Goal: Communication & Community: Answer question/provide support

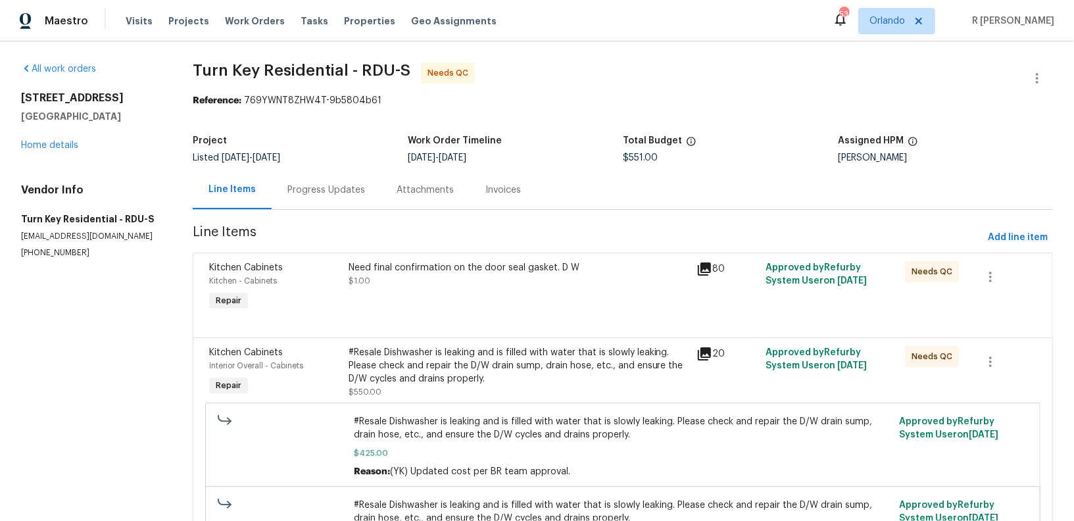
click at [315, 212] on section "Turn Key Residential - RDU-S Needs QC Reference: 769YWNT8ZHW4T-9b5804b61 Projec…" at bounding box center [623, 332] width 860 height 540
click at [324, 198] on div "Progress Updates" at bounding box center [326, 189] width 109 height 39
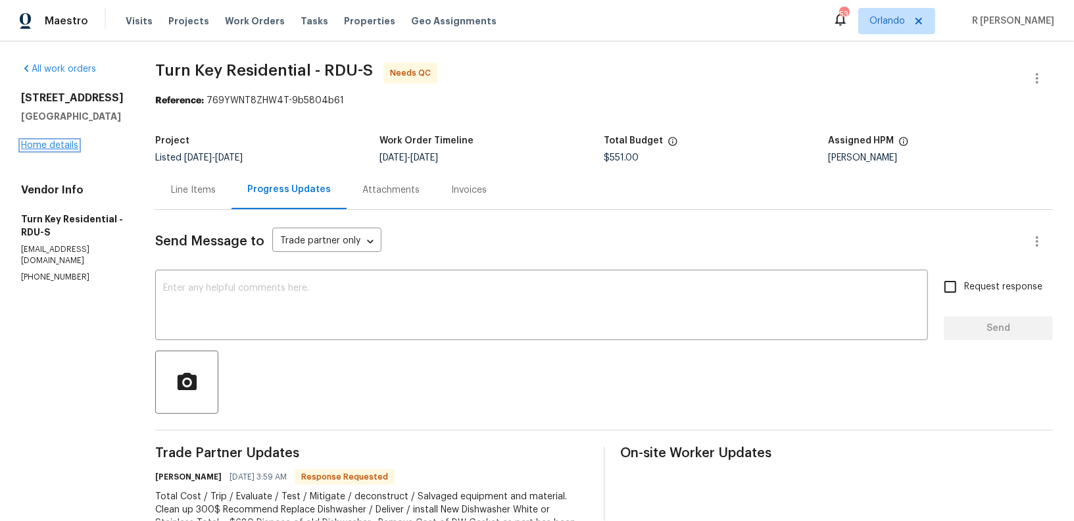
click at [48, 146] on link "Home details" at bounding box center [49, 145] width 57 height 9
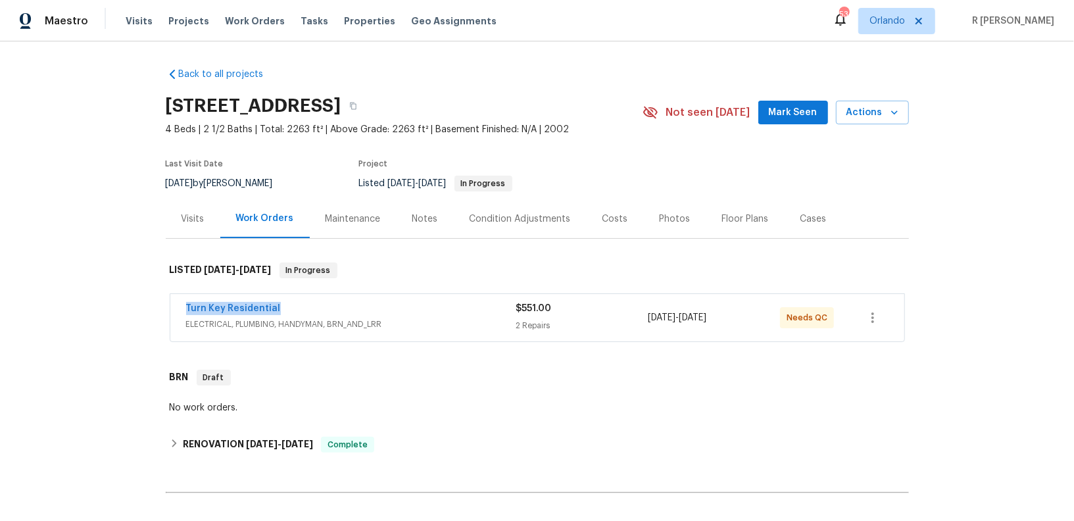
drag, startPoint x: 301, startPoint y: 303, endPoint x: 112, endPoint y: 305, distance: 188.8
click at [112, 305] on div "Back to all projects 7425 Silver View Ln, Raleigh, NC 27613 4 Beds | 2 1/2 Bath…" at bounding box center [537, 280] width 1074 height 479
copy link "Turn Key Residential"
click at [247, 304] on link "Turn Key Residential" at bounding box center [233, 308] width 95 height 9
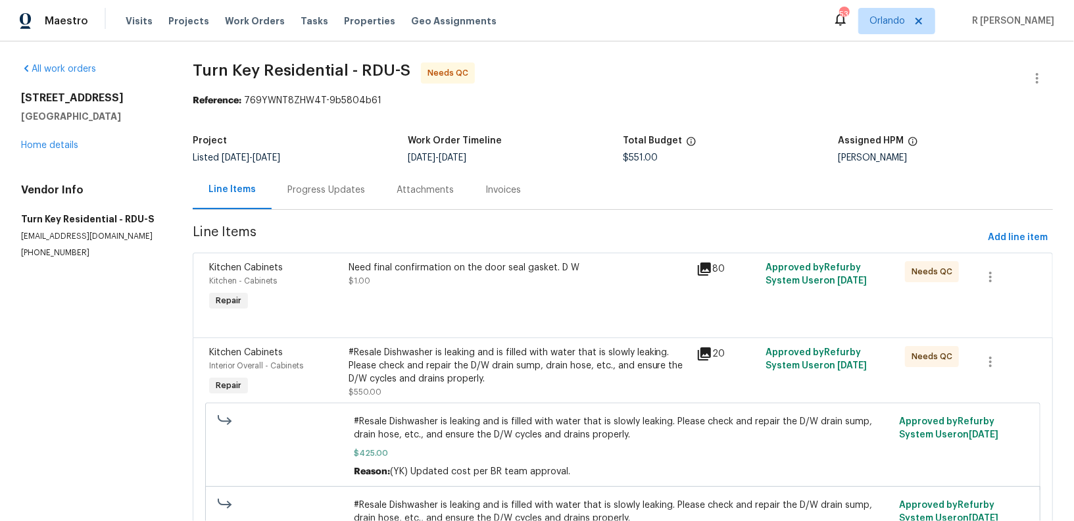
click at [314, 191] on div "Progress Updates" at bounding box center [326, 189] width 78 height 13
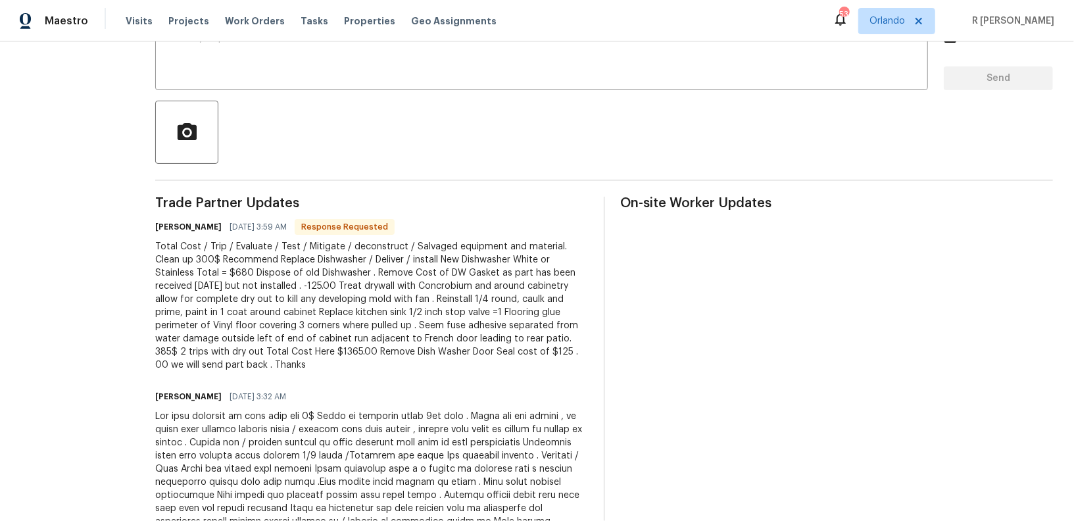
scroll to position [354, 0]
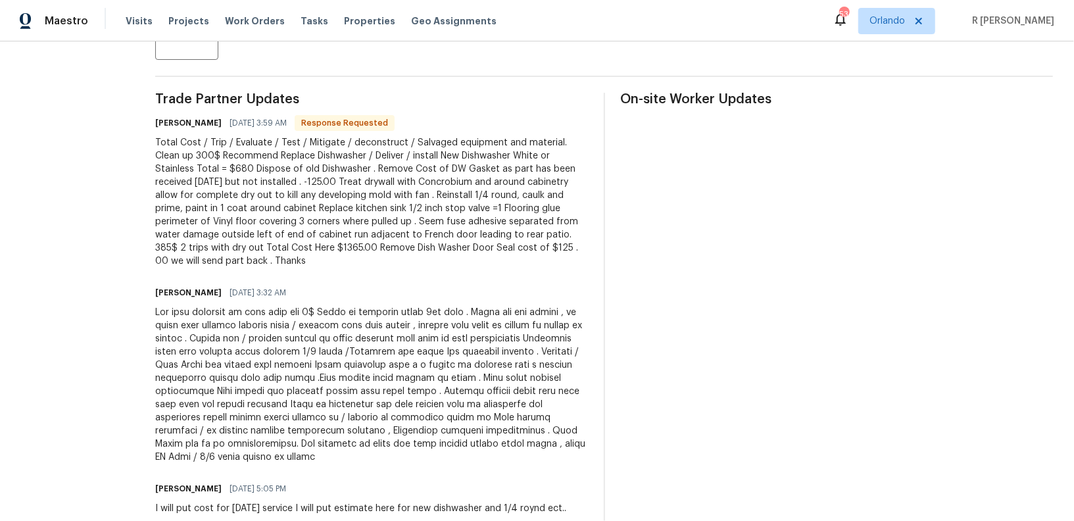
click at [378, 351] on div at bounding box center [371, 385] width 433 height 158
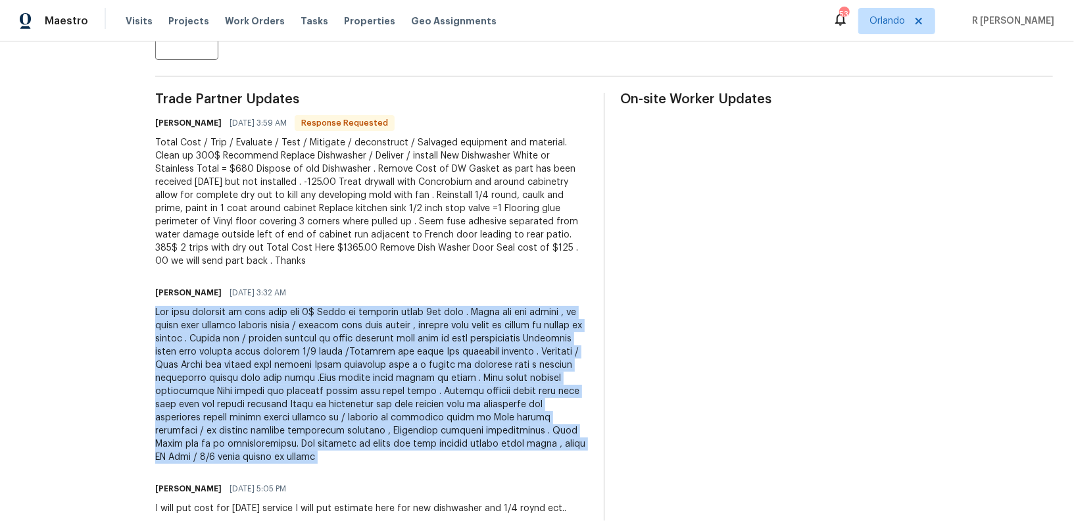
copy div "New pics uploaded in line item for 1$ Dried up standing water 2nd time . Water …"
click at [339, 203] on div "Total Cost / Trip / Evaluate / Test / Mitigate / deconstruct / Salvaged equipme…" at bounding box center [371, 202] width 433 height 132
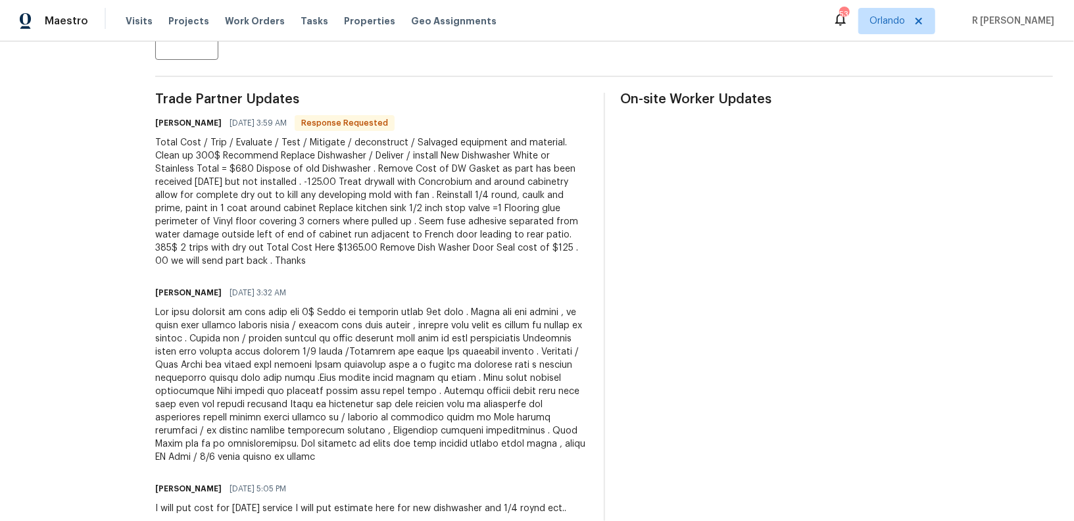
click at [339, 203] on div "Total Cost / Trip / Evaluate / Test / Mitigate / deconstruct / Salvaged equipme…" at bounding box center [371, 202] width 433 height 132
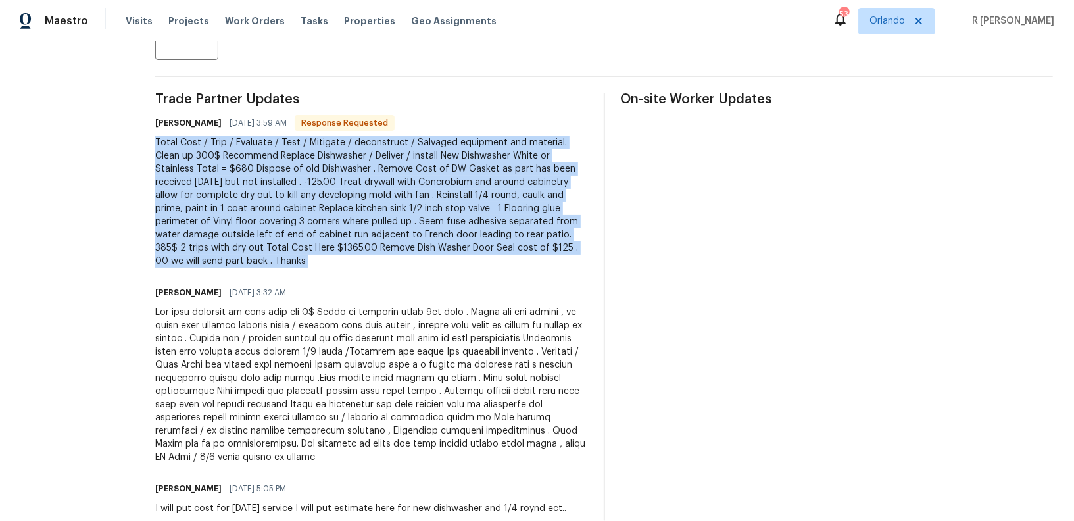
click at [339, 203] on div "Total Cost / Trip / Evaluate / Test / Mitigate / deconstruct / Salvaged equipme…" at bounding box center [371, 202] width 433 height 132
copy div "Total Cost / Trip / Evaluate / Test / Mitigate / deconstruct / Salvaged equipme…"
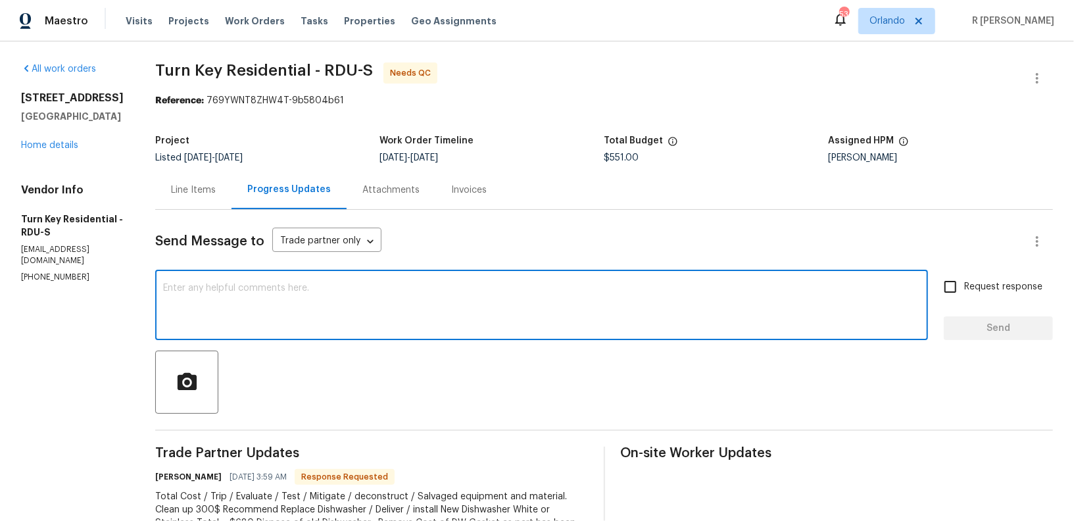
click at [442, 289] on textarea at bounding box center [541, 306] width 757 height 46
paste textarea "they just replace the gasket that the DW will run as intended and no further le…"
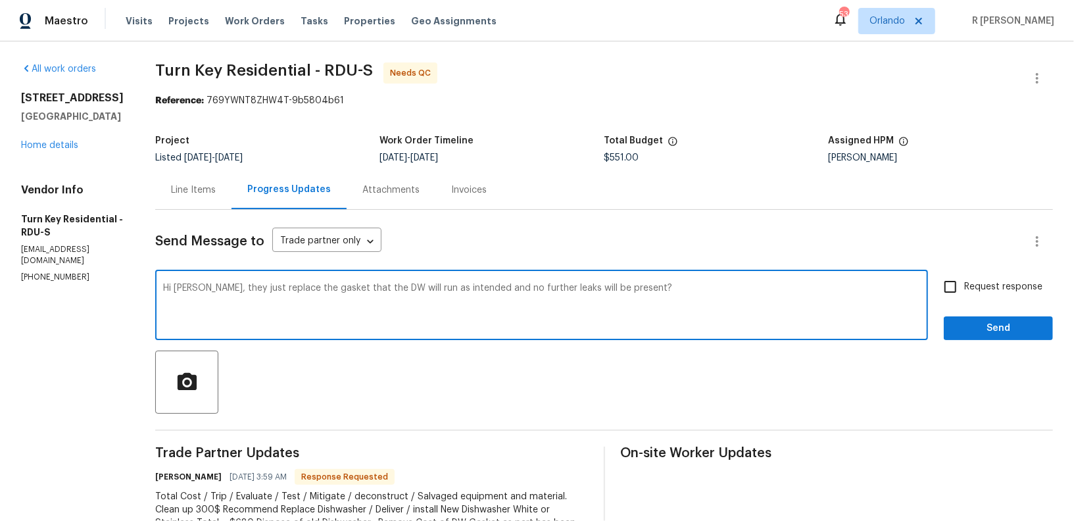
click at [235, 289] on textarea "Hi Maria, they just replace the gasket that the DW will run as intended and no …" at bounding box center [541, 306] width 757 height 46
paste textarea "If we replace only the gasket, will the dishwasher operate as intended without …"
click at [194, 298] on div "Hi Maria, If we replace only the gasket, will the dishwasher operate as intende…" at bounding box center [541, 306] width 773 height 67
click at [199, 295] on textarea "Hi Maria, If we replace only the gasket, will the dishwasher operate as intende…" at bounding box center [541, 306] width 757 height 46
type textarea "Hi Maria, If we replace only the gasket, will the dishwasher operate as intende…"
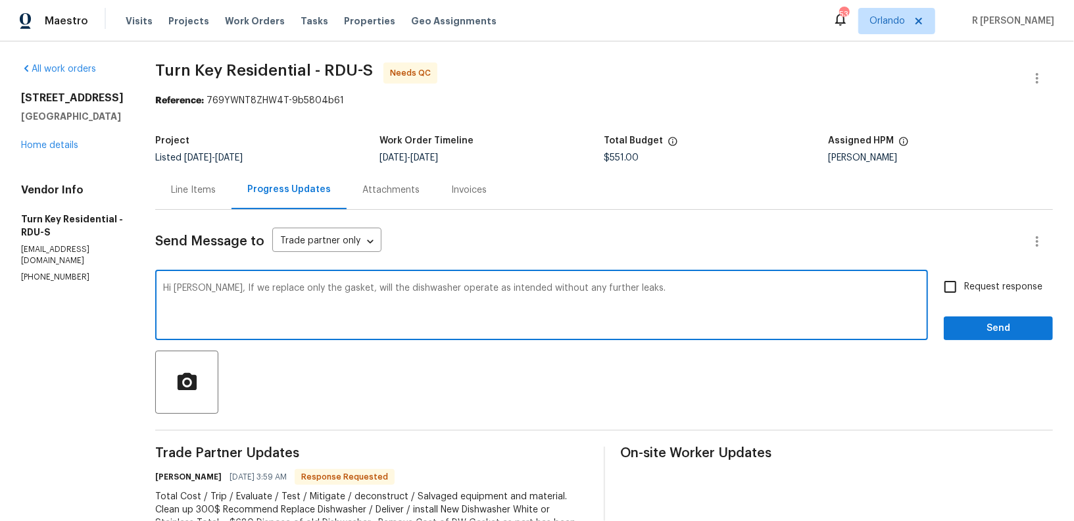
click at [1017, 283] on span "Request response" at bounding box center [1003, 287] width 78 height 14
click at [964, 283] on input "Request response" at bounding box center [951, 287] width 28 height 28
checkbox input "true"
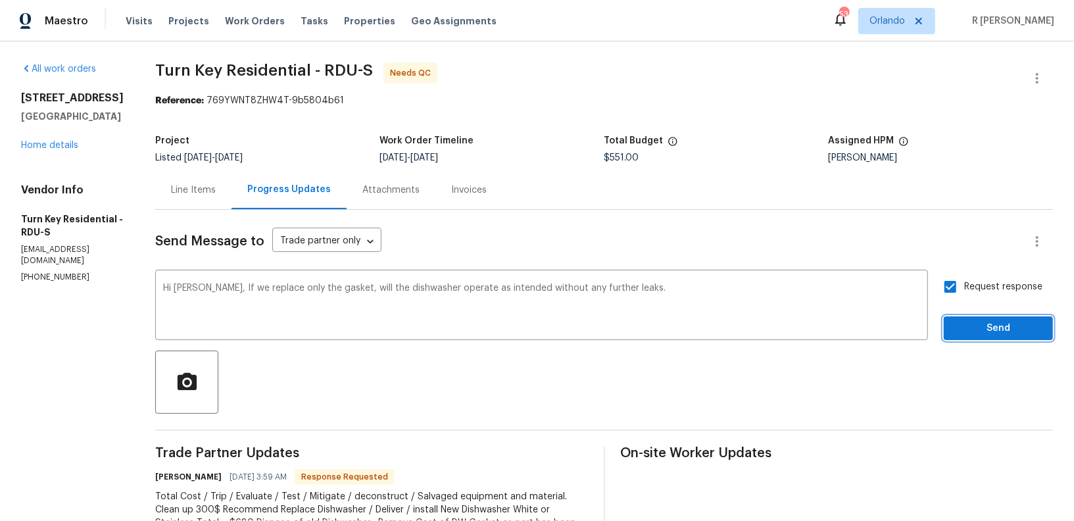
click at [1010, 328] on span "Send" at bounding box center [998, 328] width 88 height 16
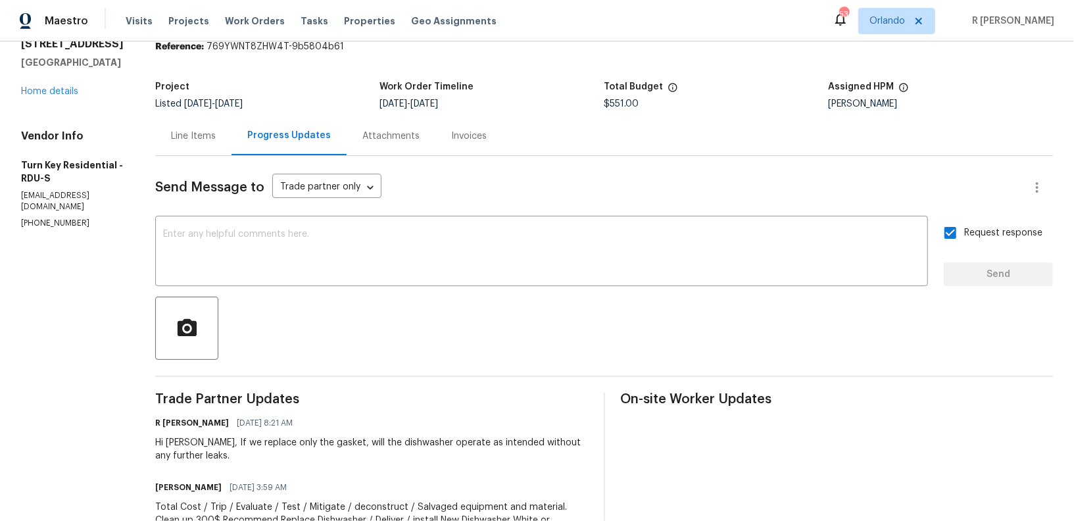
scroll to position [90, 0]
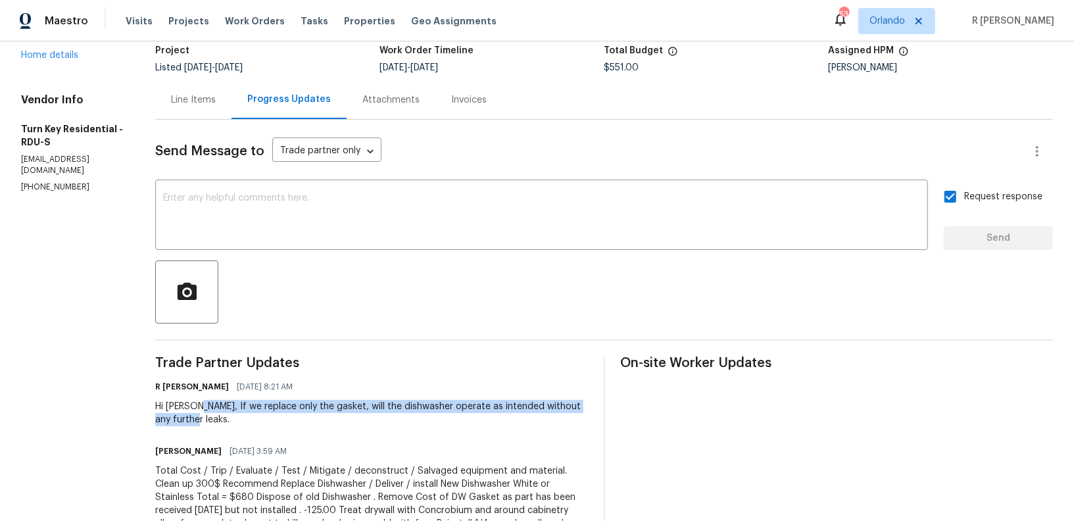
drag, startPoint x: 253, startPoint y: 424, endPoint x: 226, endPoint y: 410, distance: 30.0
click at [226, 410] on div "Hi Maria, If we replace only the gasket, will the dishwasher operate as intende…" at bounding box center [371, 413] width 433 height 26
copy div "If we replace only the gasket, will the dishwasher operate as intended without …"
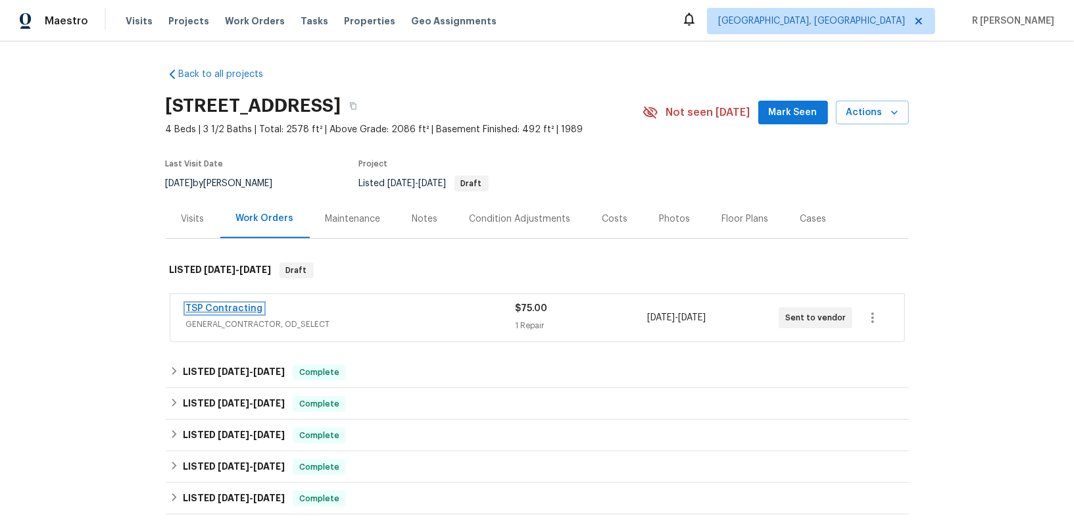
click at [213, 311] on link "TSP Contracting" at bounding box center [224, 308] width 77 height 9
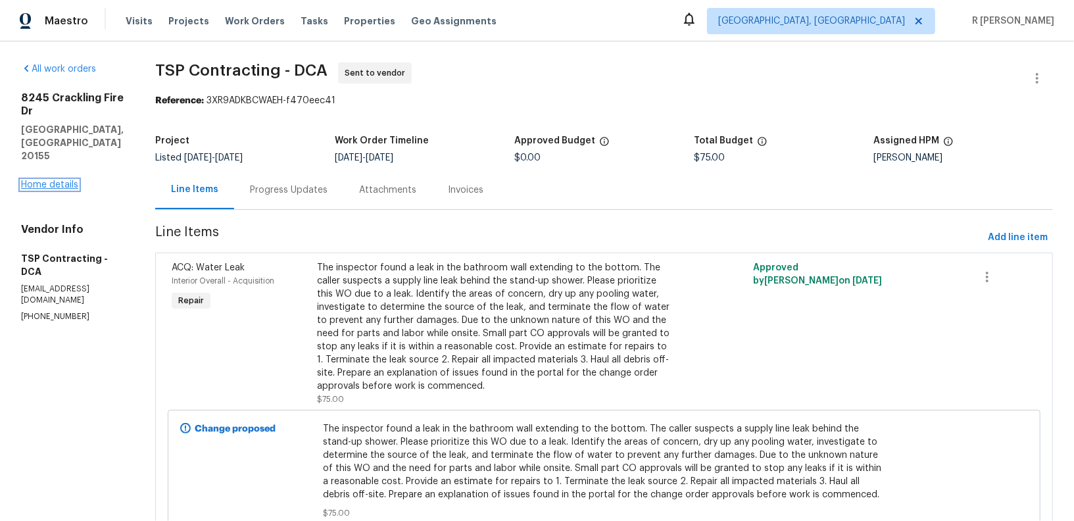
click at [49, 180] on link "Home details" at bounding box center [49, 184] width 57 height 9
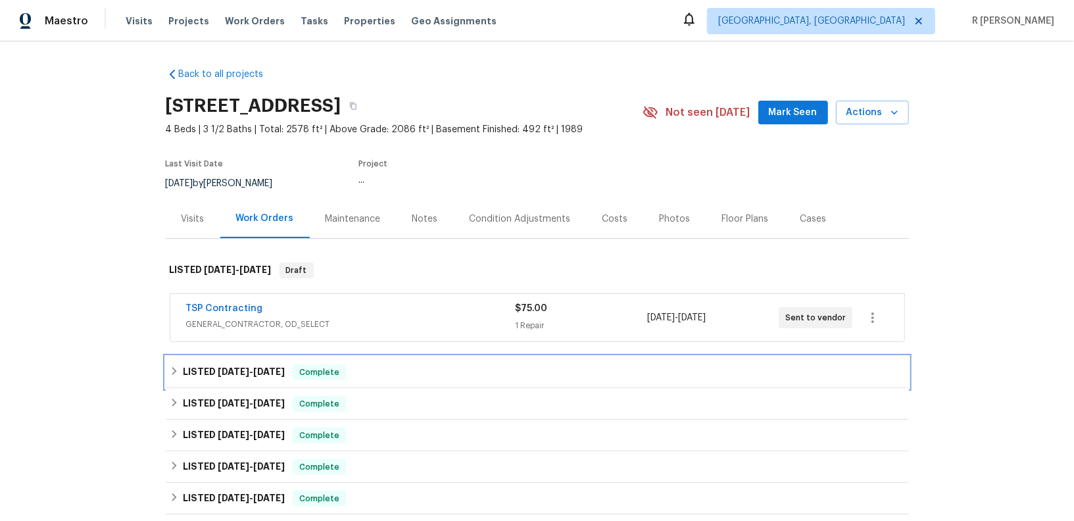
click at [267, 381] on div "LISTED [DATE] - [DATE] Complete" at bounding box center [537, 372] width 743 height 32
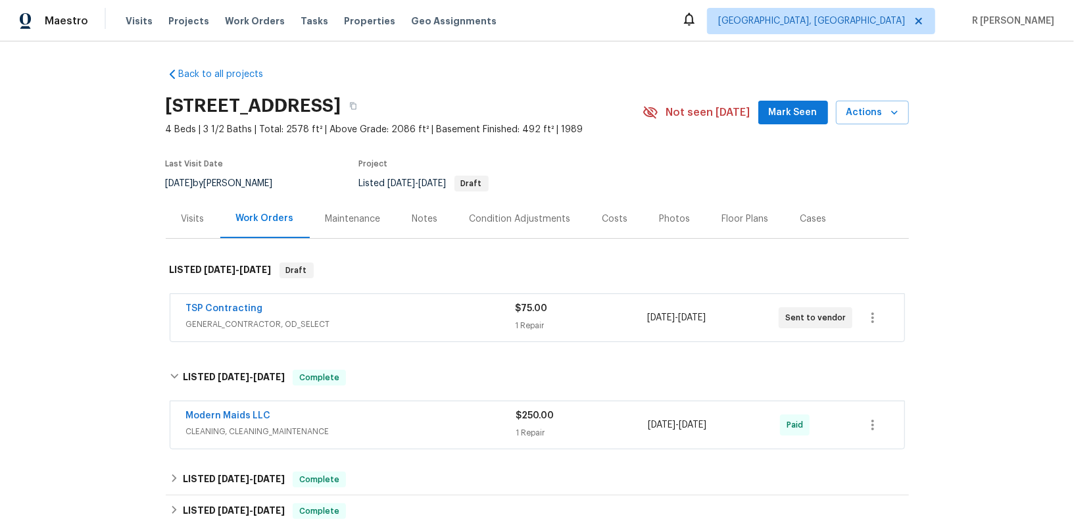
click at [413, 433] on span "CLEANING, CLEANING_MAINTENANCE" at bounding box center [351, 431] width 330 height 13
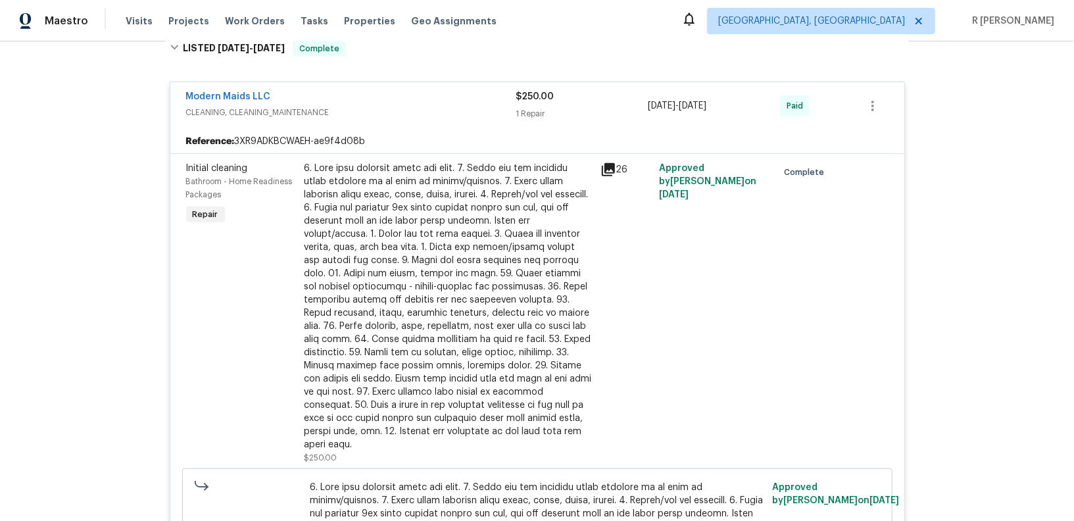
scroll to position [212, 0]
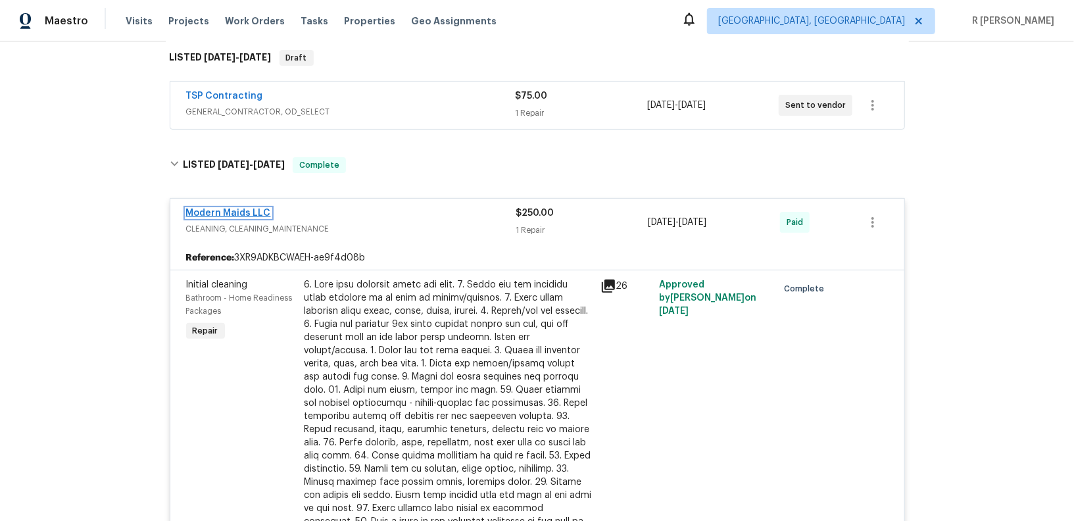
click at [235, 216] on span "Modern Maids LLC" at bounding box center [228, 213] width 85 height 13
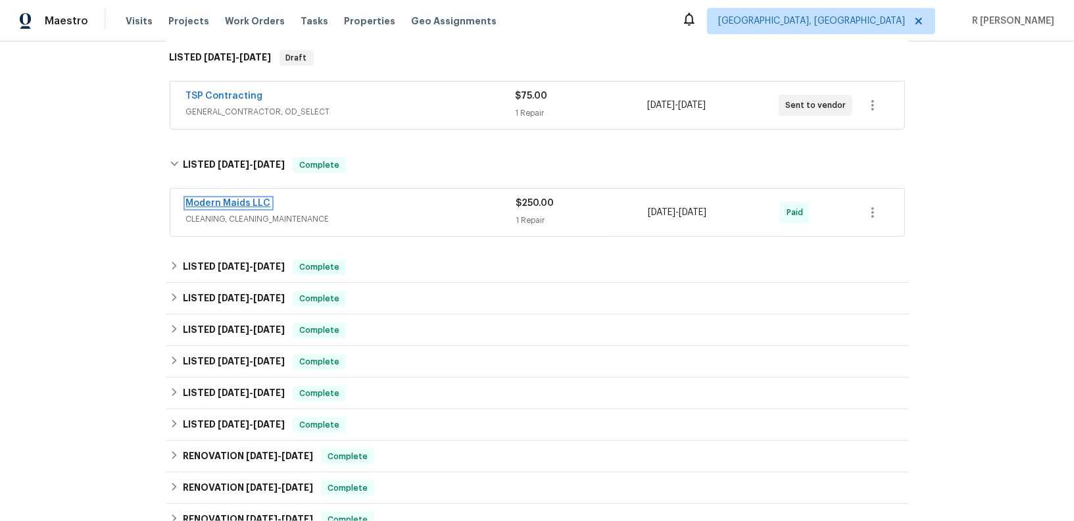
click at [258, 199] on link "Modern Maids LLC" at bounding box center [228, 203] width 85 height 9
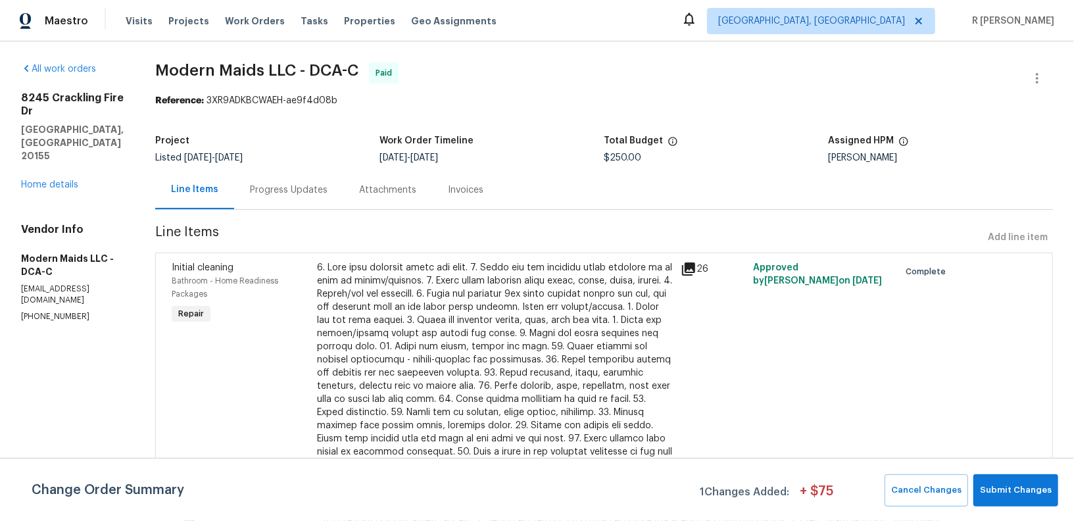
click at [301, 189] on div "Progress Updates" at bounding box center [289, 189] width 78 height 13
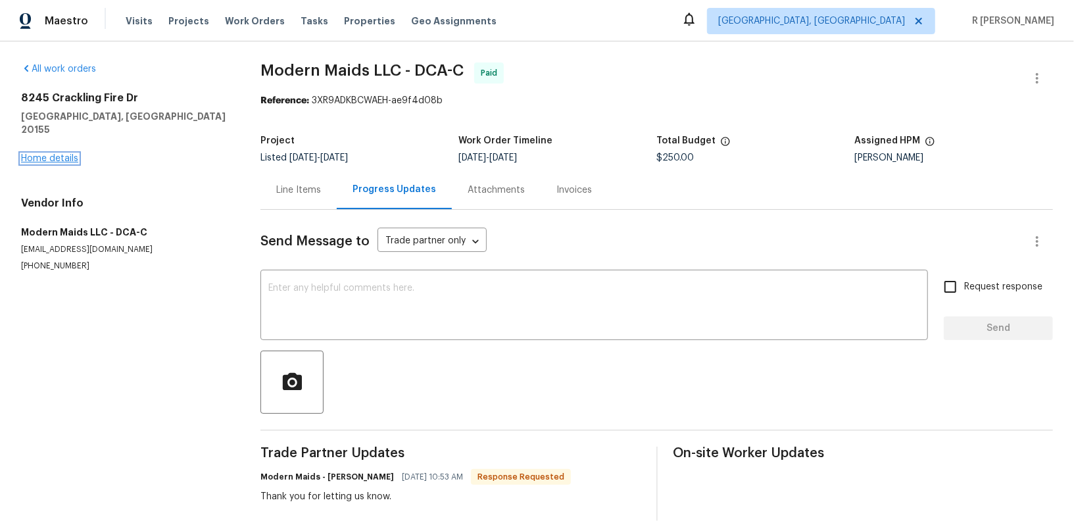
click at [59, 154] on link "Home details" at bounding box center [49, 158] width 57 height 9
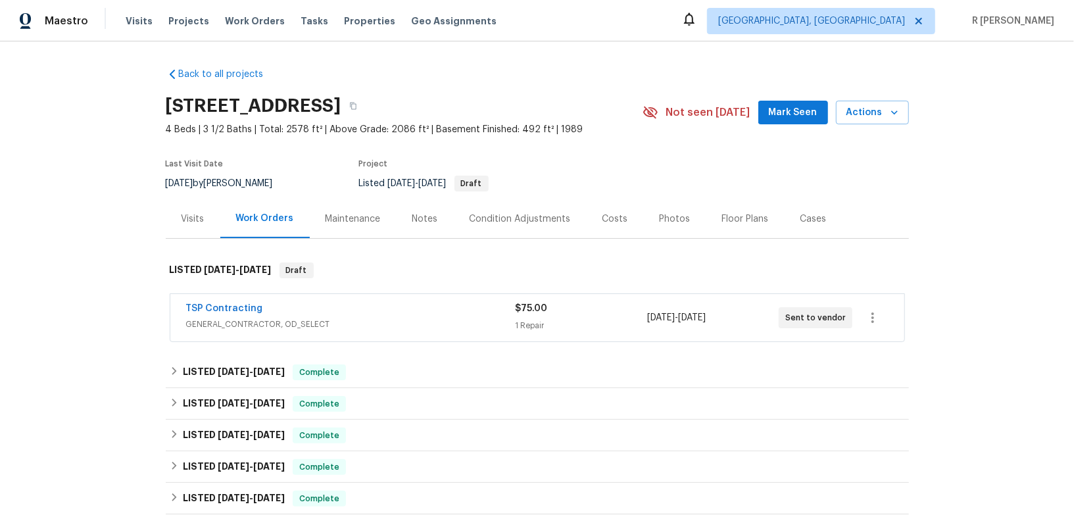
click at [209, 315] on div "TSP Contracting" at bounding box center [350, 310] width 329 height 16
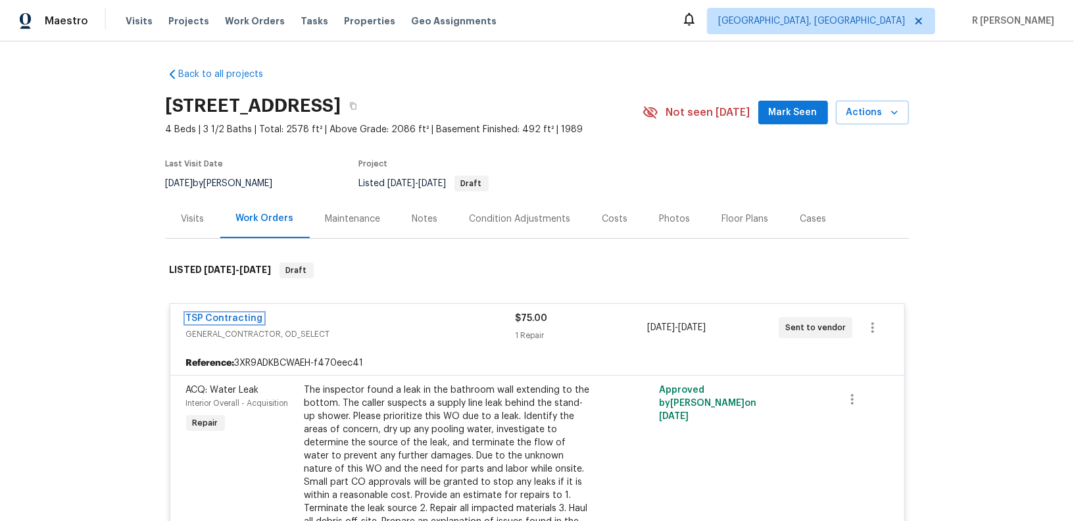
click at [209, 315] on link "TSP Contracting" at bounding box center [224, 318] width 77 height 9
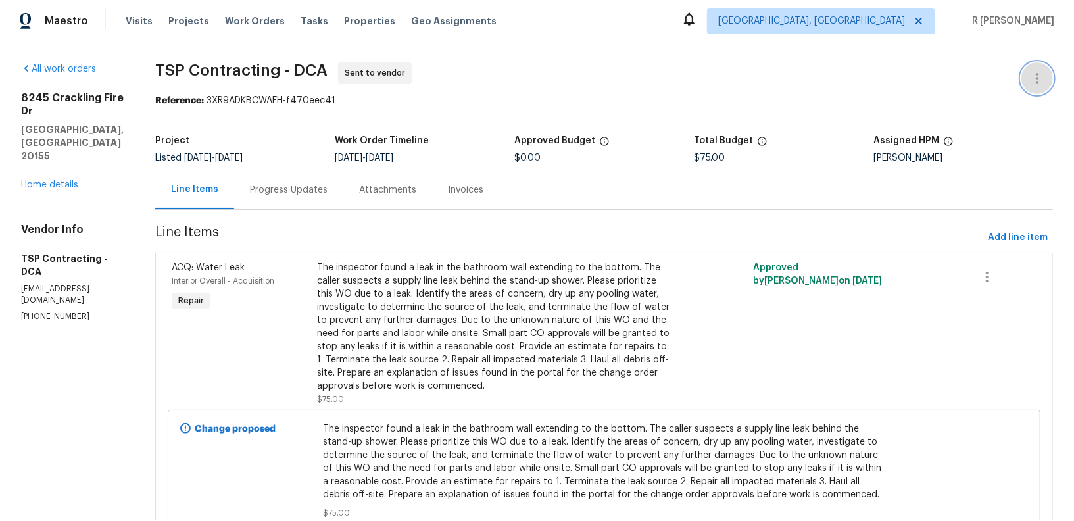
click at [1040, 78] on icon "button" at bounding box center [1037, 78] width 16 height 16
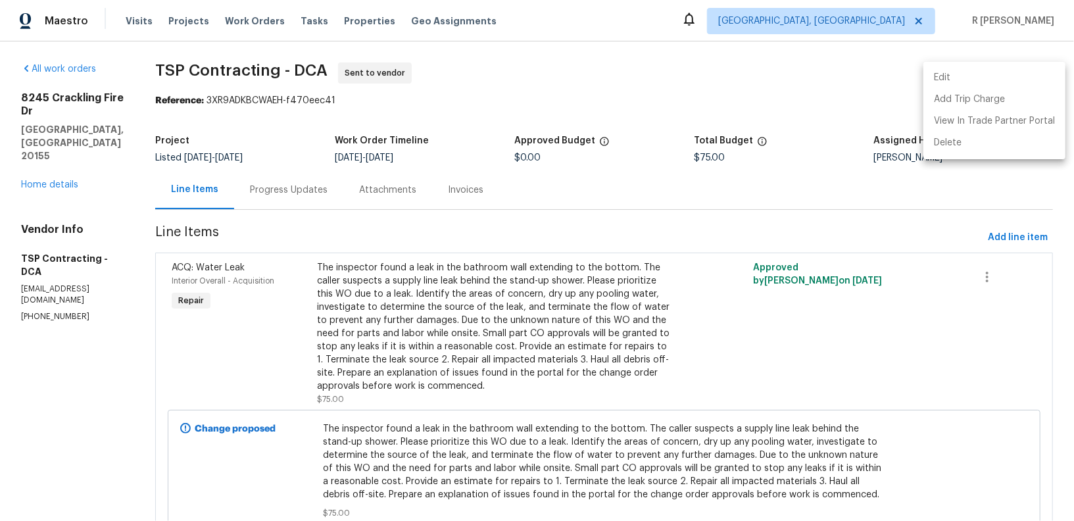
click at [934, 78] on li "Edit" at bounding box center [994, 78] width 142 height 22
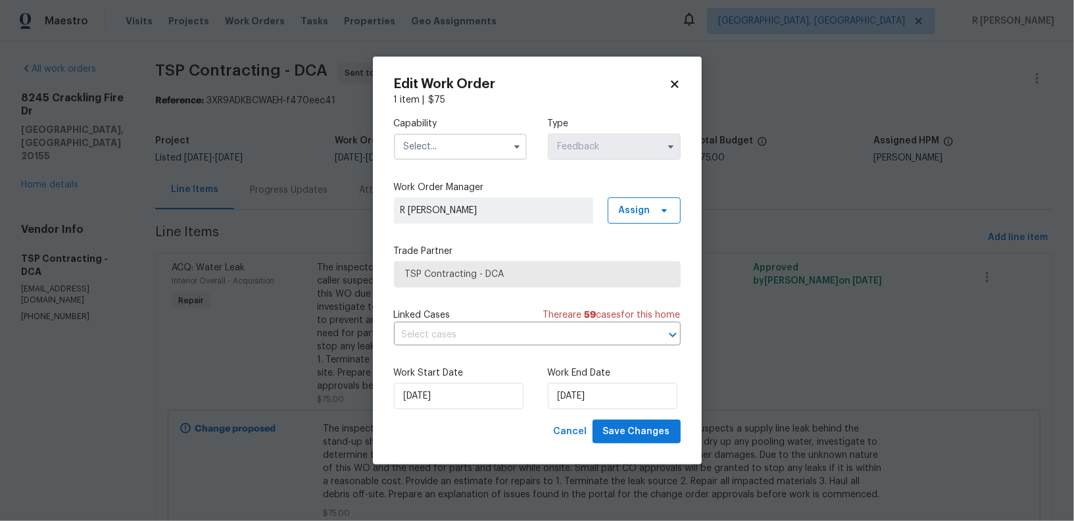
click at [481, 158] on input "text" at bounding box center [460, 147] width 133 height 26
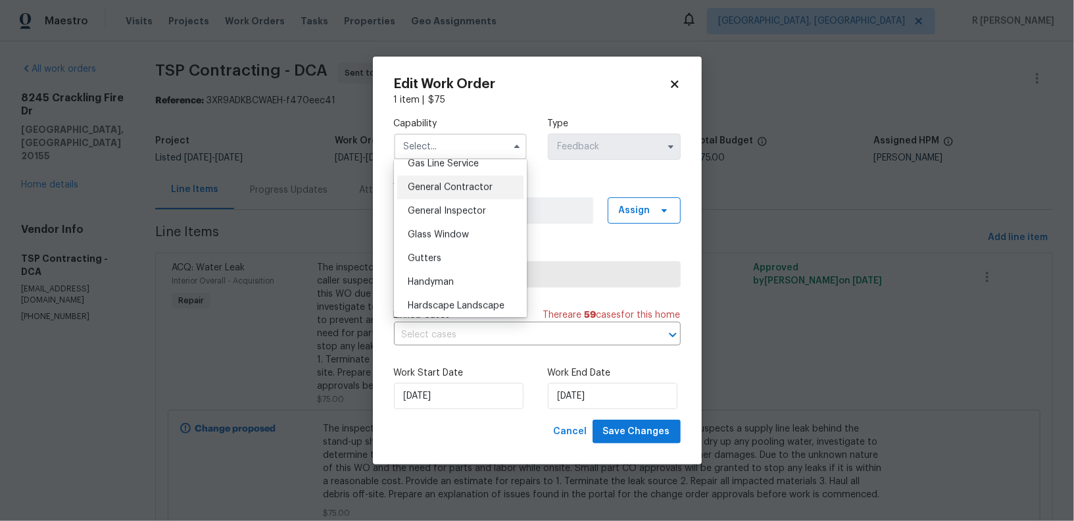
scroll to position [615, 0]
click at [476, 195] on div "General Contractor" at bounding box center [460, 188] width 126 height 24
type input "General Contractor"
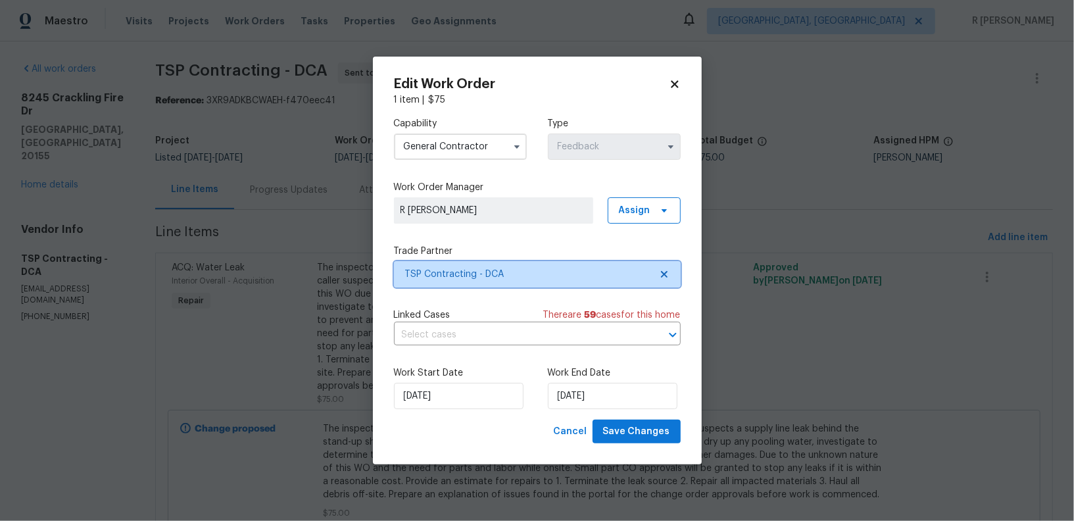
click at [467, 270] on span "TSP Contracting - DCA" at bounding box center [527, 274] width 245 height 13
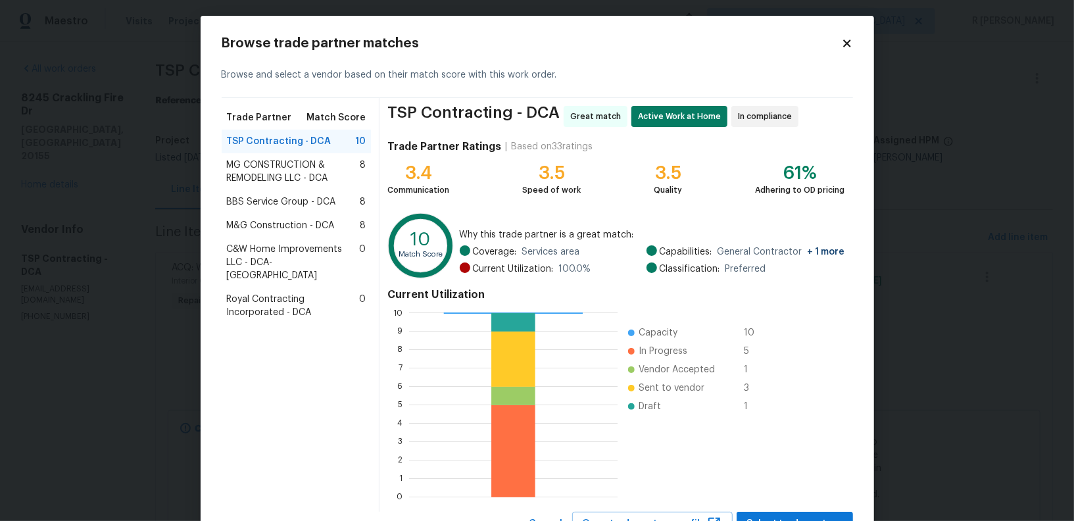
scroll to position [0, 0]
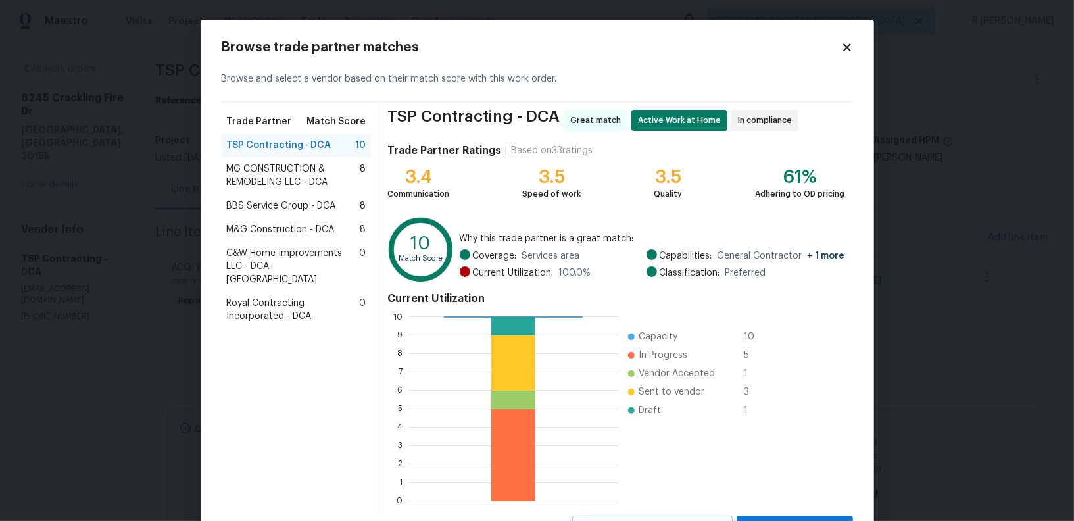
click at [287, 176] on span "MG CONSTRUCTION & REMODELING LLC - DCA" at bounding box center [294, 175] width 134 height 26
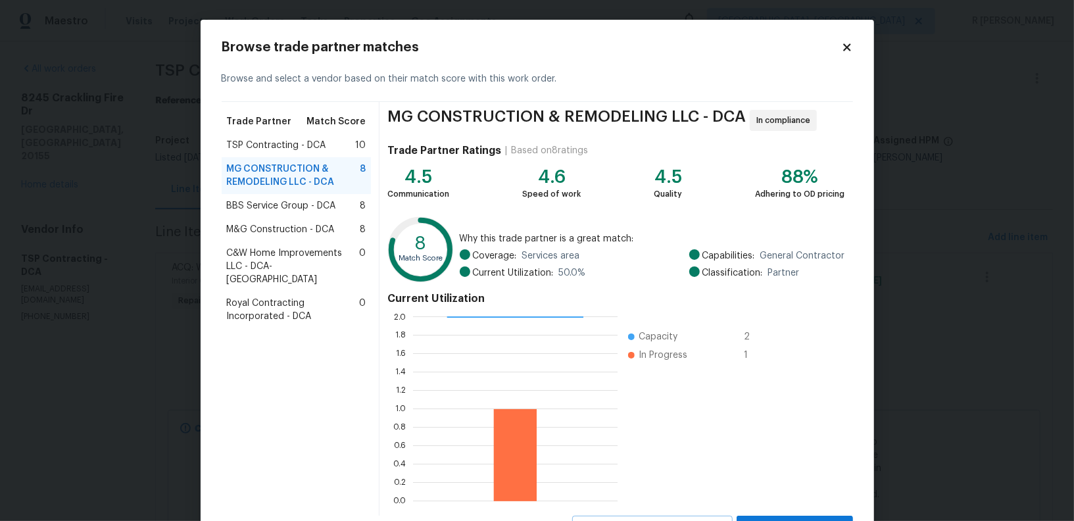
scroll to position [59, 0]
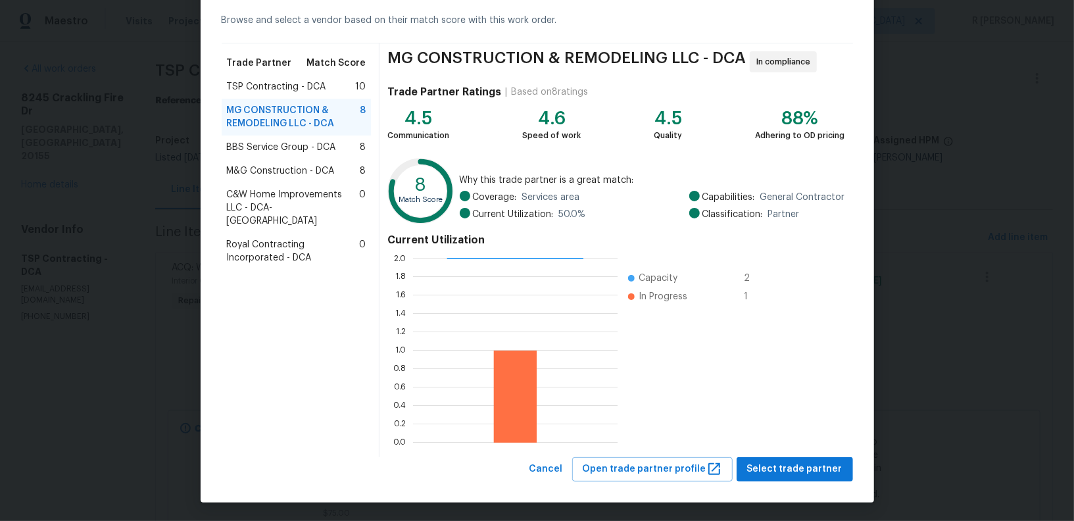
click at [807, 497] on div "Browse trade partner matches Browse and select a vendor based on their match sc…" at bounding box center [537, 231] width 673 height 541
click at [806, 464] on span "Select trade partner" at bounding box center [794, 469] width 95 height 16
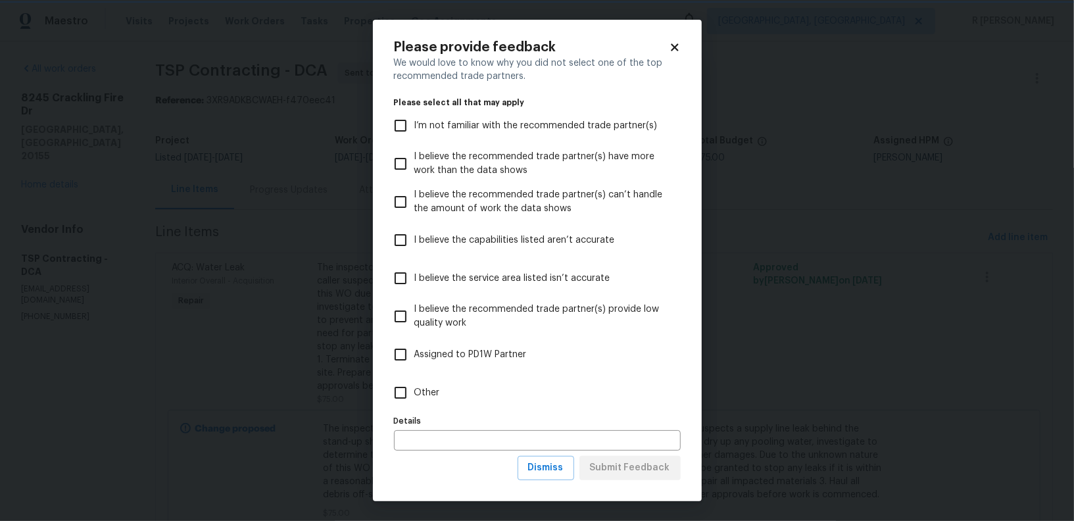
scroll to position [0, 0]
click at [412, 385] on input "Other" at bounding box center [401, 393] width 28 height 28
checkbox input "true"
click at [626, 475] on span "Submit Feedback" at bounding box center [630, 468] width 80 height 16
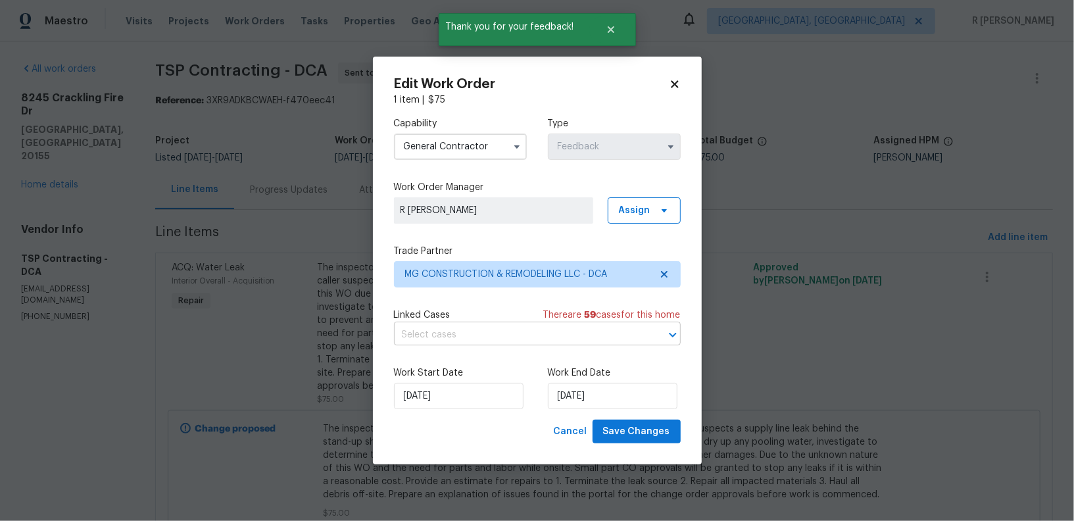
click at [451, 336] on input "text" at bounding box center [519, 335] width 250 height 20
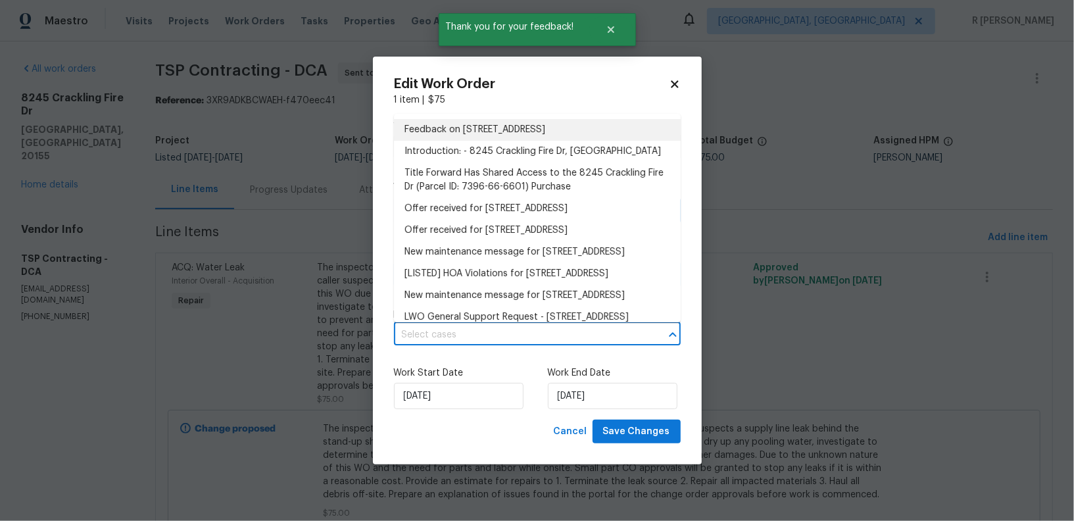
click at [482, 130] on li "Feedback on 8245 Crackling Fire Dr, Gainesville, VA 20155" at bounding box center [537, 130] width 287 height 22
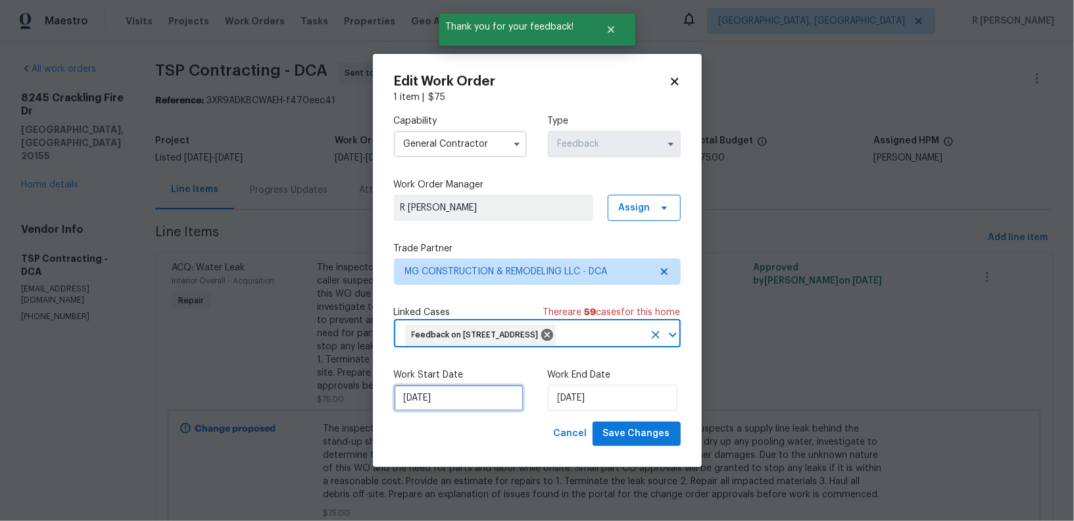
click at [415, 411] on input "10/08/2025" at bounding box center [459, 398] width 130 height 26
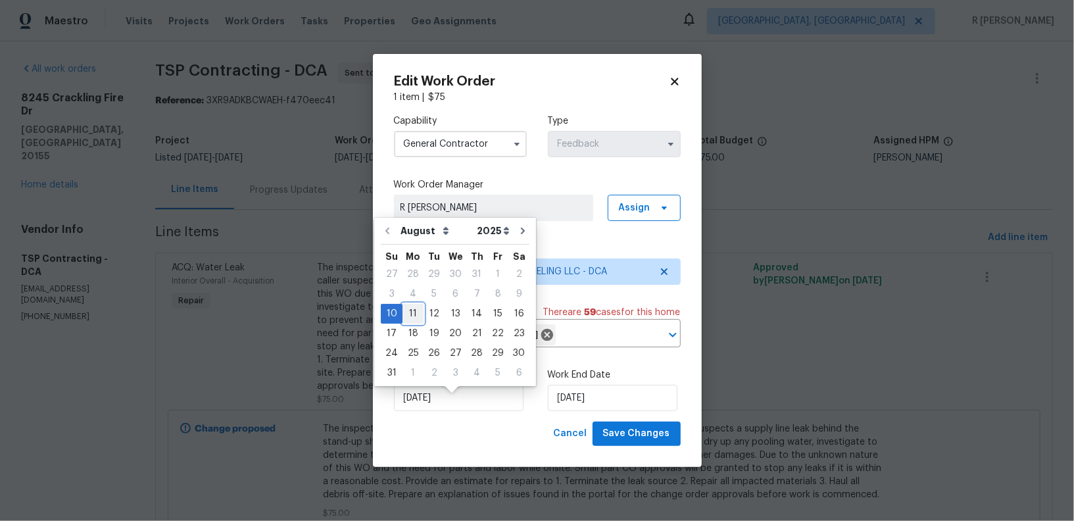
click at [415, 316] on div "11" at bounding box center [412, 314] width 21 height 18
type input "11/08/2025"
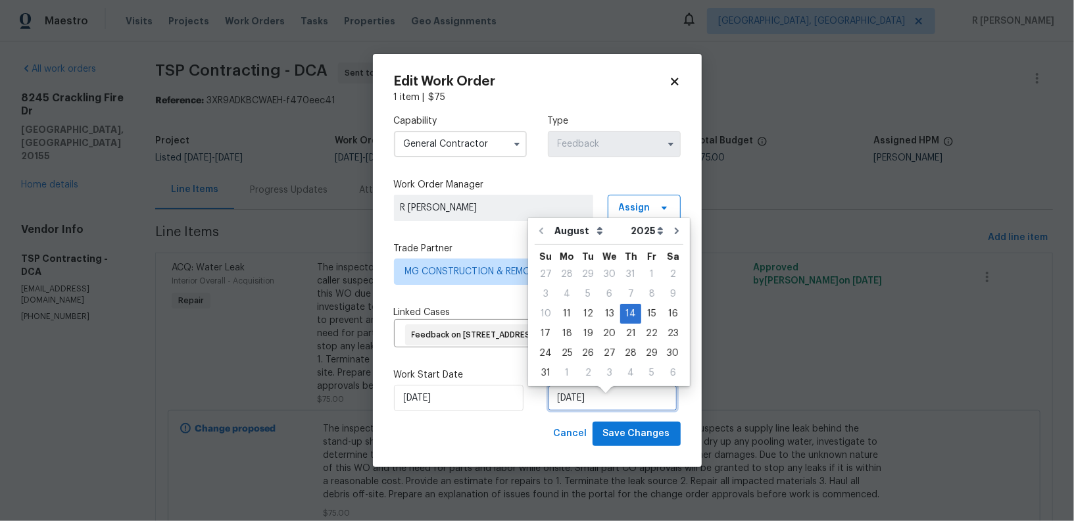
click at [586, 411] on input "14/08/2025" at bounding box center [613, 398] width 130 height 26
click at [606, 314] on div "13" at bounding box center [609, 314] width 22 height 18
type input "13/08/2025"
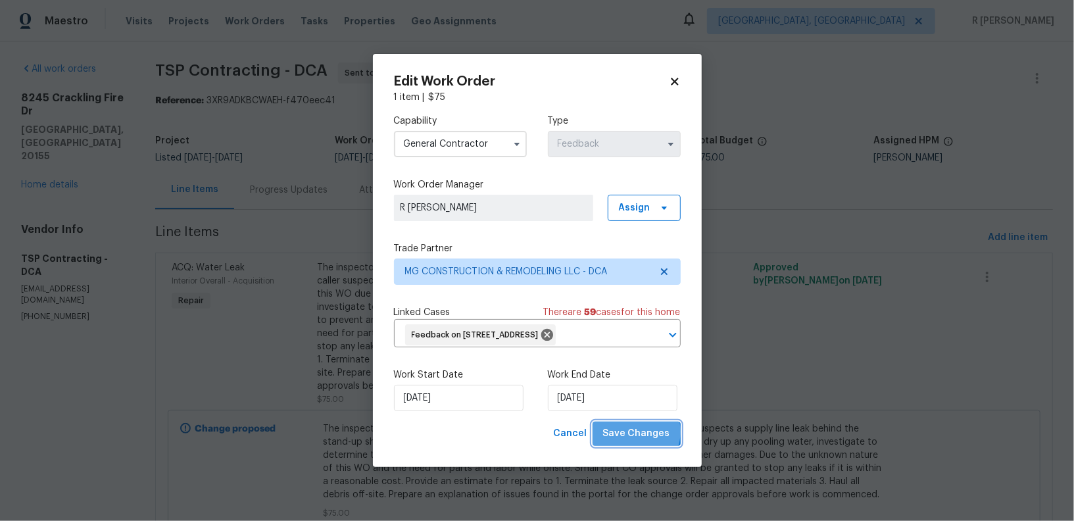
click at [640, 442] on span "Save Changes" at bounding box center [636, 434] width 67 height 16
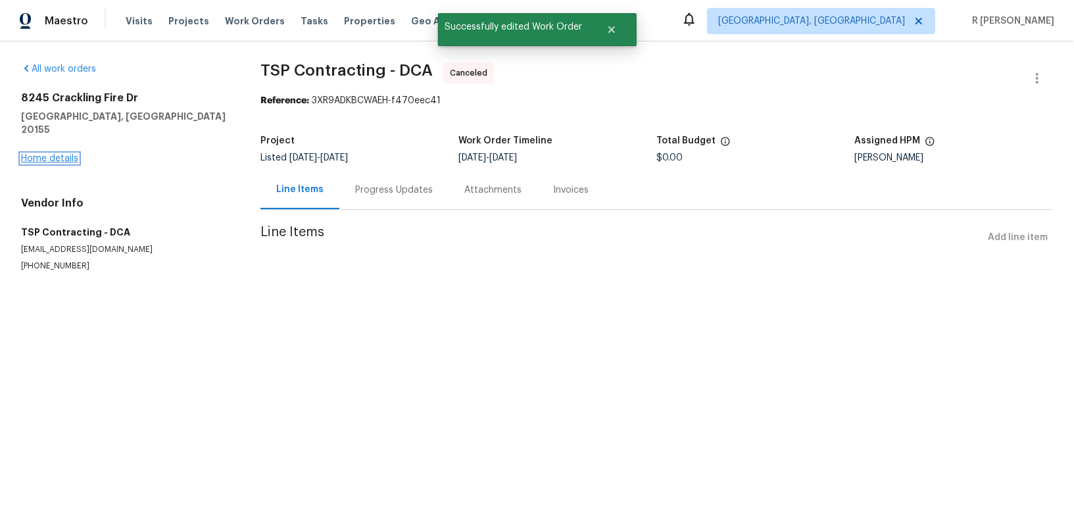
click at [62, 154] on link "Home details" at bounding box center [49, 158] width 57 height 9
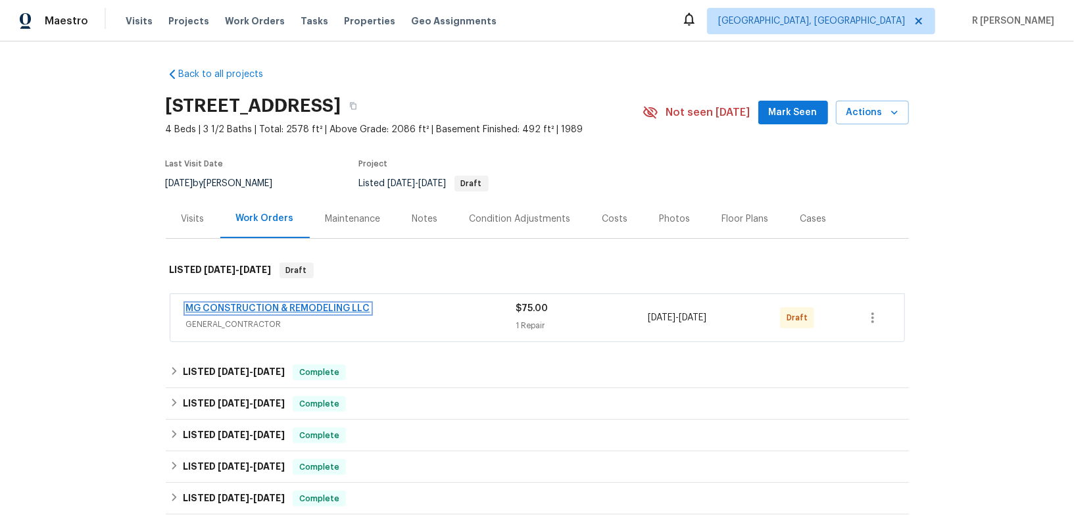
click at [245, 306] on link "MG CONSTRUCTION & REMODELING LLC" at bounding box center [278, 308] width 184 height 9
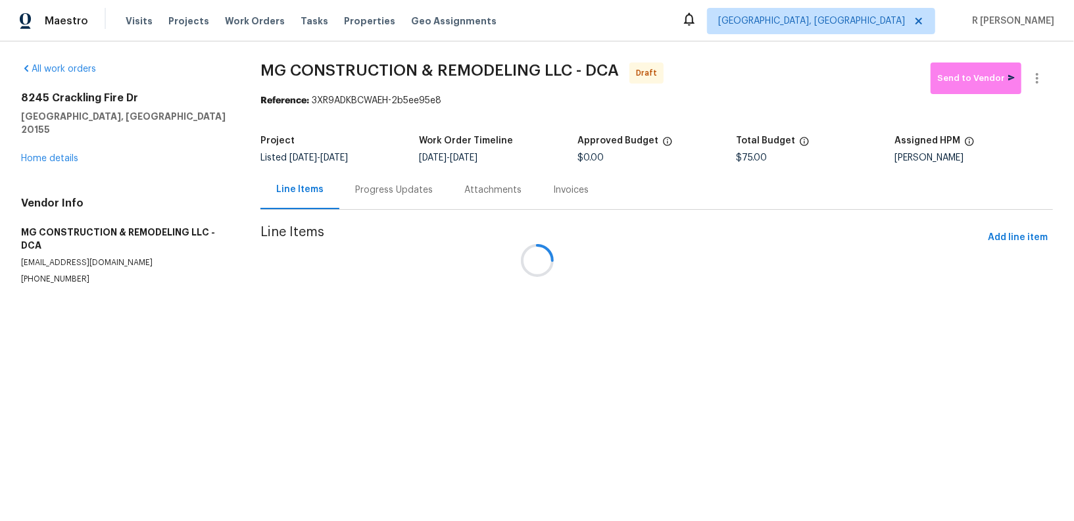
click at [376, 184] on div "Progress Updates" at bounding box center [394, 189] width 78 height 13
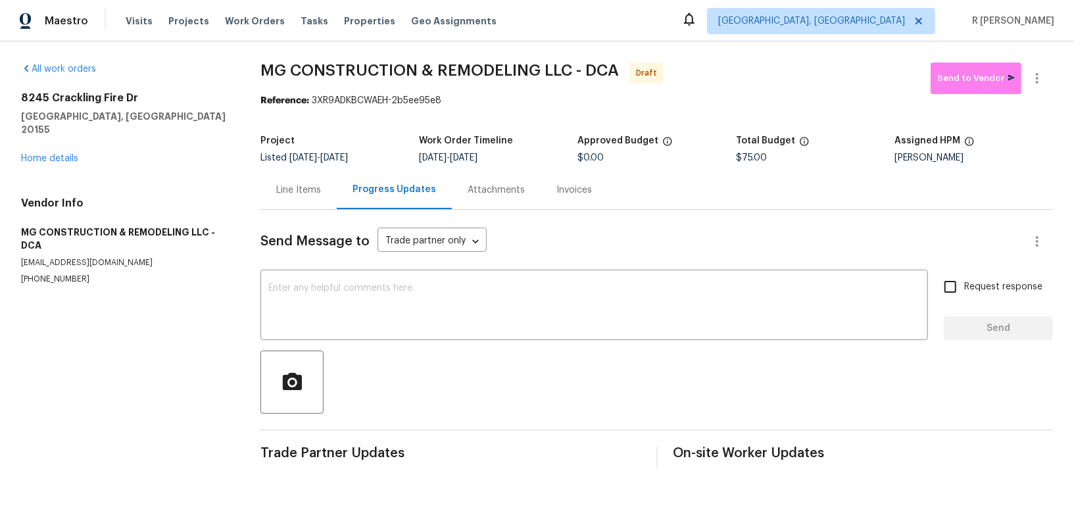
click at [356, 189] on div "Progress Updates" at bounding box center [395, 189] width 84 height 13
click at [360, 285] on textarea at bounding box center [594, 306] width 652 height 46
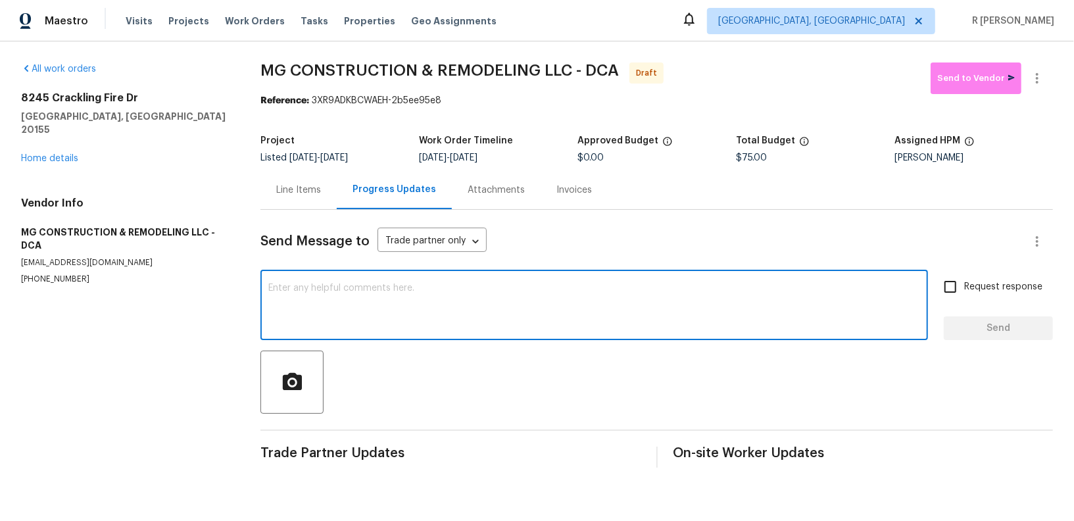
paste textarea "Hi this is (Yogesh) with Opendoor. I’m confirming you received the WO for the p…"
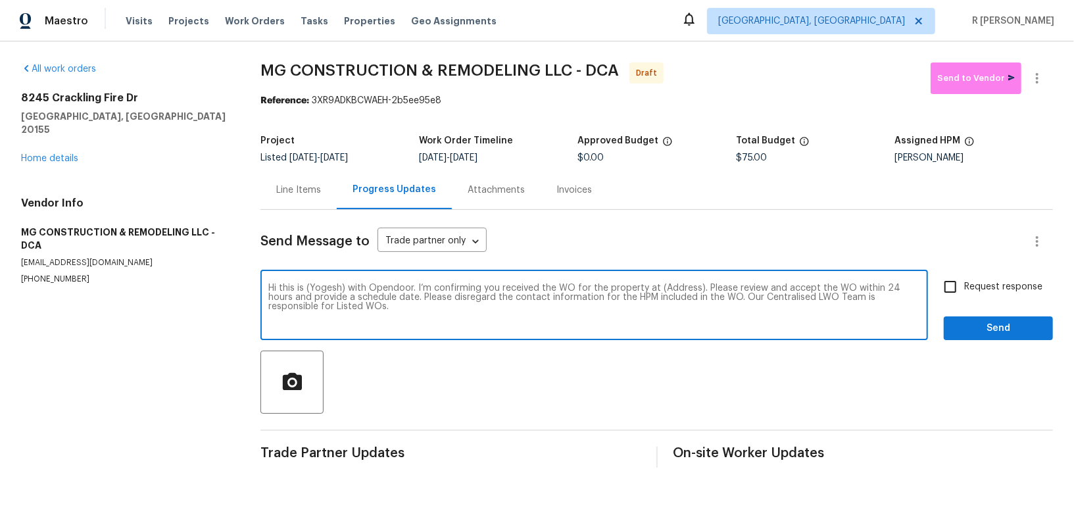
click at [670, 288] on textarea "Hi this is (Yogesh) with Opendoor. I’m confirming you received the WO for the p…" at bounding box center [594, 306] width 652 height 46
paste textarea "8245 Crackling Fire Dr, Gainesville, VA 20155"
type textarea "Hi this is (Yogesh) with Opendoor. I’m confirming you received the WO for the p…"
click at [955, 287] on input "Request response" at bounding box center [951, 287] width 28 height 28
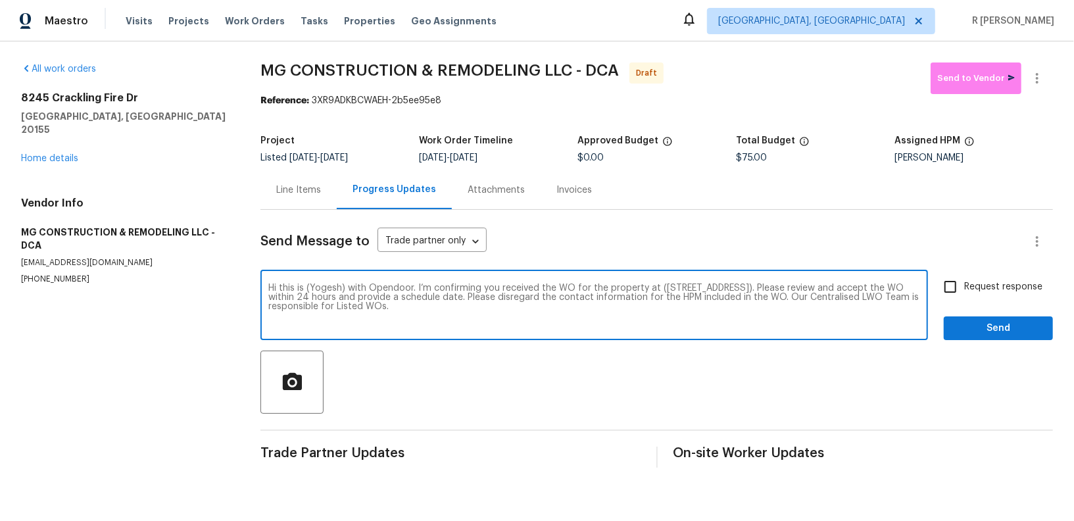
checkbox input "true"
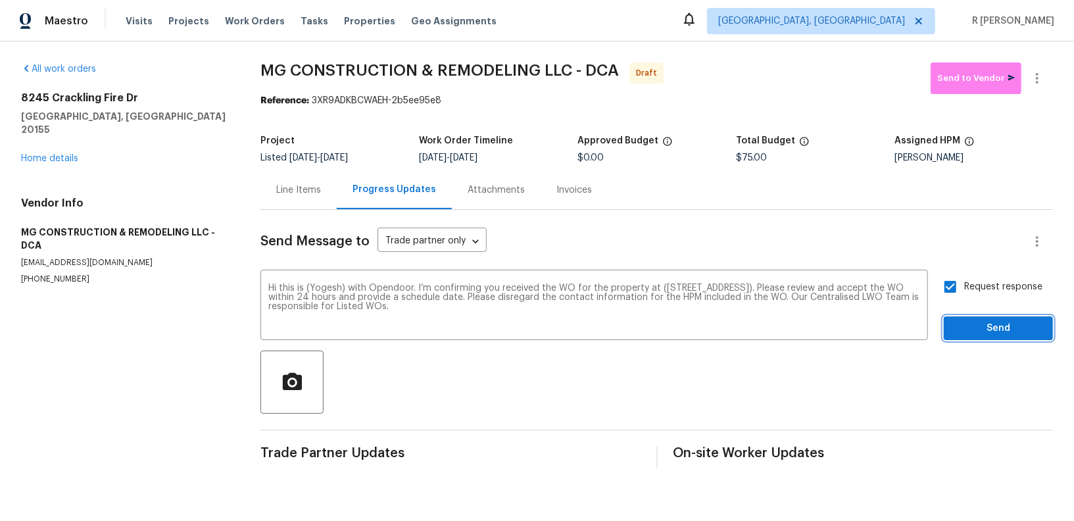
click at [958, 331] on span "Send" at bounding box center [998, 328] width 88 height 16
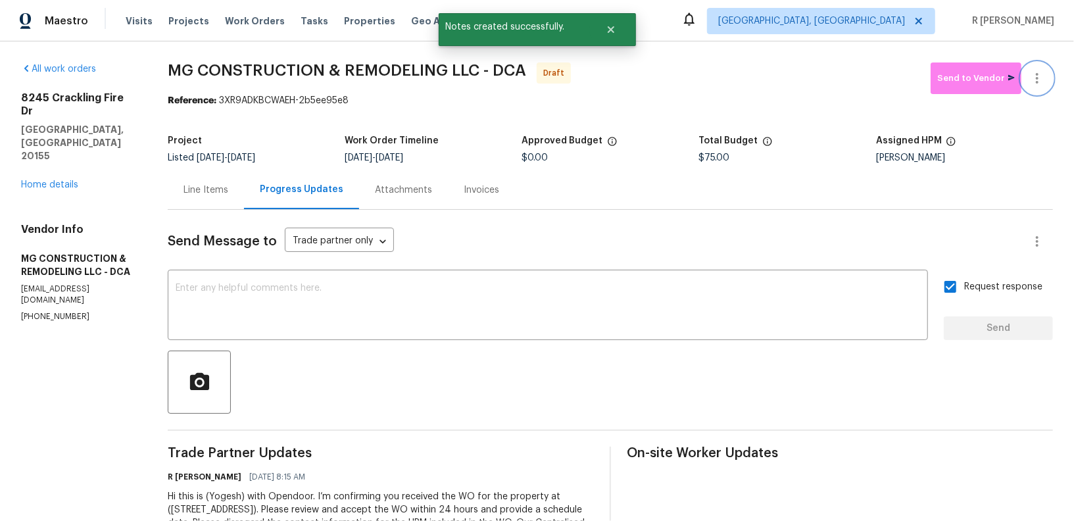
click at [1041, 82] on icon "button" at bounding box center [1037, 78] width 16 height 16
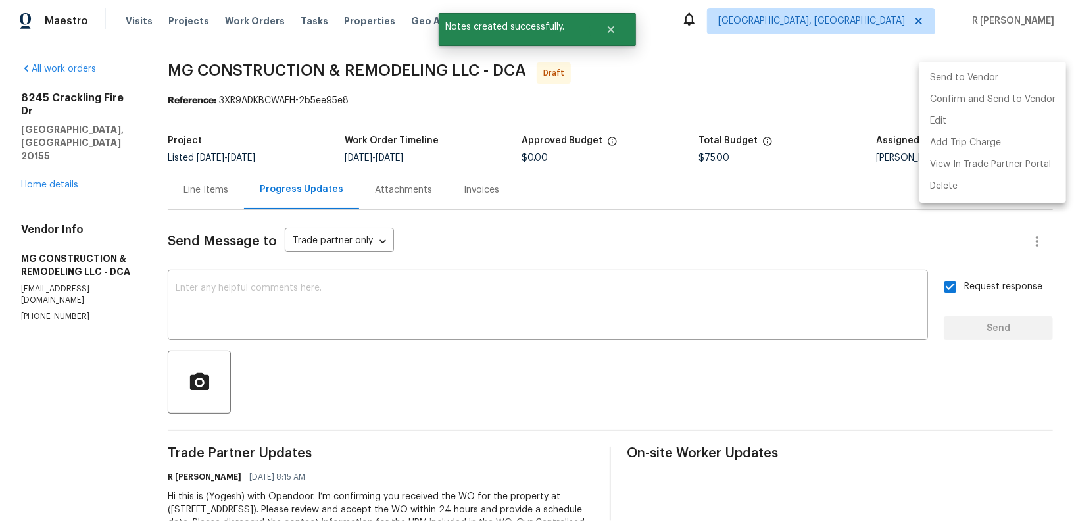
click at [980, 88] on li "Send to Vendor" at bounding box center [992, 78] width 147 height 22
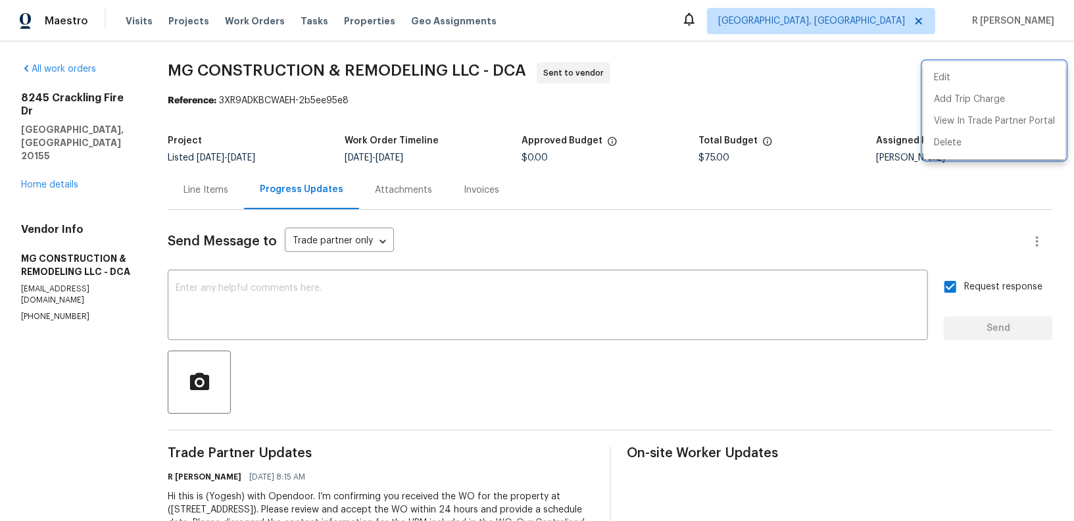
click at [67, 143] on div at bounding box center [537, 260] width 1074 height 521
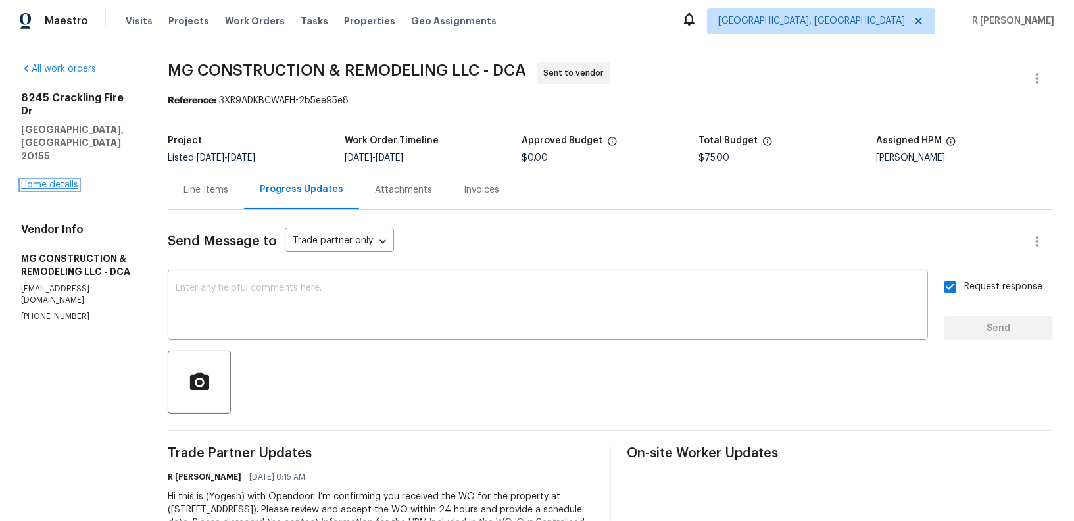
click at [38, 180] on link "Home details" at bounding box center [49, 184] width 57 height 9
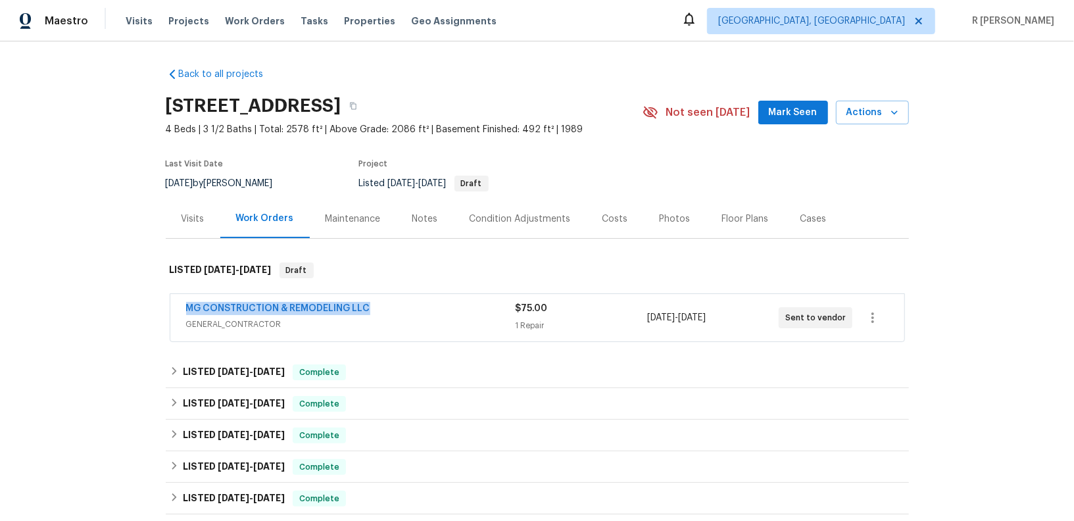
drag, startPoint x: 393, startPoint y: 305, endPoint x: 76, endPoint y: 295, distance: 317.8
click at [76, 295] on div "Back to all projects 8245 Crackling Fire Dr, Gainesville, VA 20155 4 Beds | 3 1…" at bounding box center [537, 280] width 1074 height 479
copy link "MG CONSTRUCTION & REMODELING LLC"
click at [314, 316] on div "MG CONSTRUCTION & REMODELING LLC" at bounding box center [350, 310] width 329 height 16
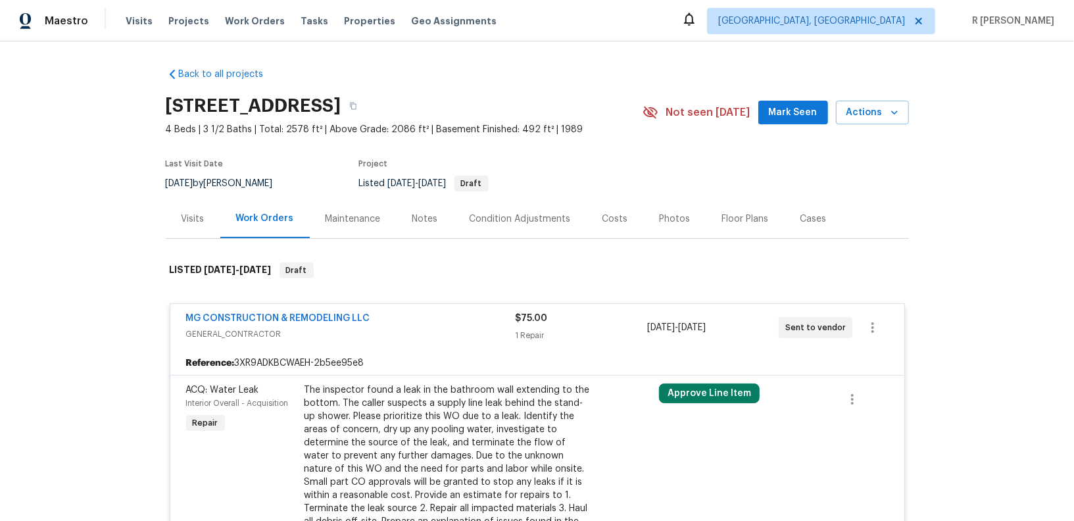
click at [349, 419] on div "The inspector found a leak in the bathroom wall extending to the bottom. The ca…" at bounding box center [449, 468] width 288 height 171
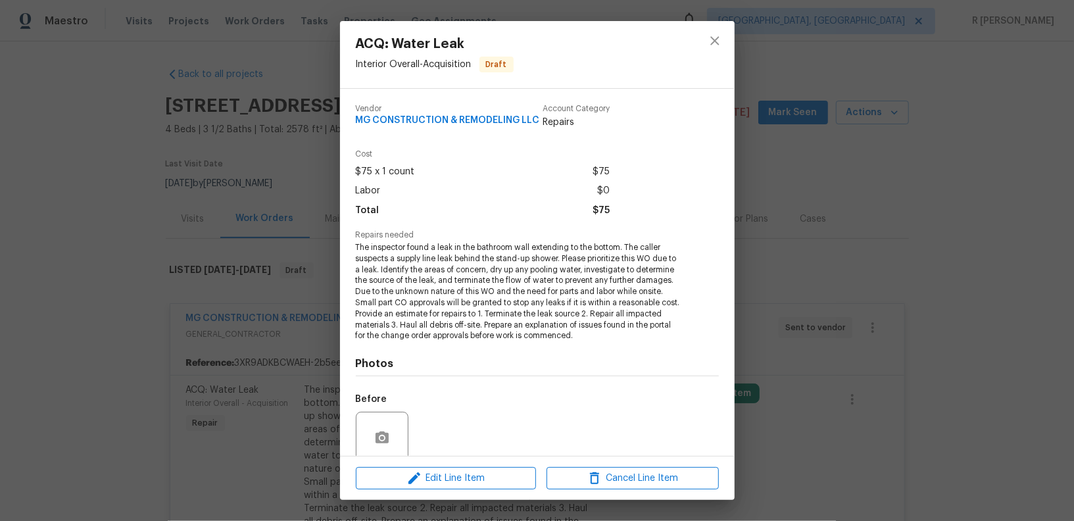
click at [453, 277] on span "The inspector found a leak in the bathroom wall extending to the bottom. The ca…" at bounding box center [519, 291] width 327 height 99
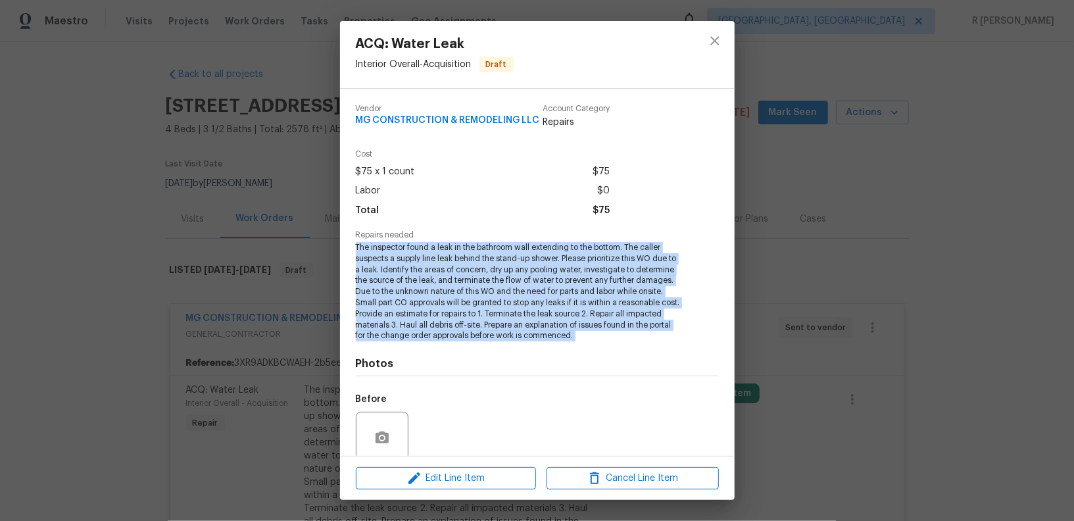
click at [453, 277] on span "The inspector found a leak in the bathroom wall extending to the bottom. The ca…" at bounding box center [519, 291] width 327 height 99
copy span "The inspector found a leak in the bathroom wall extending to the bottom. The ca…"
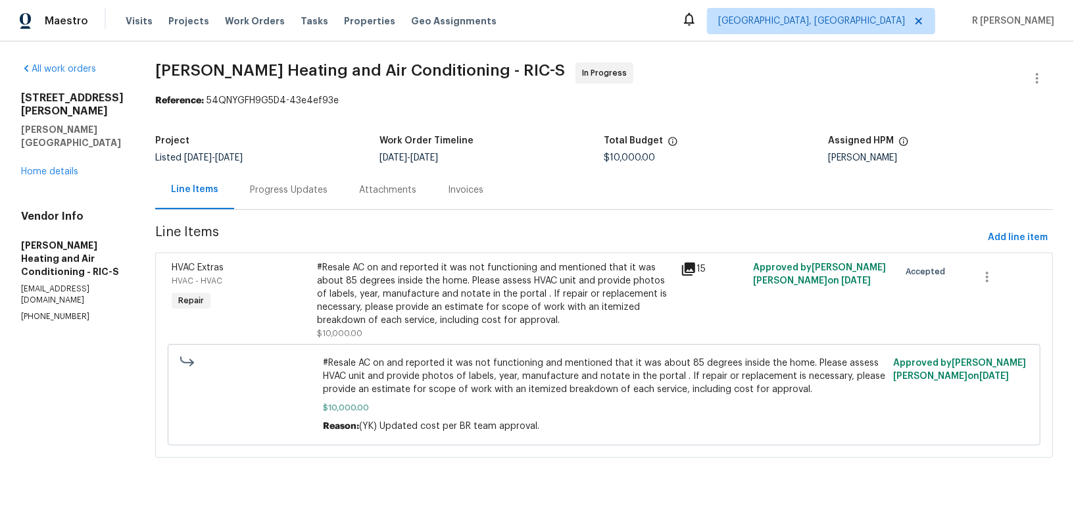
click at [247, 197] on div "Progress Updates" at bounding box center [288, 189] width 109 height 39
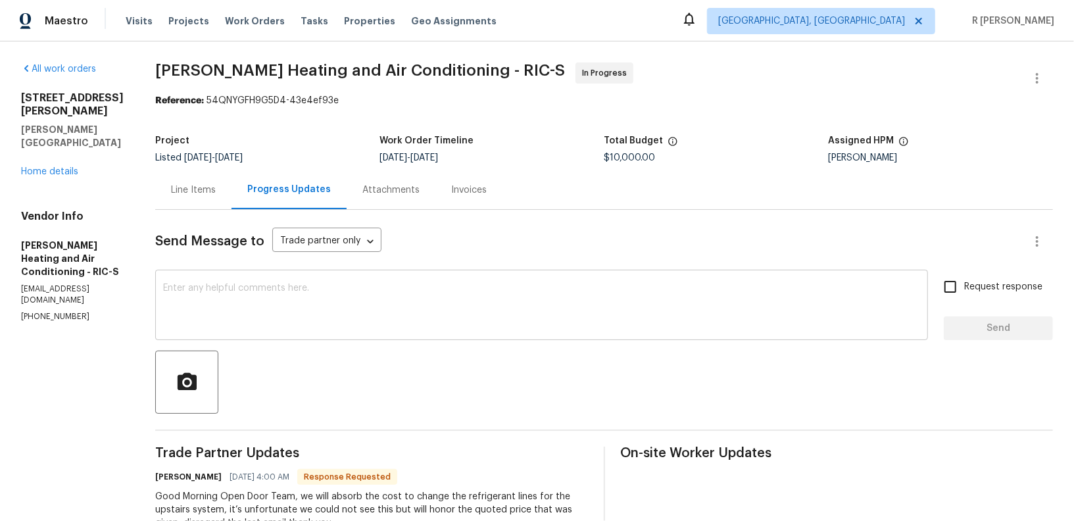
click at [427, 305] on textarea at bounding box center [541, 306] width 757 height 46
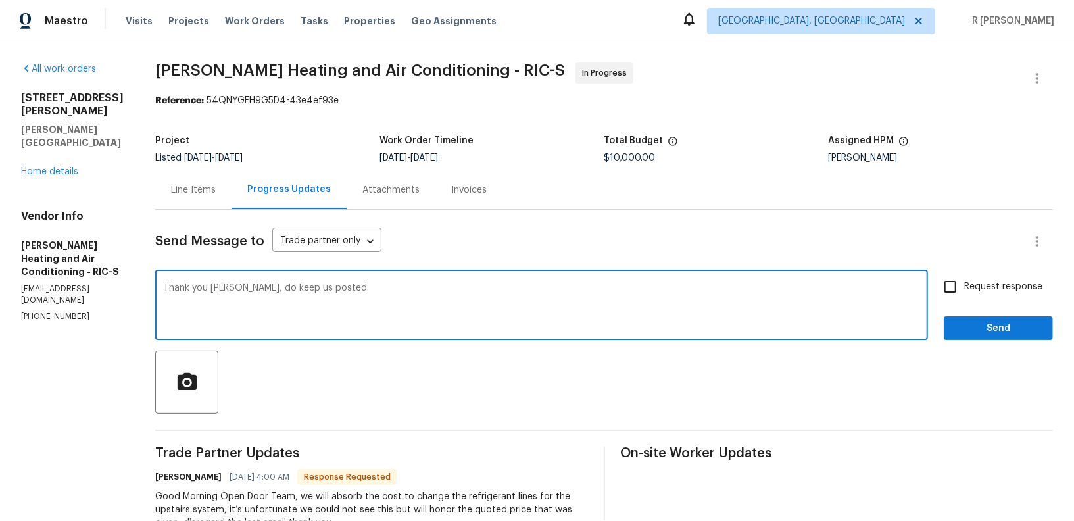
type textarea "Thank you James, do keep us posted."
click at [964, 283] on input "Request response" at bounding box center [951, 287] width 28 height 28
checkbox input "true"
click at [190, 289] on textarea "Thank you James, do keep us posted." at bounding box center [541, 306] width 757 height 46
type textarea "Thank you so much for the honours James, do keep us posted."
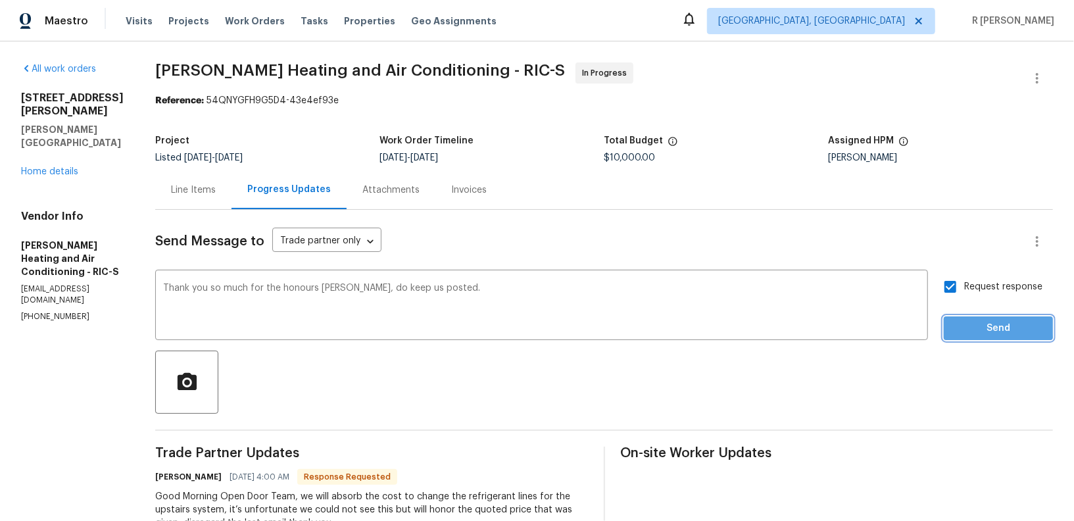
click at [987, 326] on span "Send" at bounding box center [998, 328] width 88 height 16
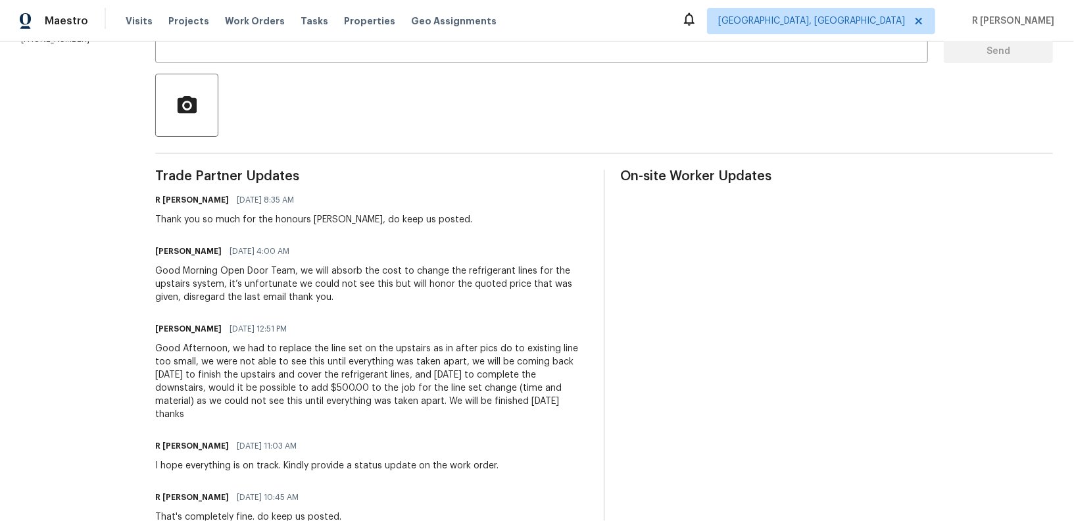
scroll to position [292, 0]
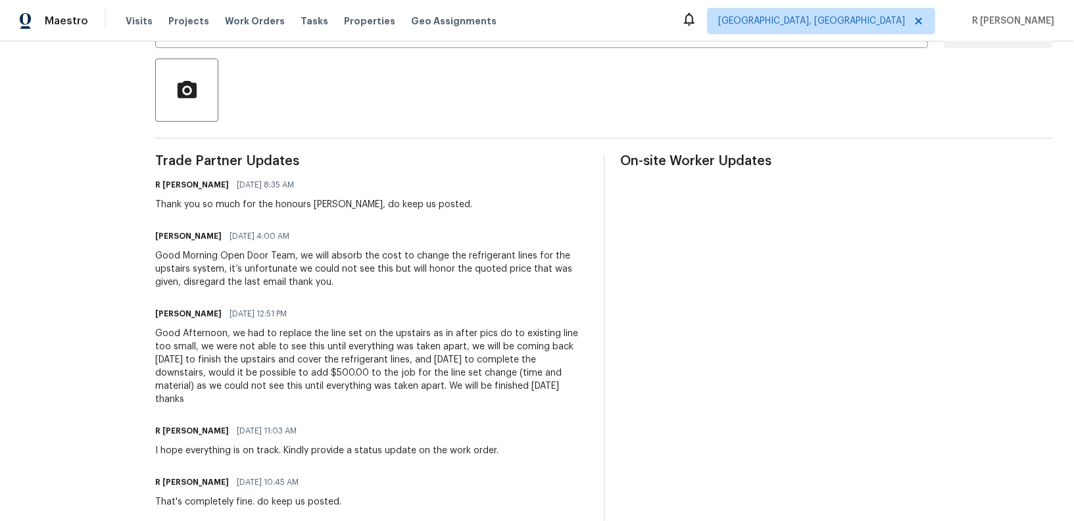
click at [347, 339] on div "Good Afternoon, we had to replace the line set on the upstairs as in after pics…" at bounding box center [371, 366] width 433 height 79
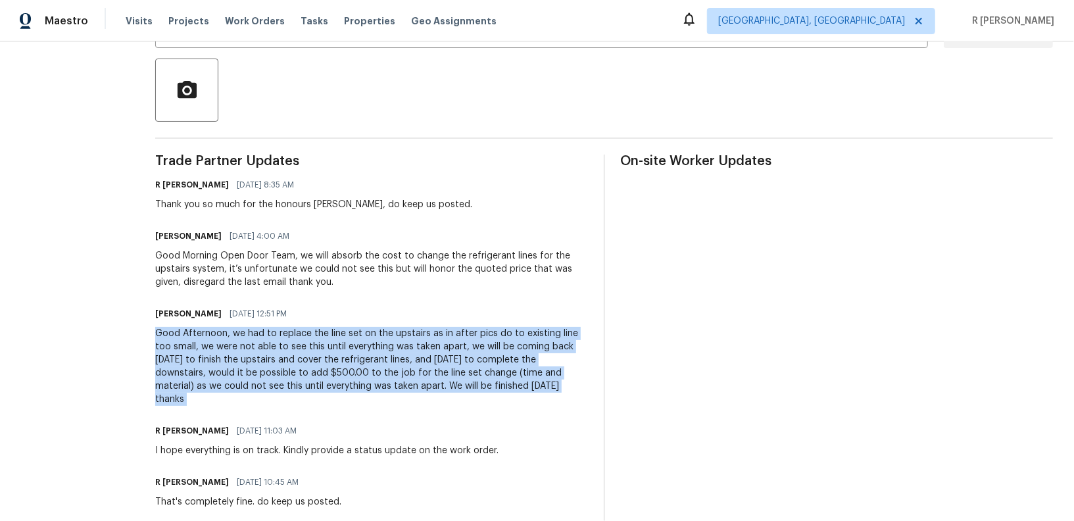
click at [347, 339] on div "Good Afternoon, we had to replace the line set on the upstairs as in after pics…" at bounding box center [371, 366] width 433 height 79
copy div "Good Afternoon, we had to replace the line set on the upstairs as in after pics…"
click at [295, 271] on div "Good Morning Open Door Team, we will absorb the cost to change the refrigerant …" at bounding box center [371, 268] width 433 height 39
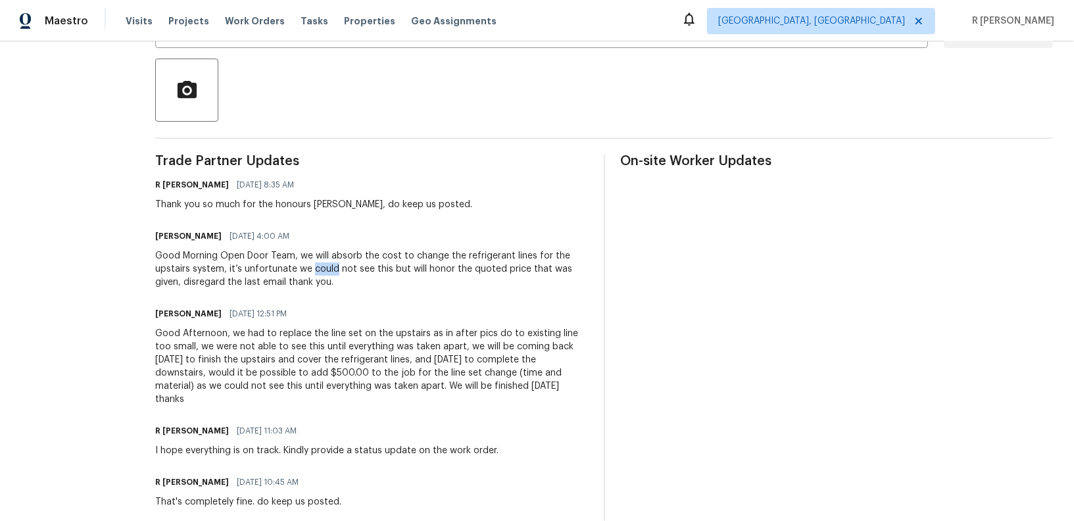
click at [295, 271] on div "Good Morning Open Door Team, we will absorb the cost to change the refrigerant …" at bounding box center [371, 268] width 433 height 39
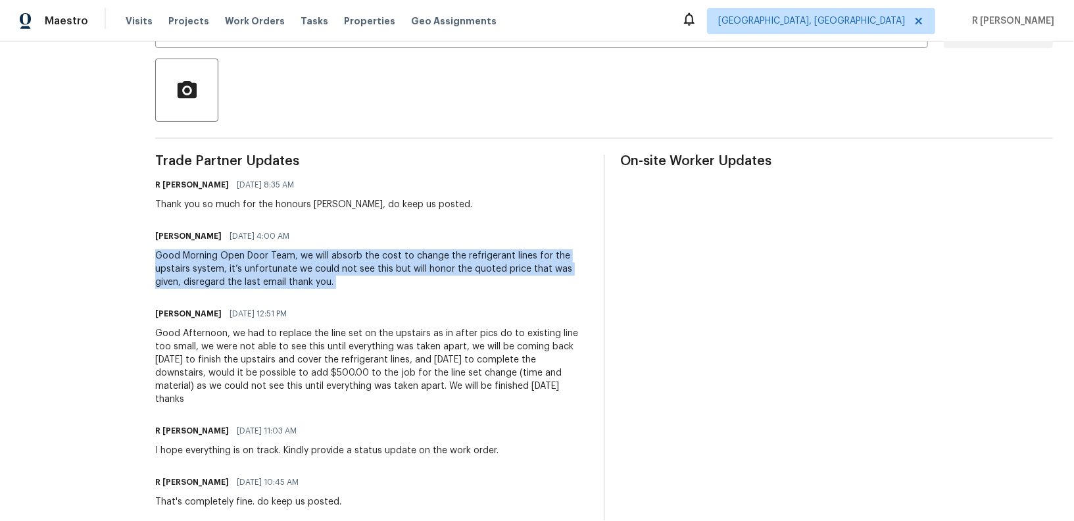
click at [295, 271] on div "Good Morning Open Door Team, we will absorb the cost to change the refrigerant …" at bounding box center [371, 268] width 433 height 39
copy div "Good Morning Open Door Team, we will absorb the cost to change the refrigerant …"
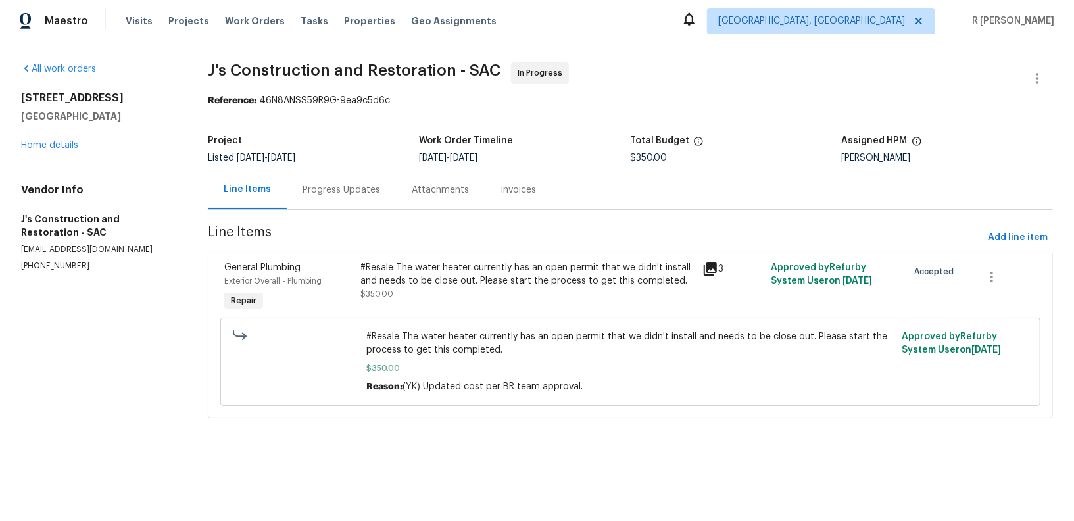
click at [316, 178] on div "Progress Updates" at bounding box center [341, 189] width 109 height 39
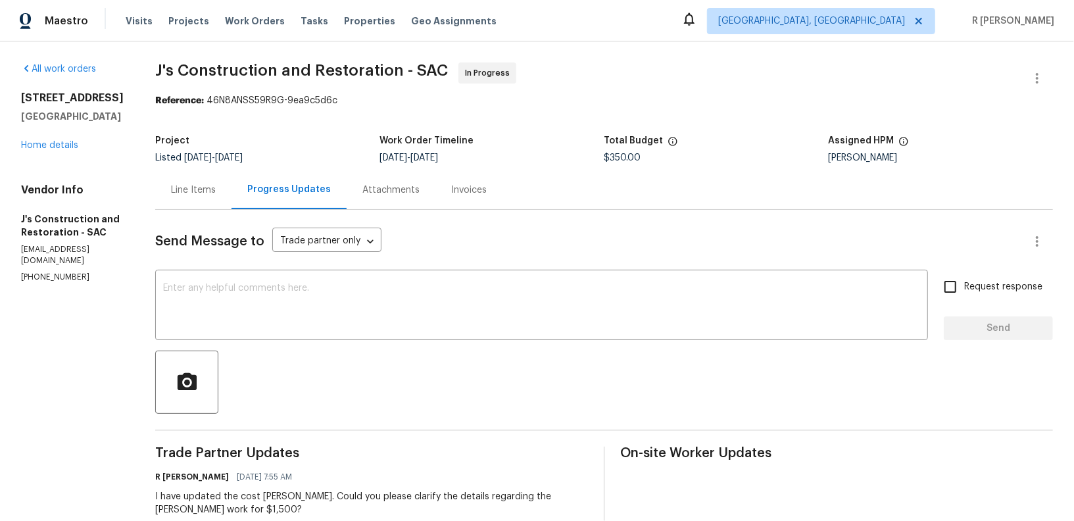
click at [48, 272] on p "(916) 848-9554" at bounding box center [72, 277] width 103 height 11
copy p "(916) 848-9554"
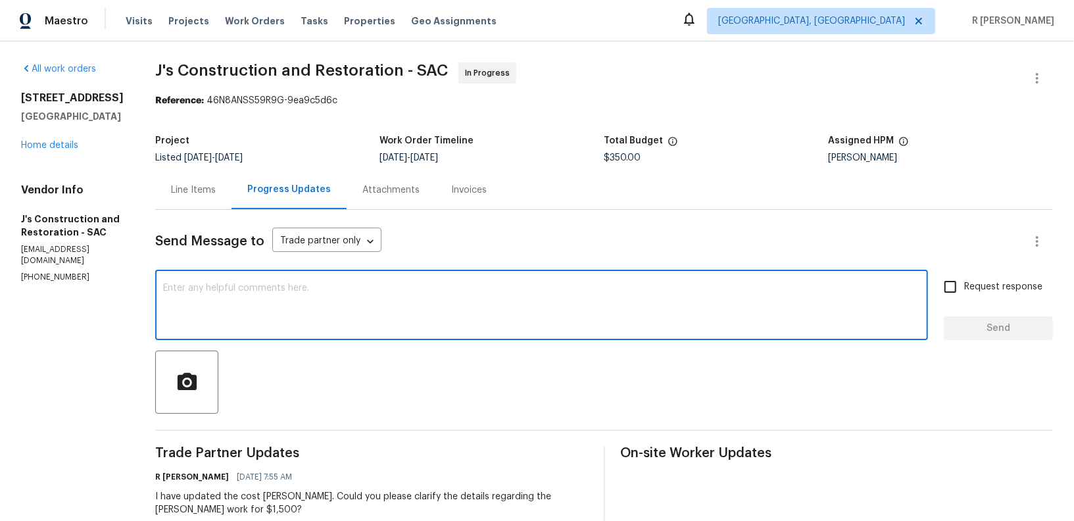
click at [458, 320] on textarea at bounding box center [541, 306] width 757 height 46
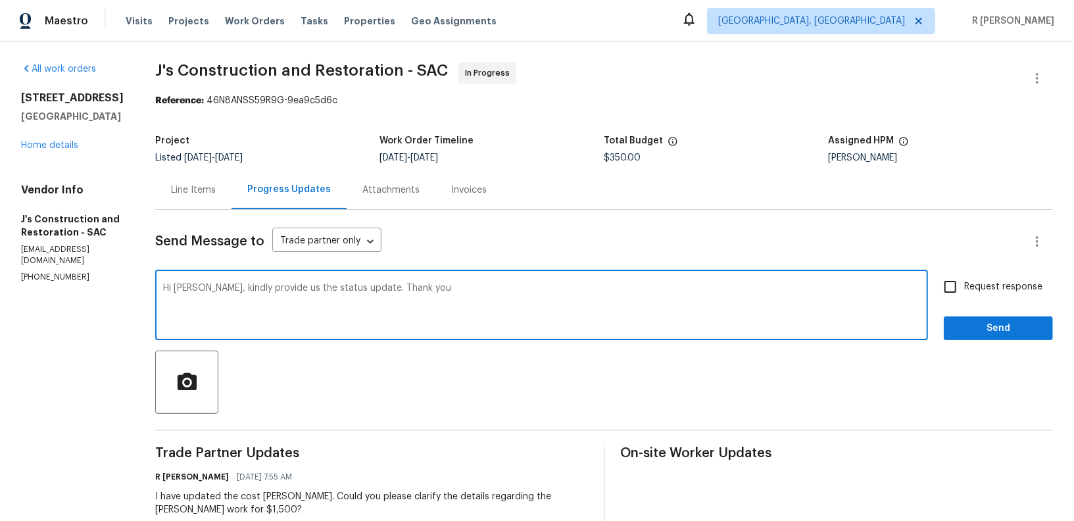
type textarea "Hi Jerry, kindly provide us the status update. Thank you"
click at [1000, 283] on span "Request response" at bounding box center [1003, 287] width 78 height 14
click at [964, 283] on input "Request response" at bounding box center [951, 287] width 28 height 28
checkbox input "true"
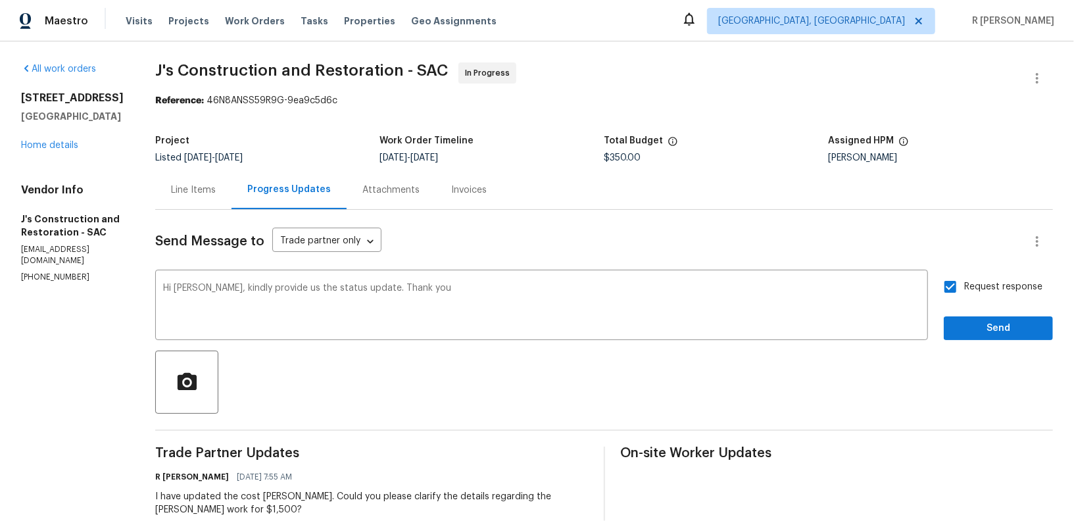
click at [971, 332] on span "Send" at bounding box center [998, 328] width 88 height 16
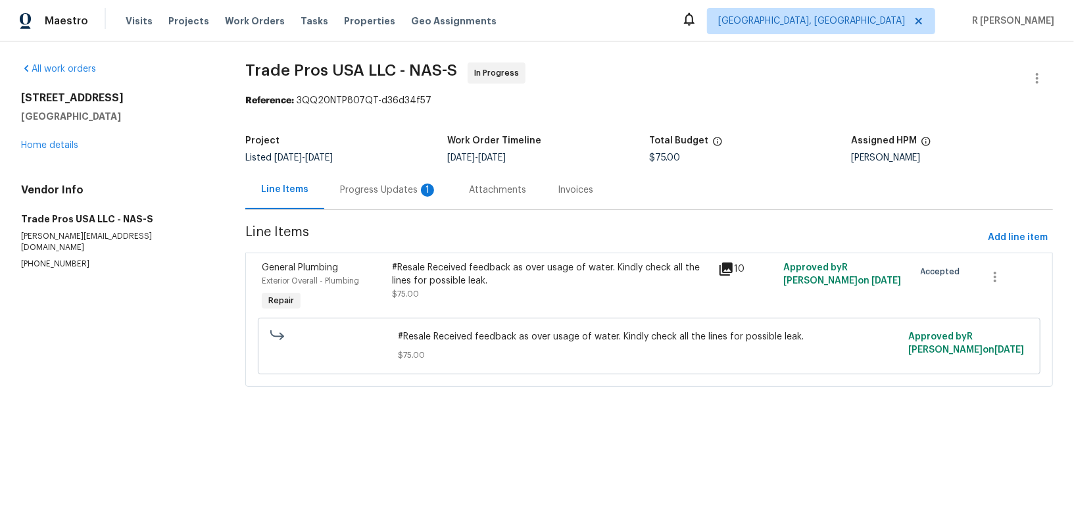
click at [388, 190] on div "Progress Updates 1" at bounding box center [388, 189] width 97 height 13
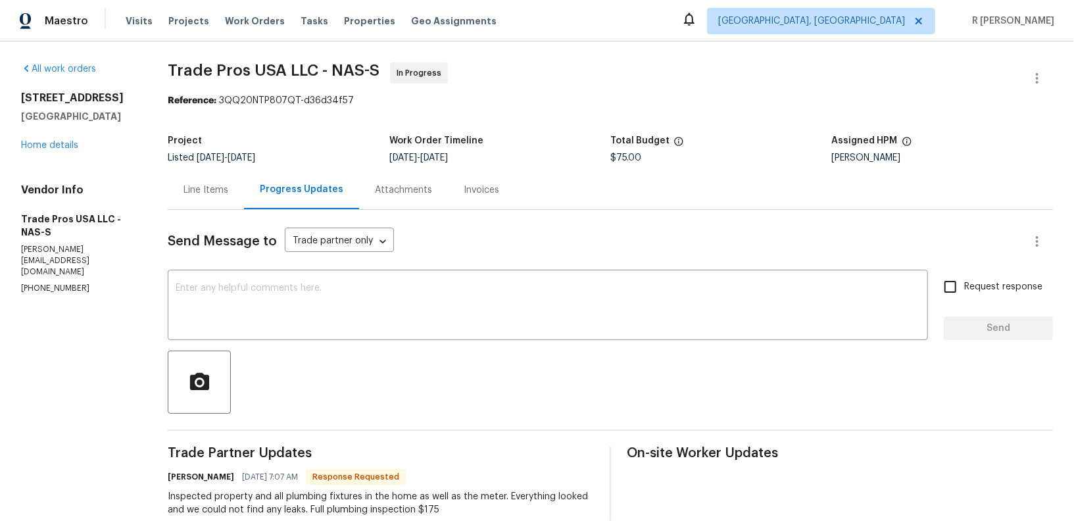
click at [183, 196] on div "Line Items" at bounding box center [205, 189] width 45 height 13
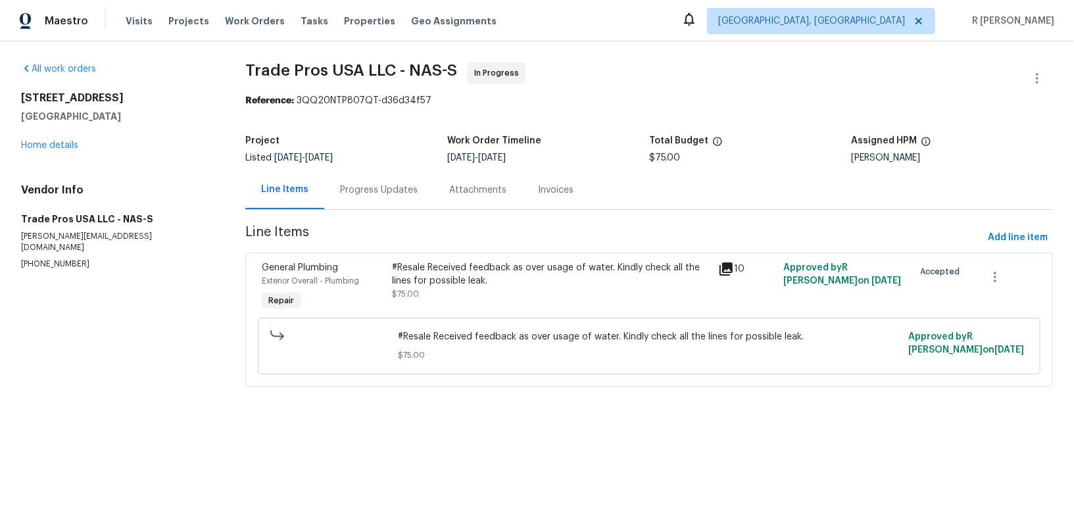
click at [464, 302] on div "#Resale Received feedback as over usage of water. Kindly check all the lines fo…" at bounding box center [552, 287] width 326 height 61
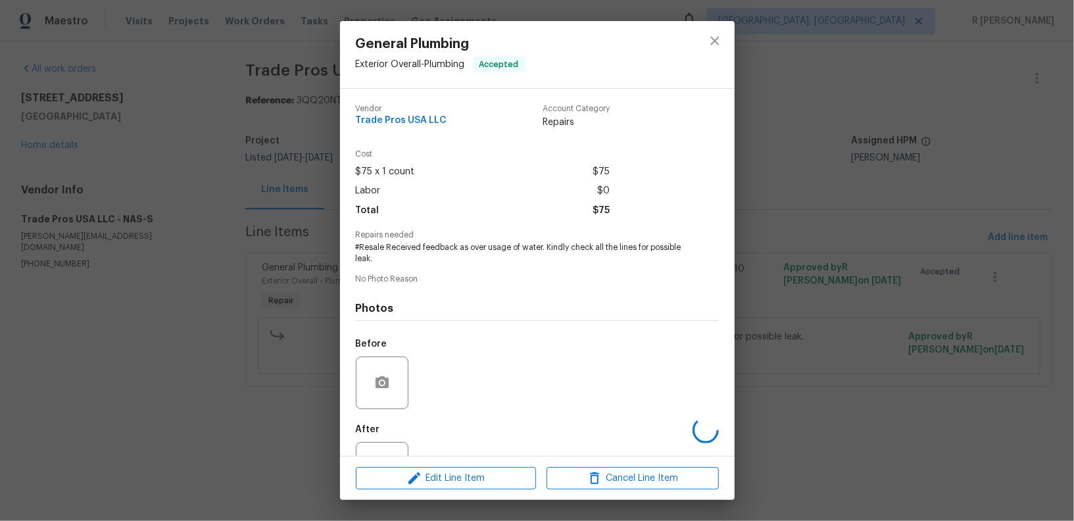
scroll to position [51, 0]
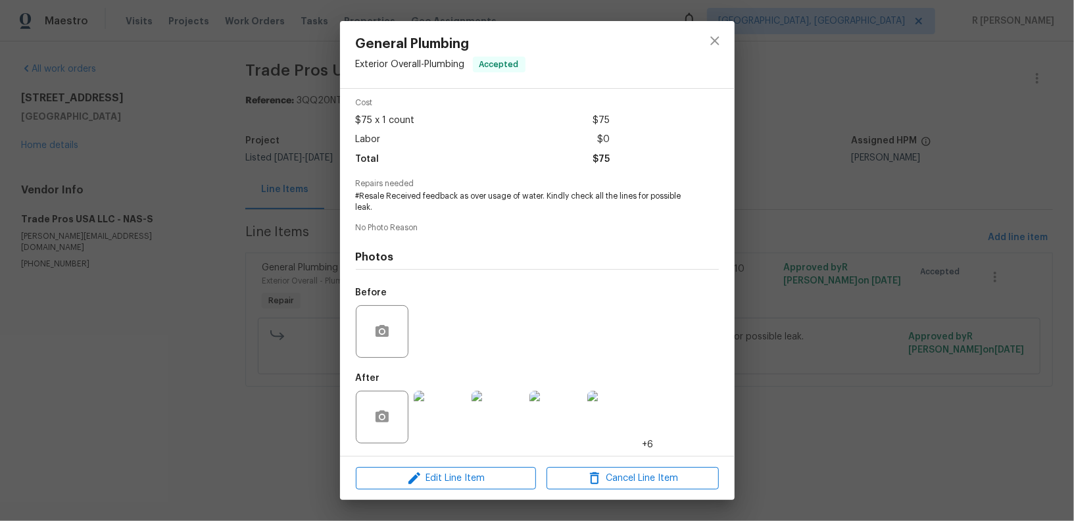
click at [427, 416] on img at bounding box center [440, 417] width 53 height 53
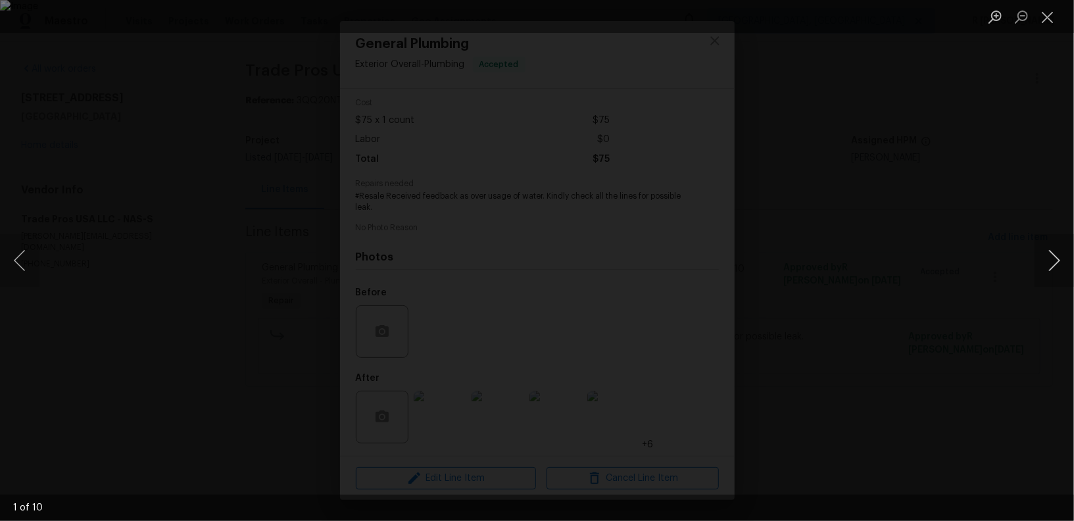
click at [1047, 252] on button "Next image" at bounding box center [1054, 260] width 39 height 53
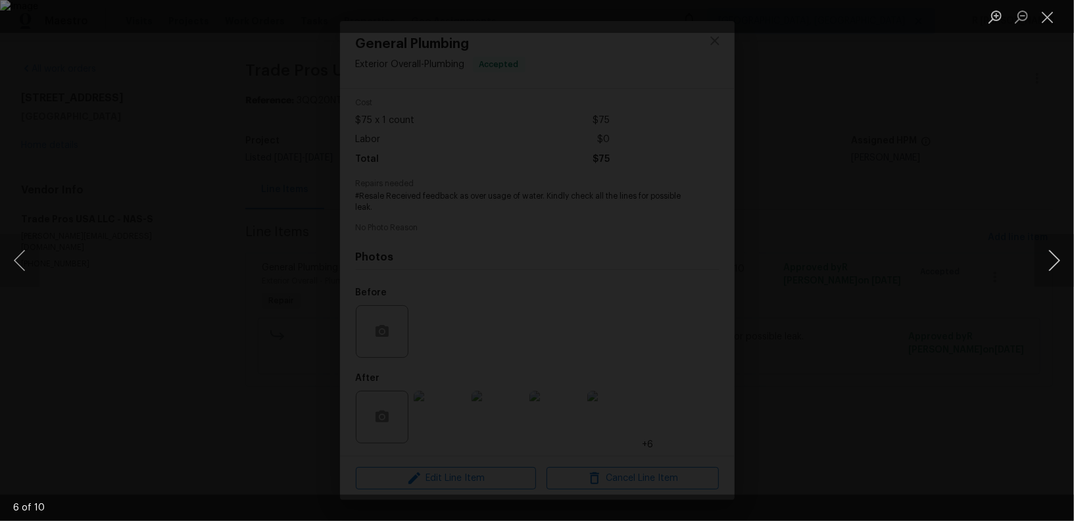
click at [1047, 252] on button "Next image" at bounding box center [1054, 260] width 39 height 53
click at [1050, 20] on button "Close lightbox" at bounding box center [1048, 16] width 26 height 23
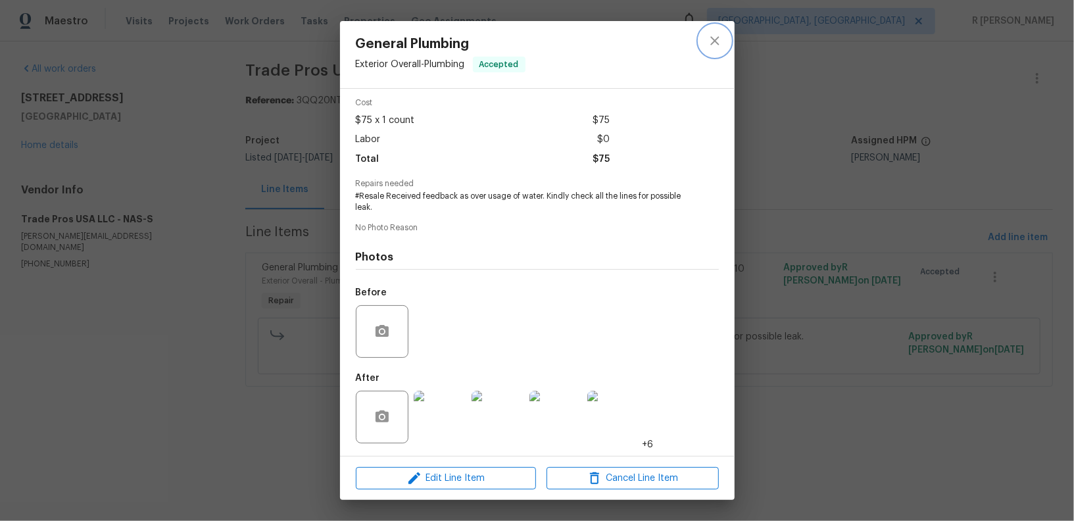
click at [715, 53] on button "close" at bounding box center [715, 41] width 32 height 32
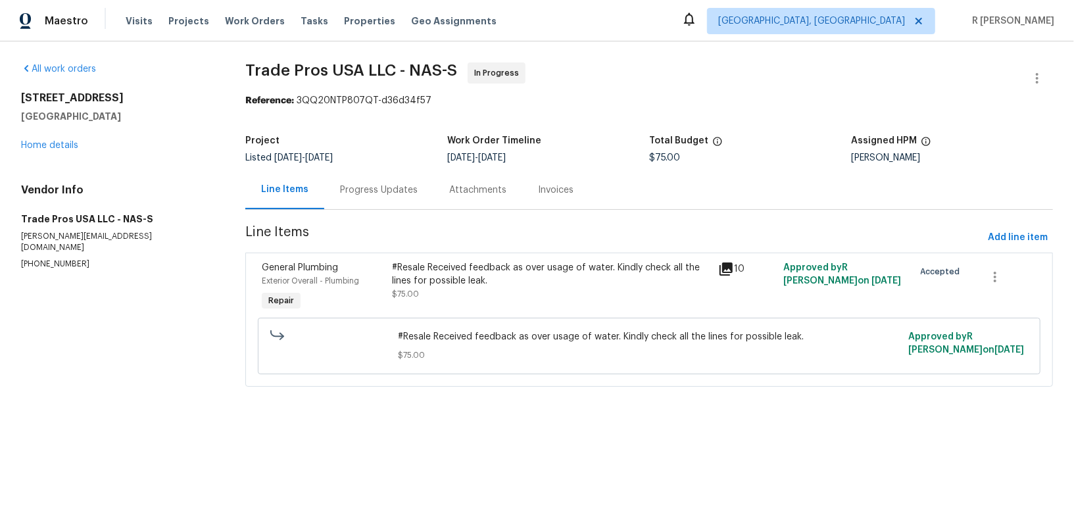
click at [372, 193] on div "Progress Updates" at bounding box center [379, 189] width 78 height 13
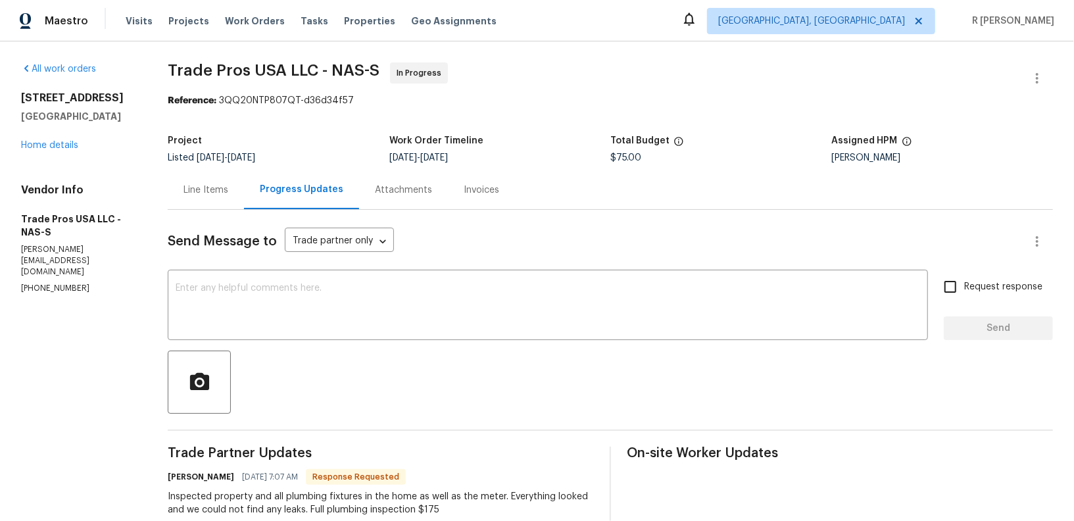
click at [191, 185] on div "Line Items" at bounding box center [205, 189] width 45 height 13
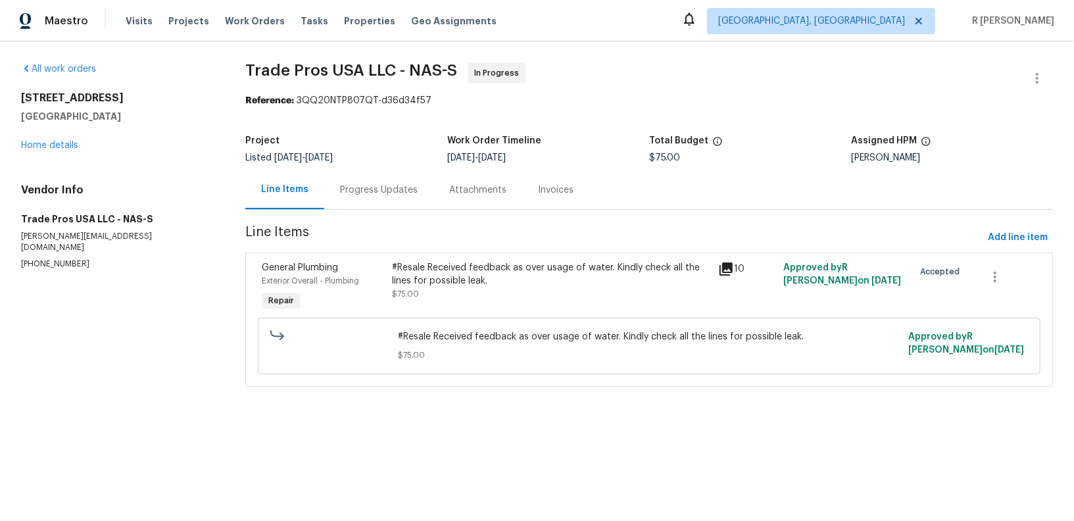
click at [483, 297] on div "#Resale Received feedback as over usage of water. Kindly check all the lines fo…" at bounding box center [552, 280] width 318 height 39
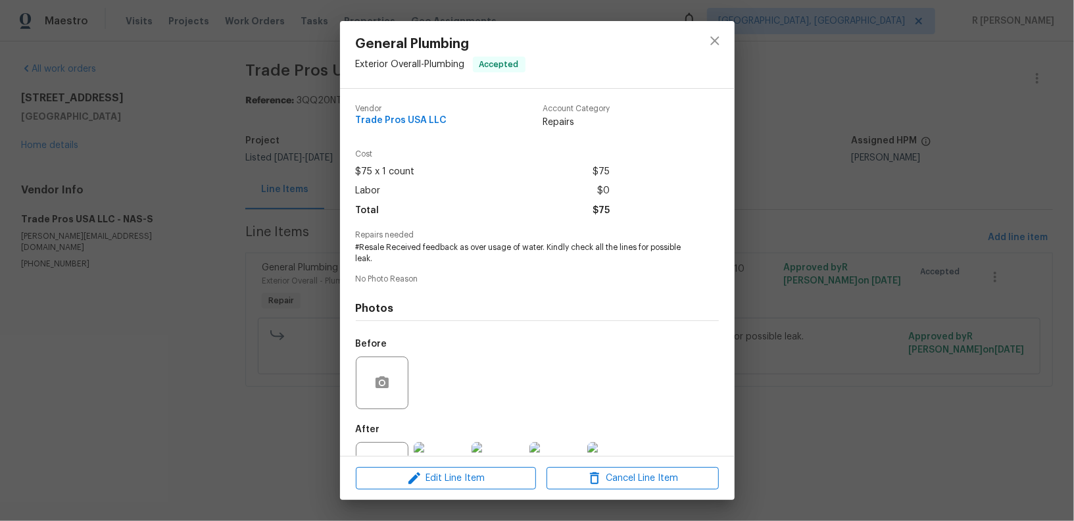
scroll to position [51, 0]
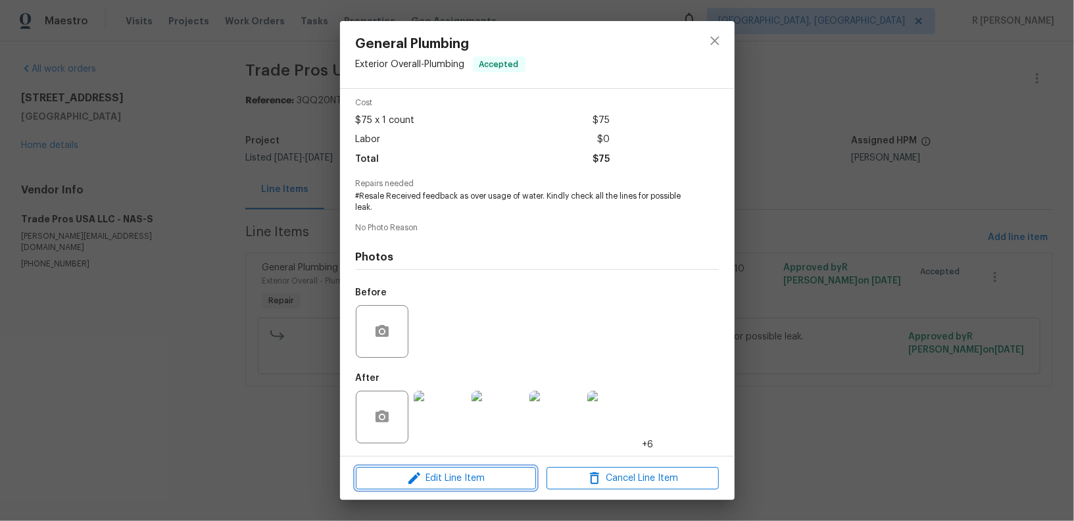
click at [483, 479] on span "Edit Line Item" at bounding box center [446, 478] width 172 height 16
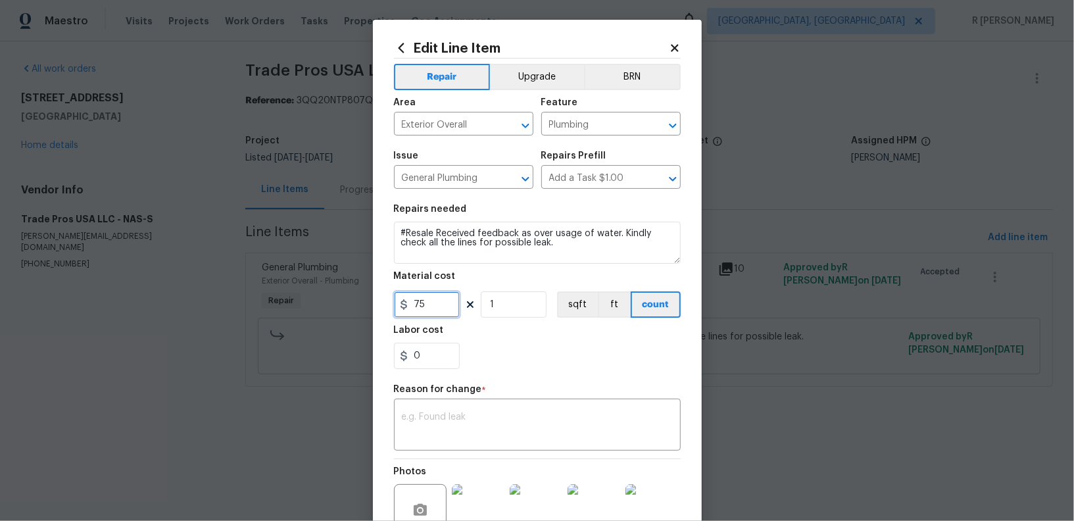
click at [412, 309] on input "75" at bounding box center [427, 304] width 66 height 26
type input "175"
click at [468, 431] on textarea at bounding box center [537, 426] width 271 height 28
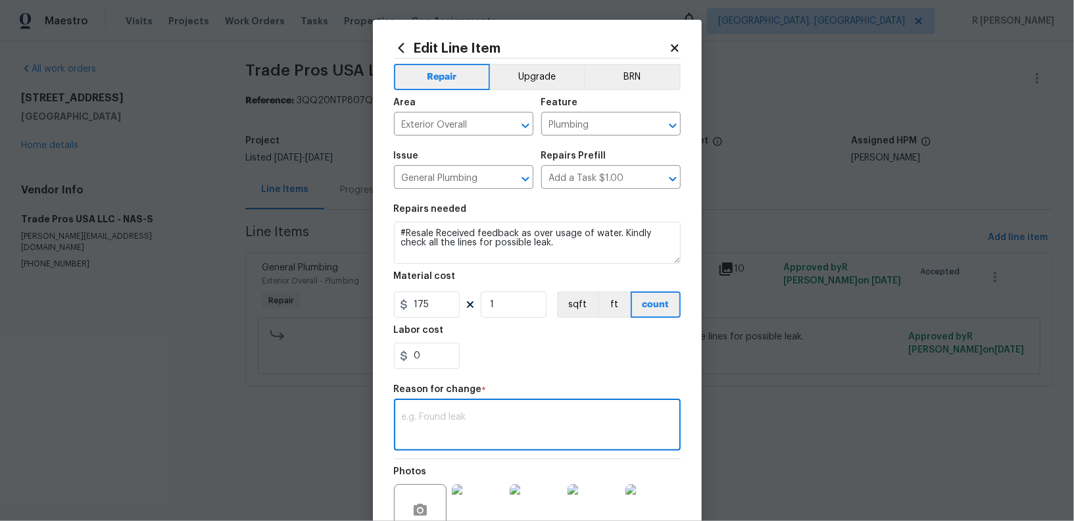
click at [461, 426] on textarea at bounding box center [537, 426] width 271 height 28
paste textarea "(YK) Updated per vendor’s final cost."
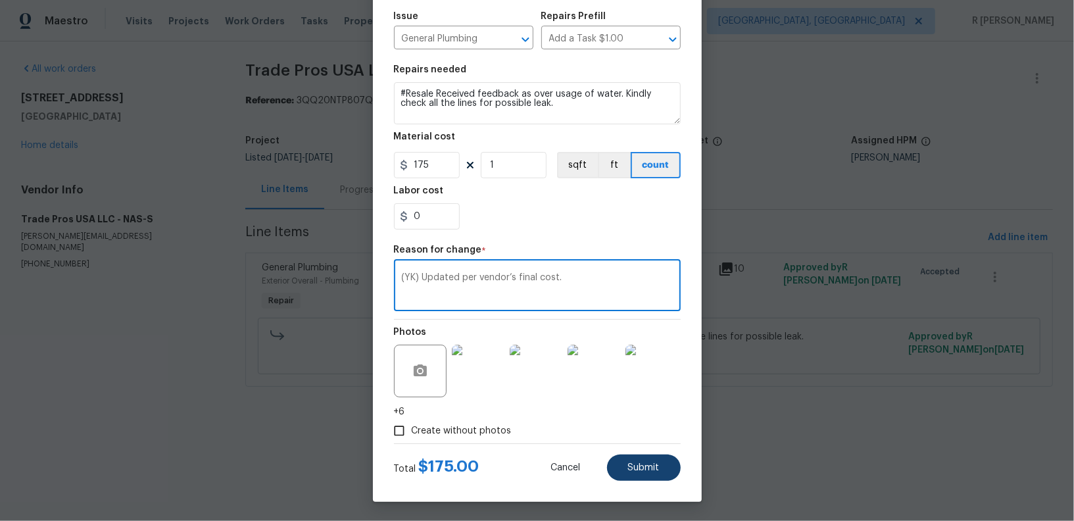
type textarea "(YK) Updated per vendor’s final cost."
click at [645, 465] on span "Submit" at bounding box center [644, 468] width 32 height 10
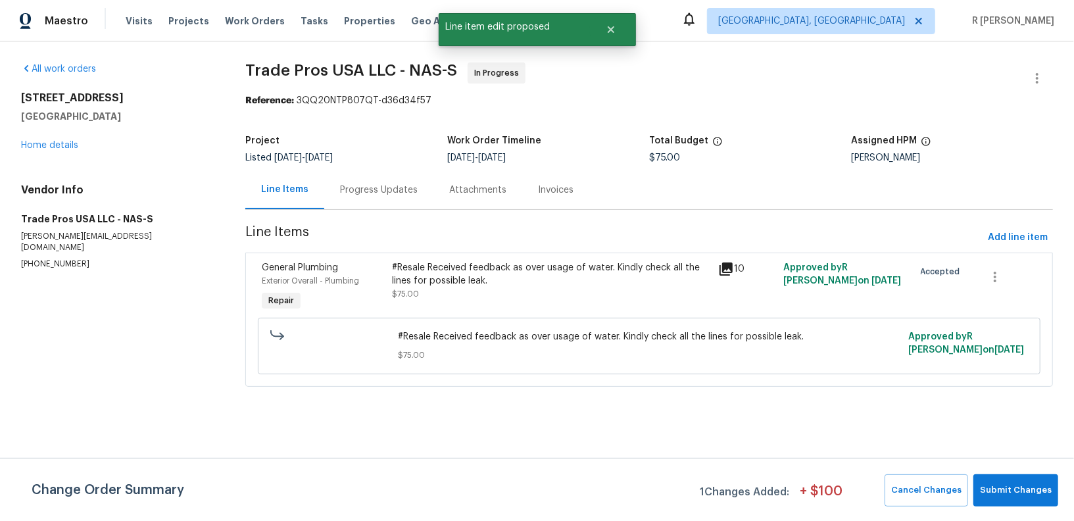
scroll to position [0, 0]
click at [1022, 500] on button "Submit Changes" at bounding box center [1015, 490] width 85 height 32
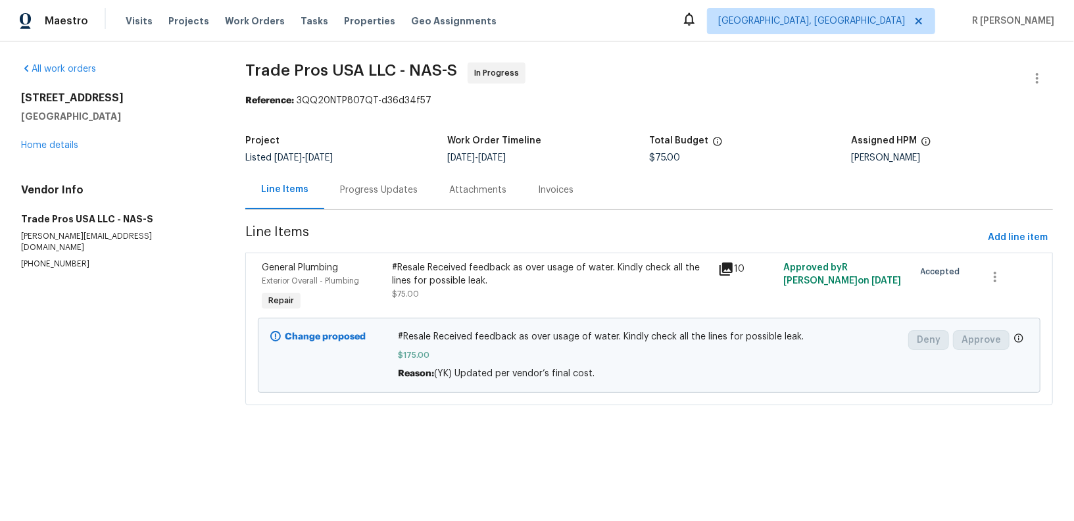
click at [340, 190] on div "Progress Updates" at bounding box center [379, 189] width 78 height 13
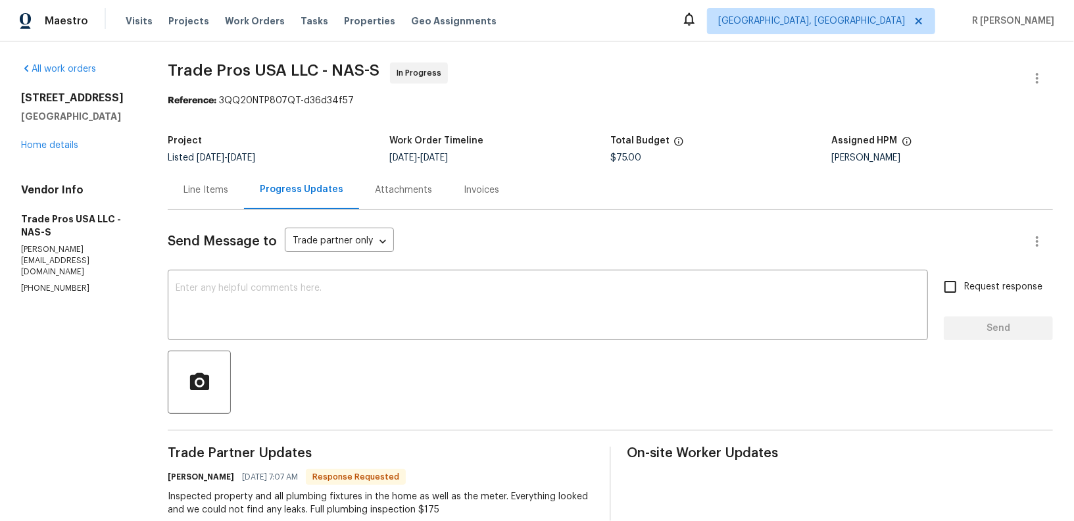
click at [184, 189] on div "Line Items" at bounding box center [205, 189] width 45 height 13
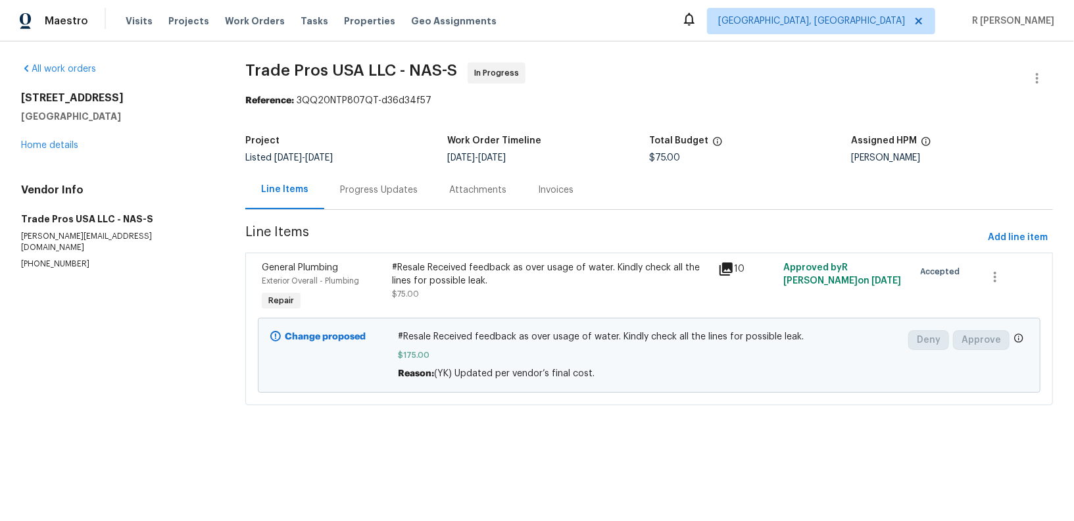
click at [406, 195] on div "Progress Updates" at bounding box center [379, 189] width 78 height 13
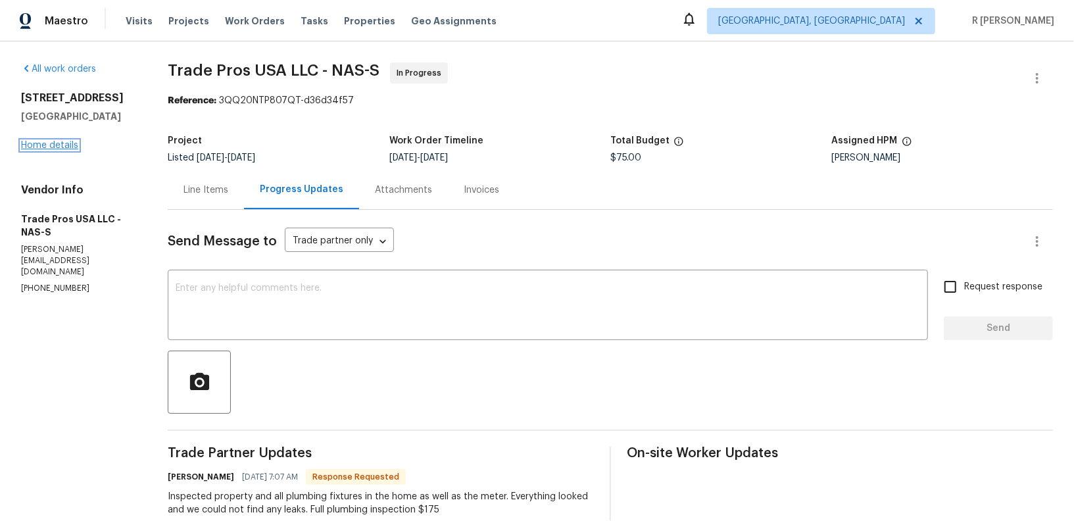
click at [41, 143] on link "Home details" at bounding box center [49, 145] width 57 height 9
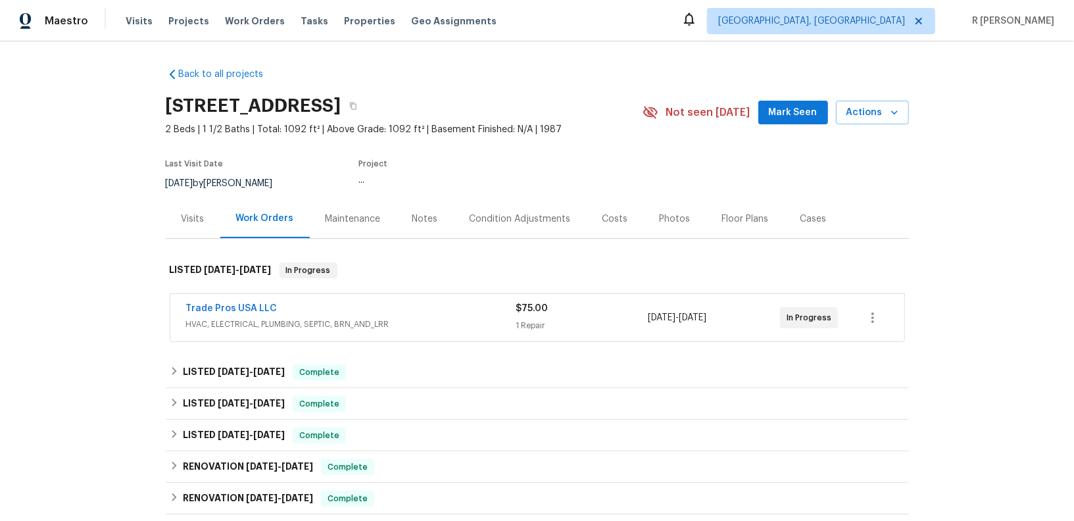
drag, startPoint x: 295, startPoint y: 301, endPoint x: 79, endPoint y: 294, distance: 215.8
click at [79, 294] on div "Back to all projects [STREET_ADDRESS] 2 Beds | 1 1/2 Baths | Total: 1092 ft² | …" at bounding box center [537, 280] width 1074 height 479
drag, startPoint x: 290, startPoint y: 303, endPoint x: 137, endPoint y: 302, distance: 153.2
click at [136, 302] on div "Back to all projects [STREET_ADDRESS] 2 Beds | 1 1/2 Baths | Total: 1092 ft² | …" at bounding box center [537, 280] width 1074 height 479
copy link "Trade Pros USA LLC"
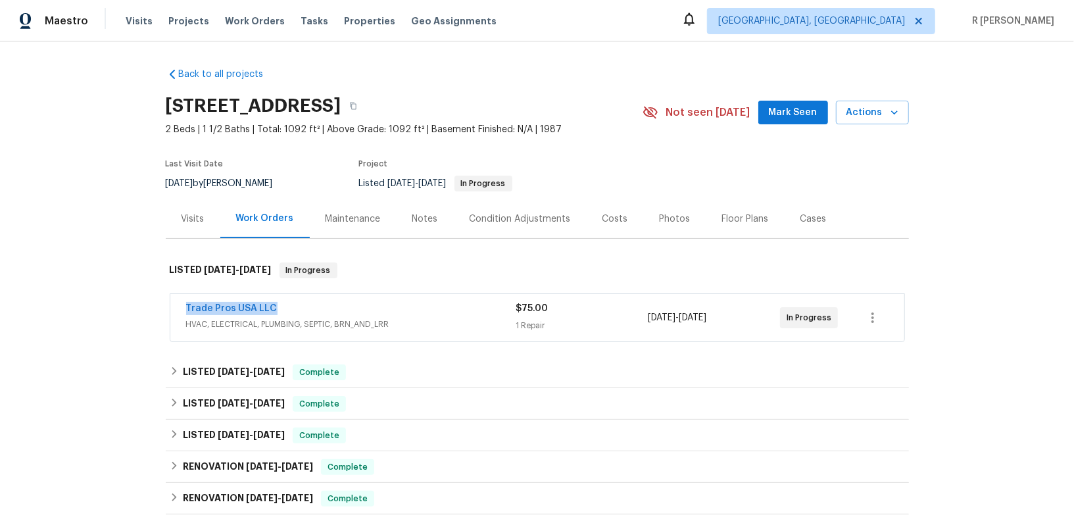
click at [241, 316] on div "Trade Pros USA LLC" at bounding box center [351, 310] width 330 height 16
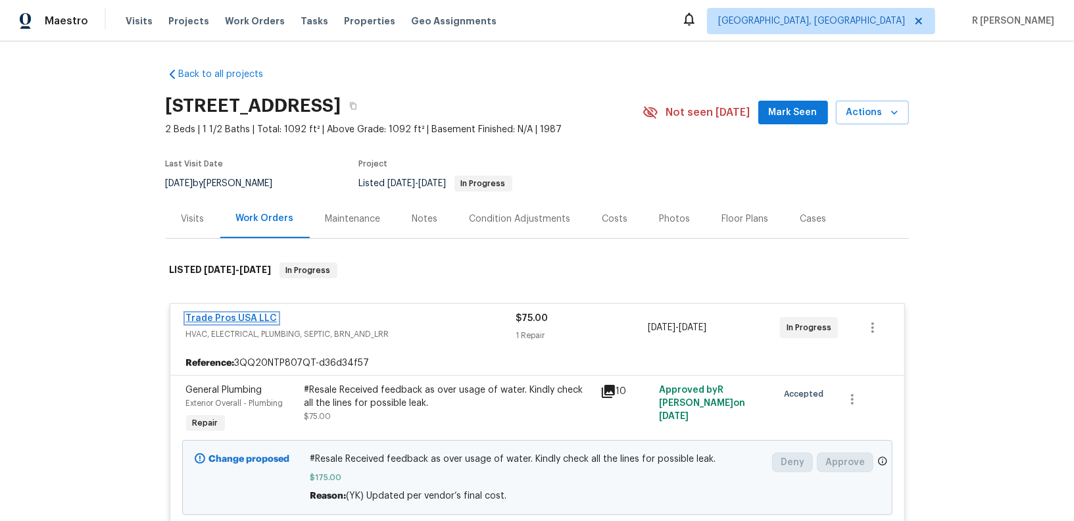
click at [209, 317] on link "Trade Pros USA LLC" at bounding box center [231, 318] width 91 height 9
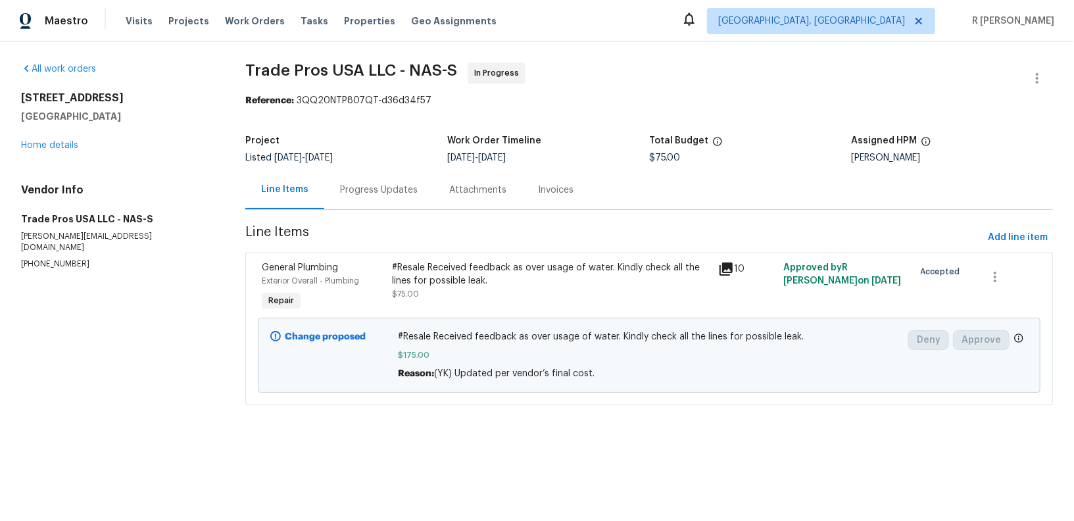
click at [418, 193] on div "Progress Updates" at bounding box center [378, 189] width 109 height 39
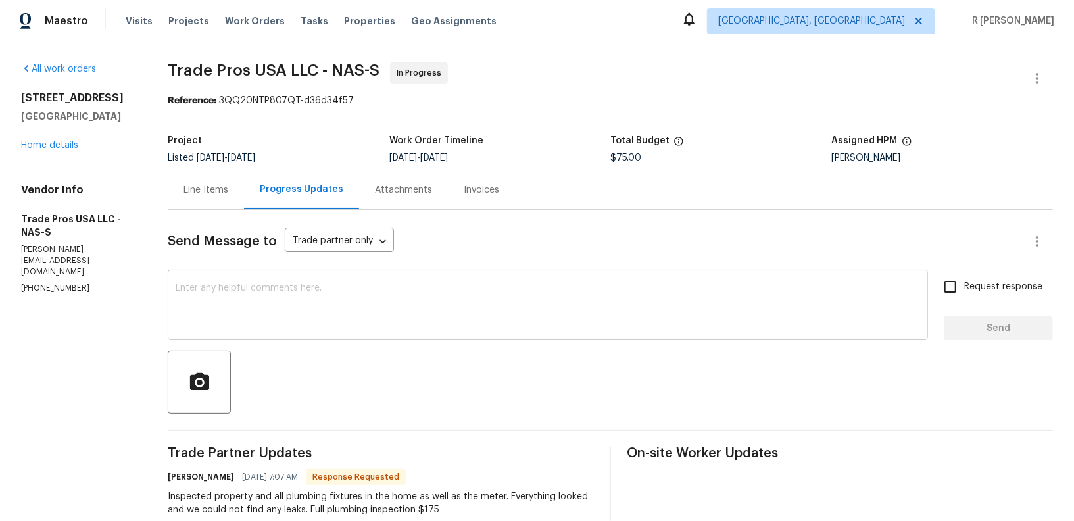
click at [253, 320] on textarea at bounding box center [548, 306] width 744 height 46
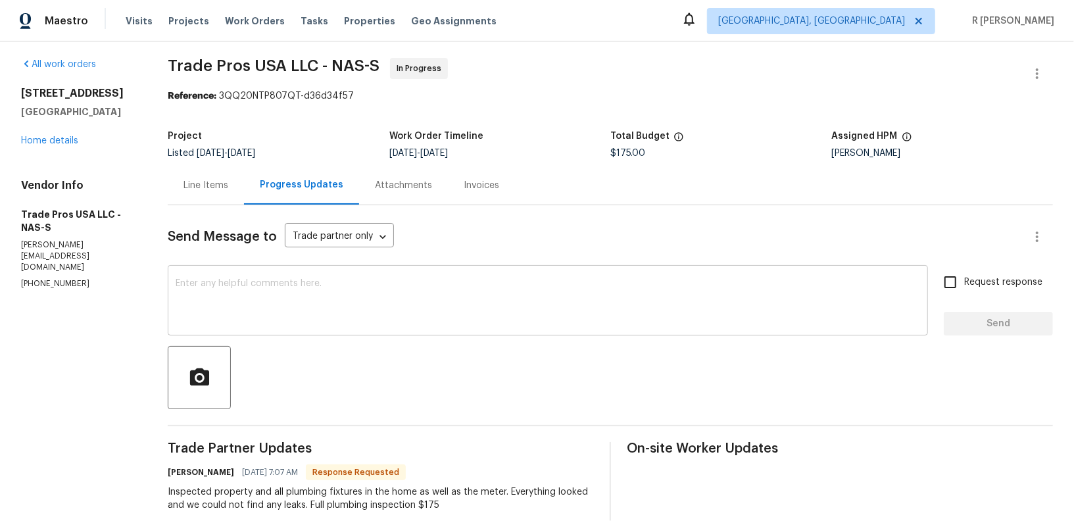
click at [242, 274] on div "x ​" at bounding box center [548, 301] width 760 height 67
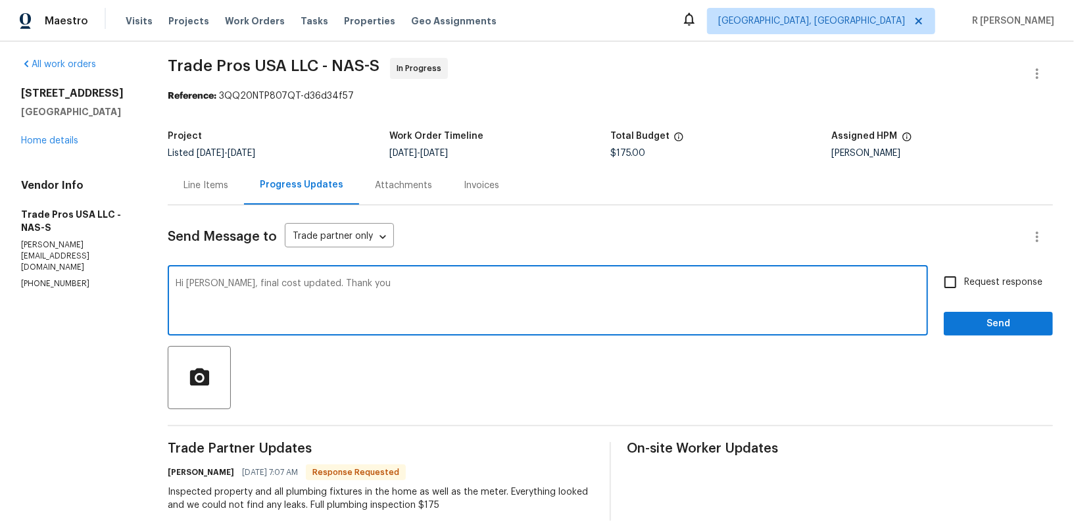
type textarea "Hi [PERSON_NAME], final cost updated. Thank you"
click at [1020, 282] on span "Request response" at bounding box center [1003, 283] width 78 height 14
click at [964, 282] on input "Request response" at bounding box center [951, 282] width 28 height 28
checkbox input "true"
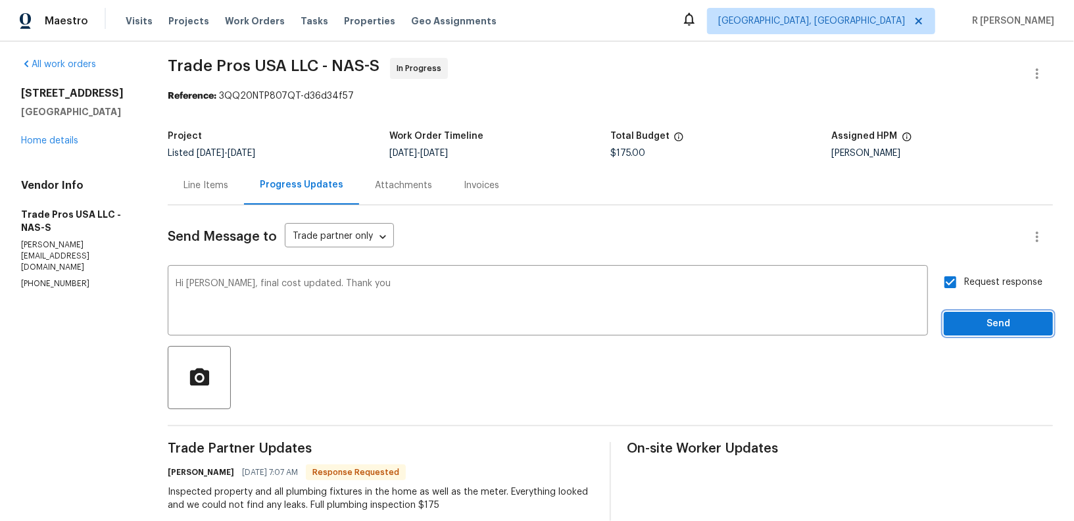
click at [1003, 325] on span "Send" at bounding box center [998, 324] width 88 height 16
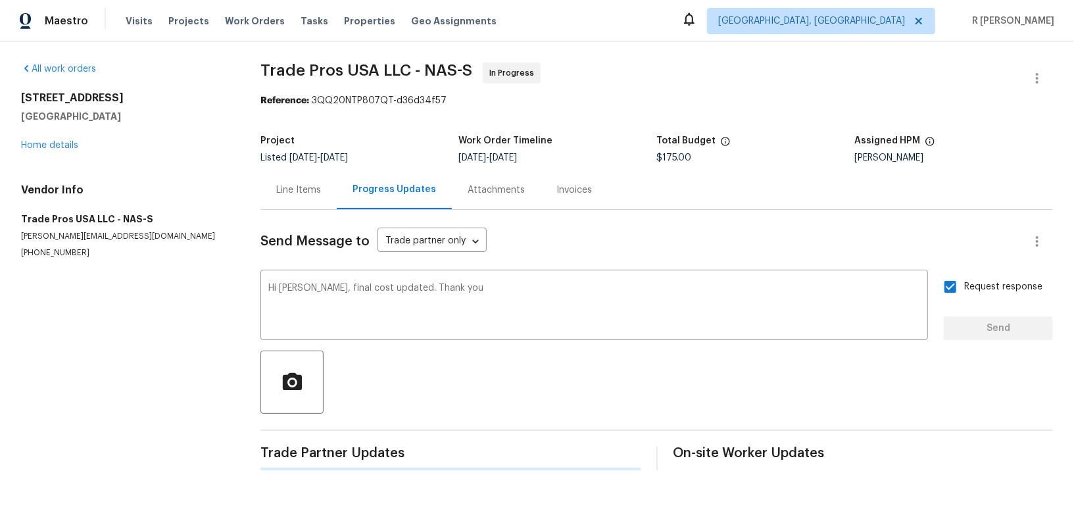
scroll to position [0, 0]
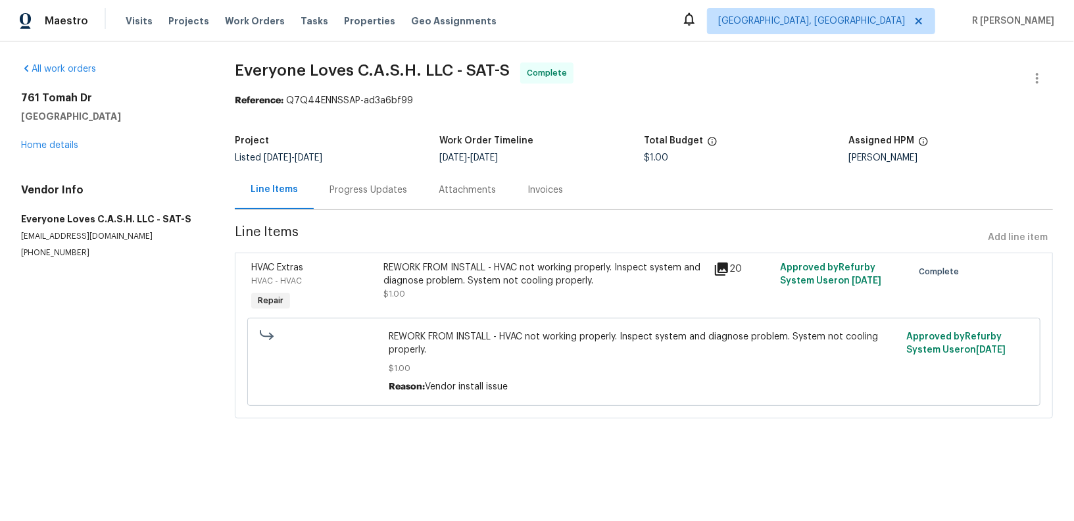
click at [358, 191] on div "Progress Updates" at bounding box center [368, 189] width 78 height 13
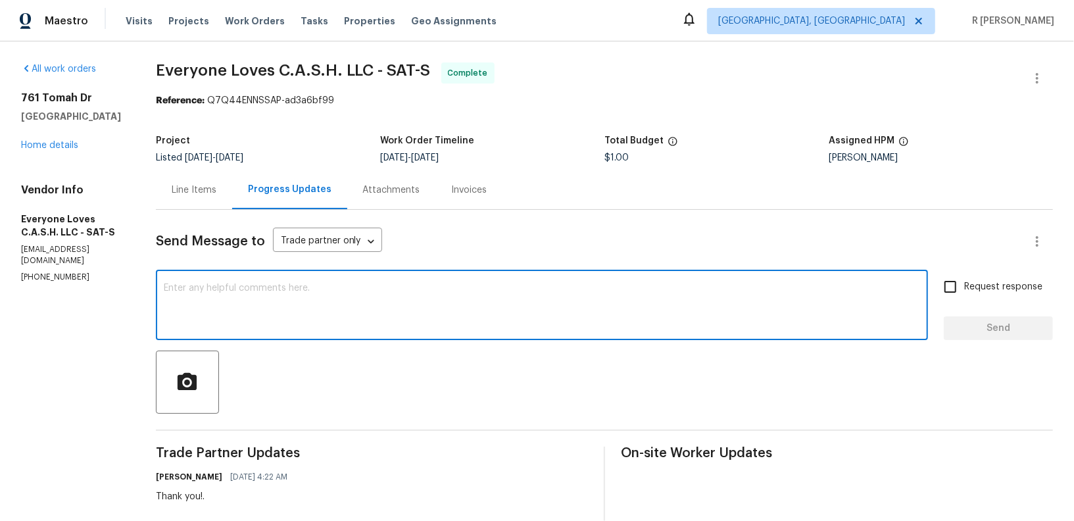
click at [409, 316] on textarea at bounding box center [542, 306] width 756 height 46
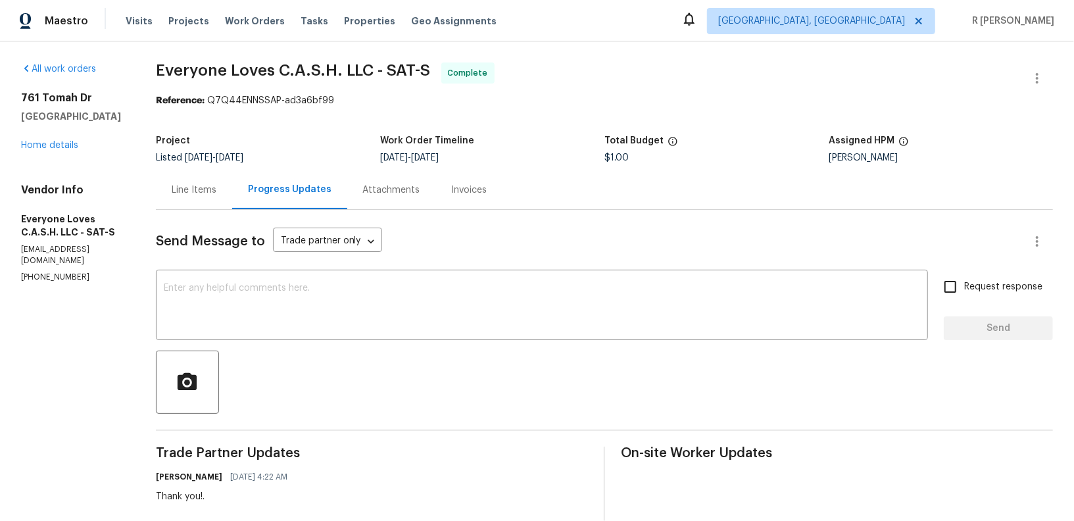
click at [390, 68] on span "Everyone Loves C.A.S.H. LLC - SAT-S" at bounding box center [293, 70] width 275 height 16
click at [45, 145] on link "Home details" at bounding box center [49, 145] width 57 height 9
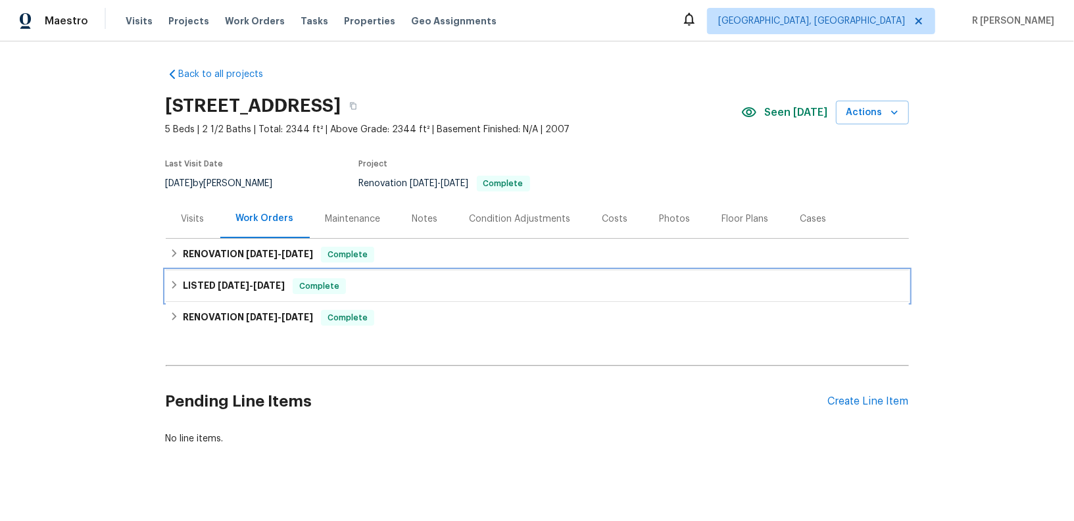
click at [247, 289] on span "[DATE]" at bounding box center [234, 285] width 32 height 9
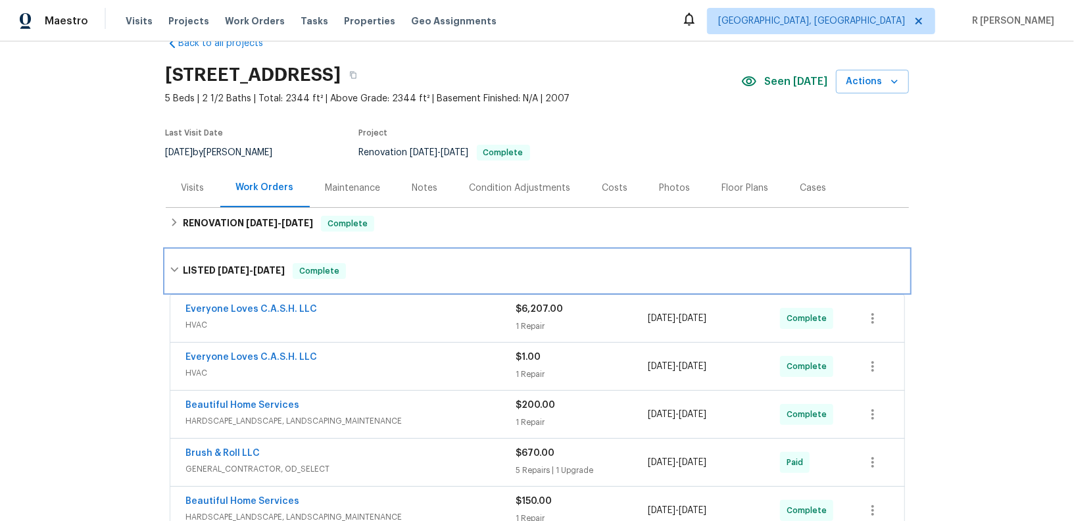
scroll to position [32, 0]
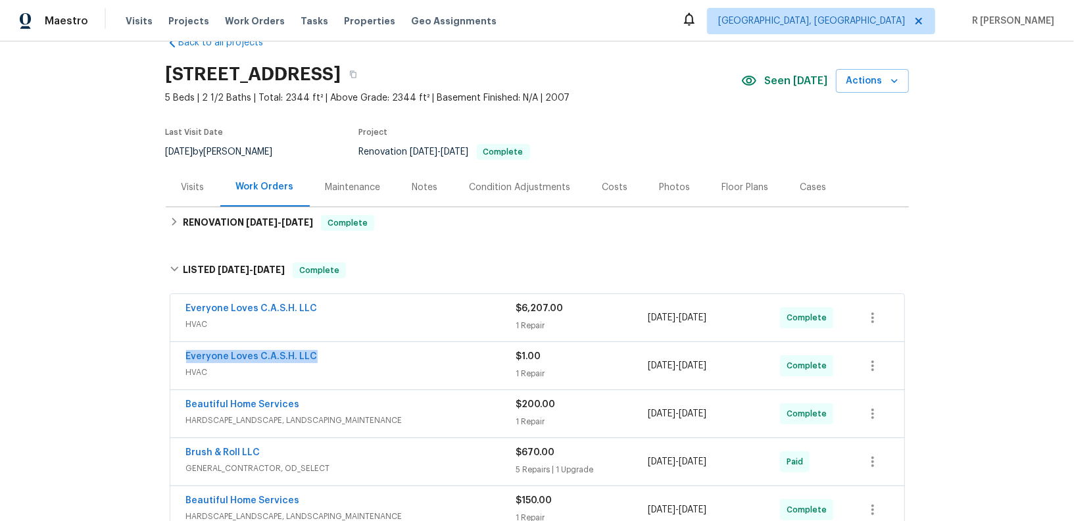
drag, startPoint x: 334, startPoint y: 355, endPoint x: 160, endPoint y: 349, distance: 174.4
click at [159, 349] on div "Back to all projects [STREET_ADDRESS] 5 Beds | 2 1/2 Baths | Total: 2344 ft² | …" at bounding box center [537, 280] width 1074 height 479
copy link "Everyone Loves C.A.S.H. LLC"
click at [375, 371] on span "HVAC" at bounding box center [351, 372] width 330 height 13
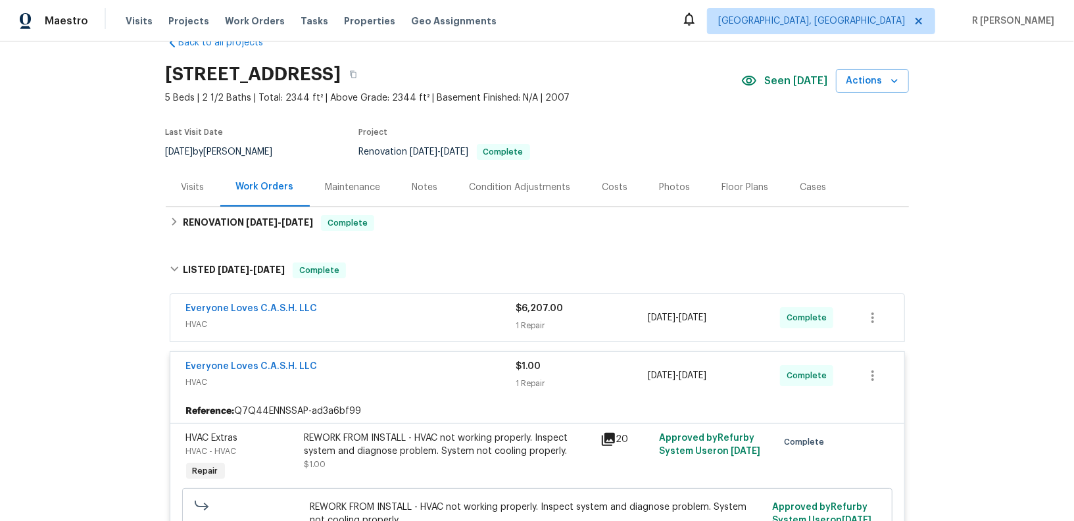
click at [256, 356] on div "Everyone Loves C.A.S.H. LLC HVAC $1.00 1 Repair [DATE] - [DATE] Complete" at bounding box center [537, 375] width 734 height 47
click at [251, 368] on link "Everyone Loves C.A.S.H. LLC" at bounding box center [252, 366] width 132 height 9
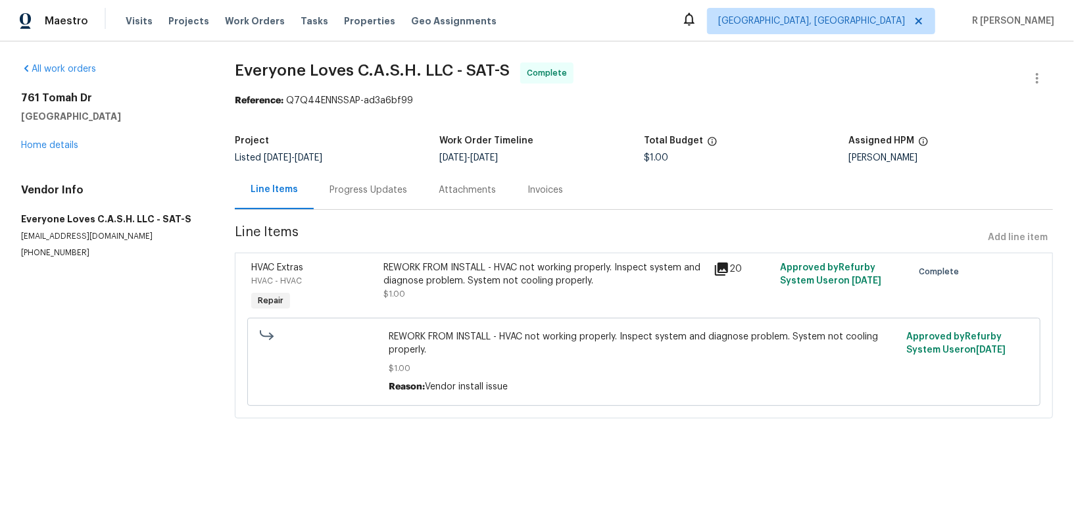
click at [377, 184] on div "Progress Updates" at bounding box center [368, 189] width 78 height 13
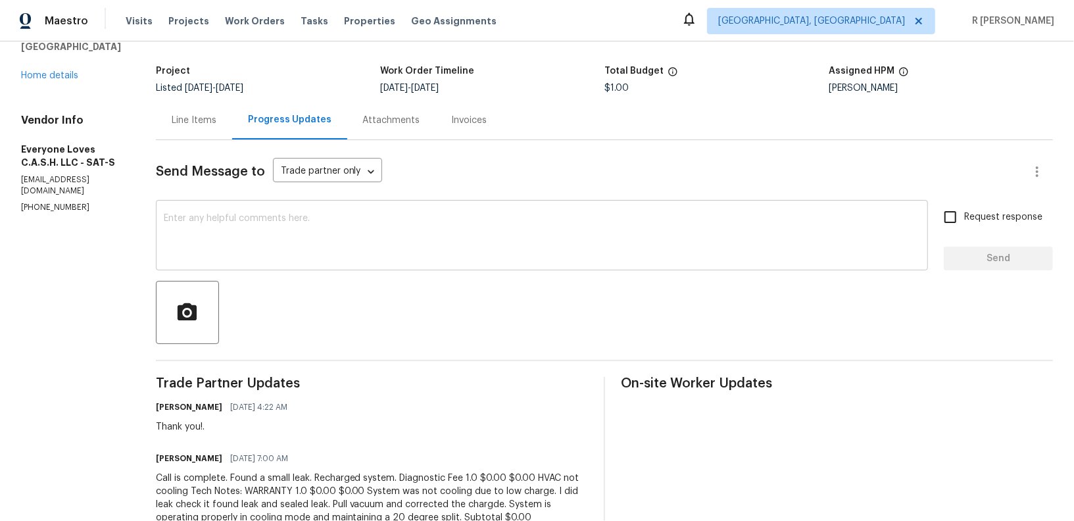
scroll to position [109, 0]
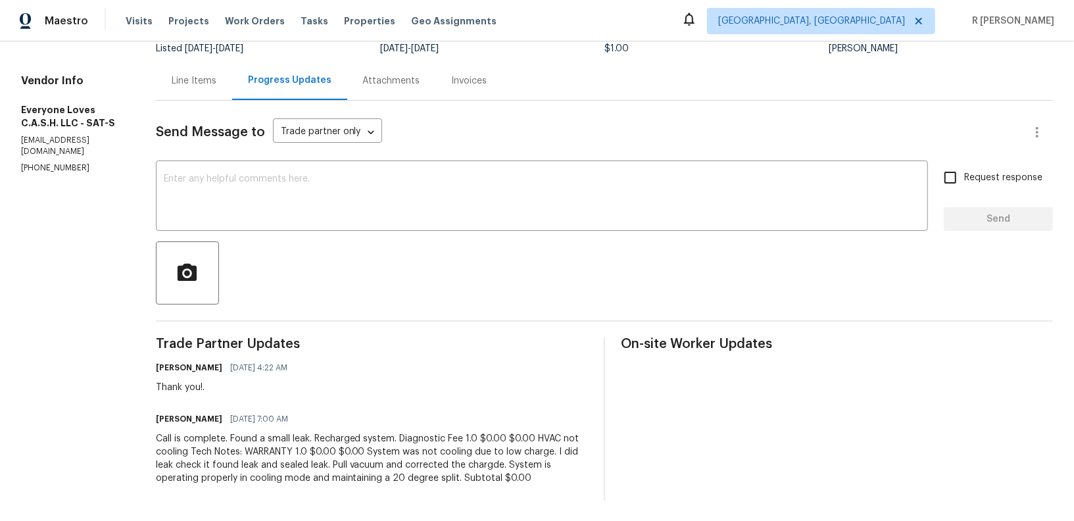
click at [292, 427] on div "[PERSON_NAME] [DATE] 7:00 AM Call is complete. Found a small leak. Recharged sy…" at bounding box center [372, 447] width 432 height 75
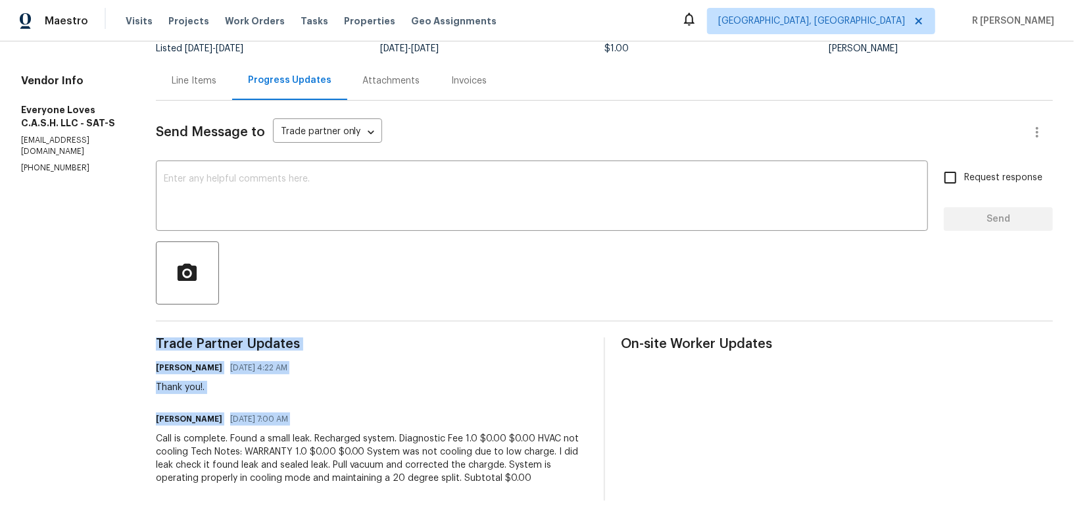
click at [292, 427] on div "[PERSON_NAME] [DATE] 7:00 AM Call is complete. Found a small leak. Recharged sy…" at bounding box center [372, 447] width 432 height 75
copy div "Trade Partner Updates [PERSON_NAME] [DATE] 4:22 AM Thank you!. [PERSON_NAME] [D…"
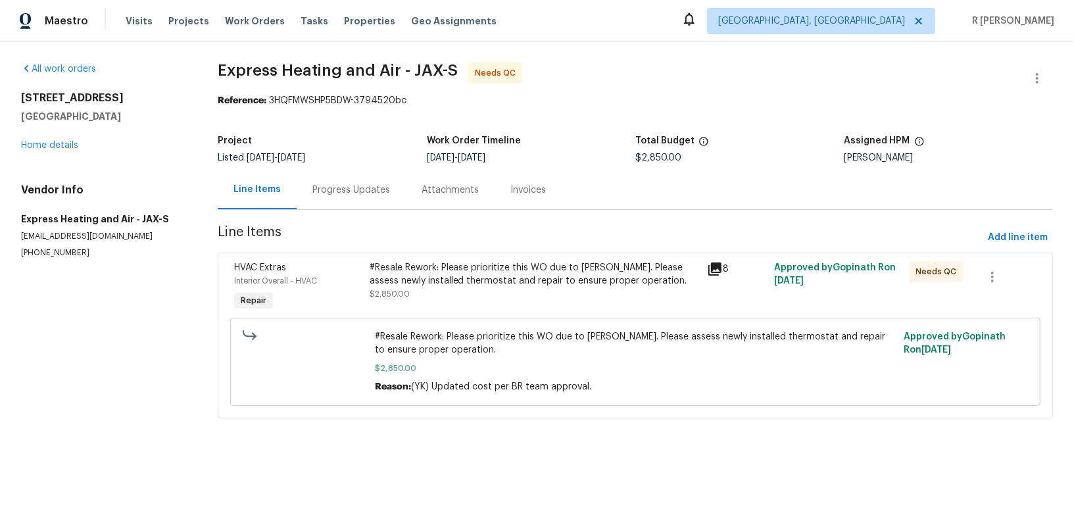
click at [356, 188] on div "Progress Updates" at bounding box center [351, 189] width 78 height 13
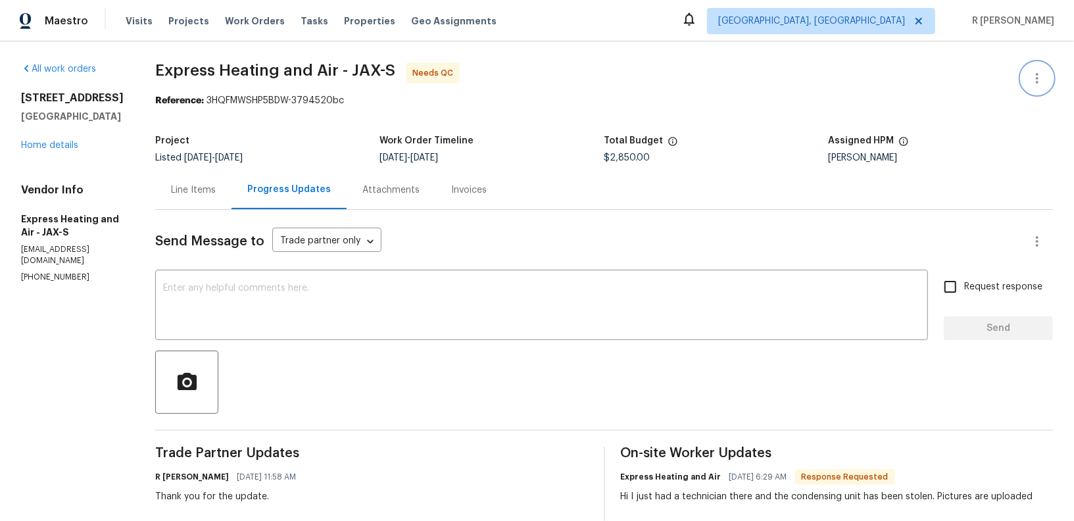
click at [1046, 70] on button "button" at bounding box center [1037, 78] width 32 height 32
click at [935, 76] on li "Edit" at bounding box center [994, 78] width 142 height 22
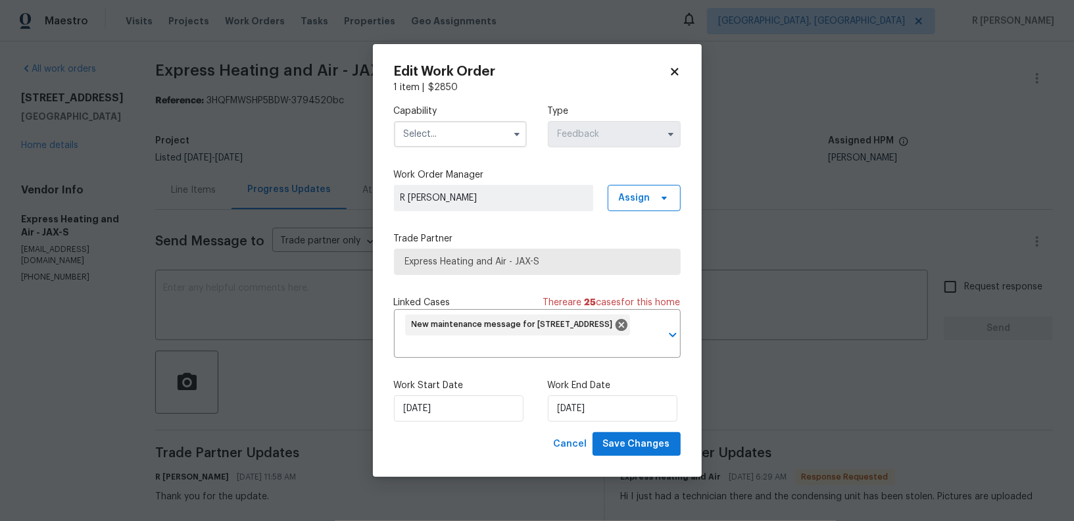
click at [451, 120] on div "Capability" at bounding box center [460, 126] width 133 height 43
click at [445, 137] on input "text" at bounding box center [460, 134] width 133 height 26
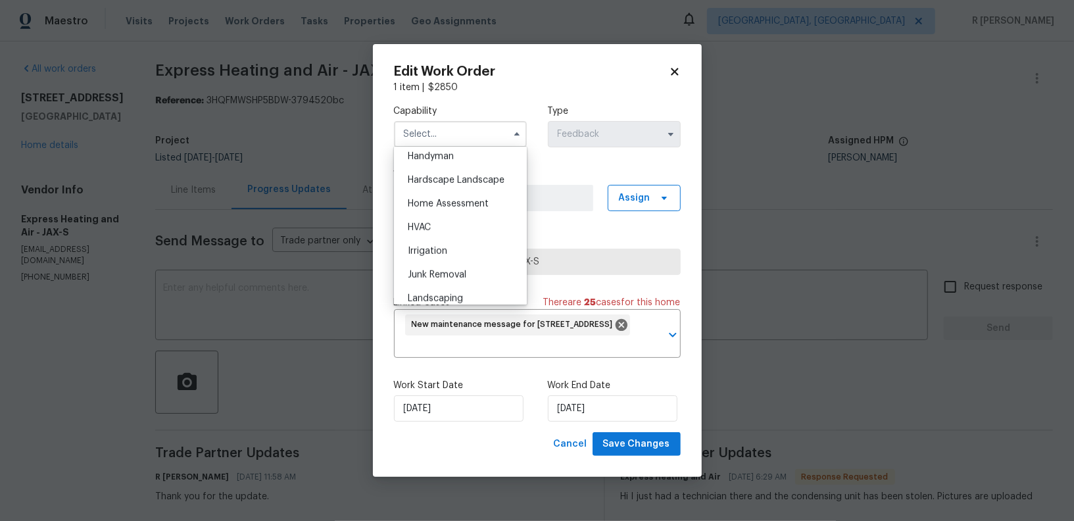
scroll to position [739, 0]
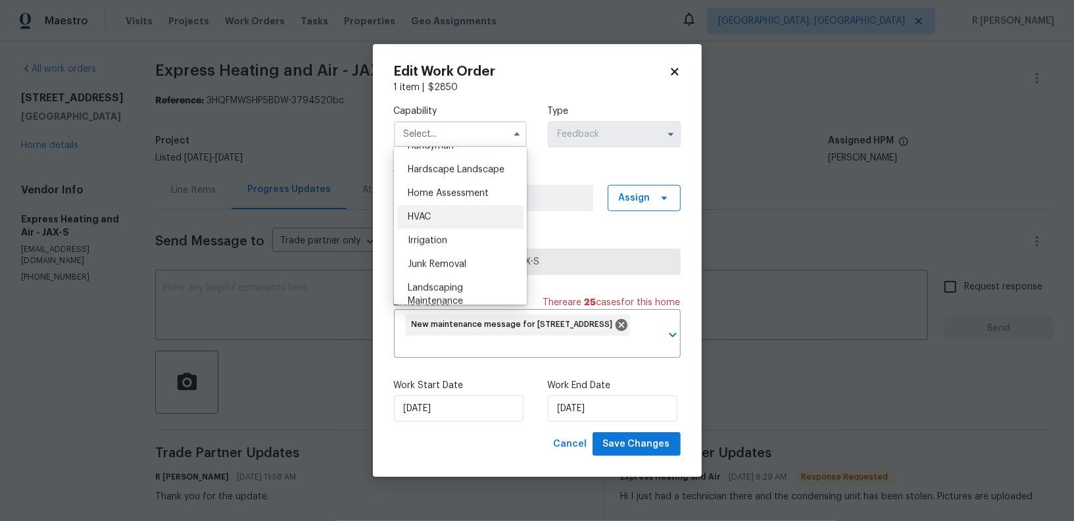
click at [434, 211] on div "HVAC" at bounding box center [460, 217] width 126 height 24
type input "HVAC"
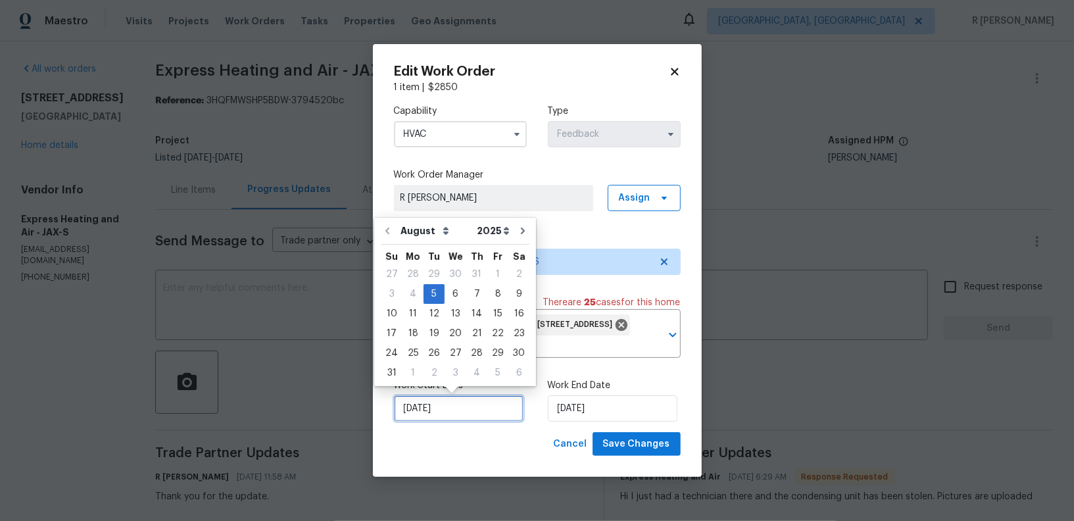
click at [404, 410] on input "05/08/2025" at bounding box center [459, 408] width 130 height 26
click at [451, 293] on div "6" at bounding box center [456, 294] width 22 height 18
type input "06/08/2025"
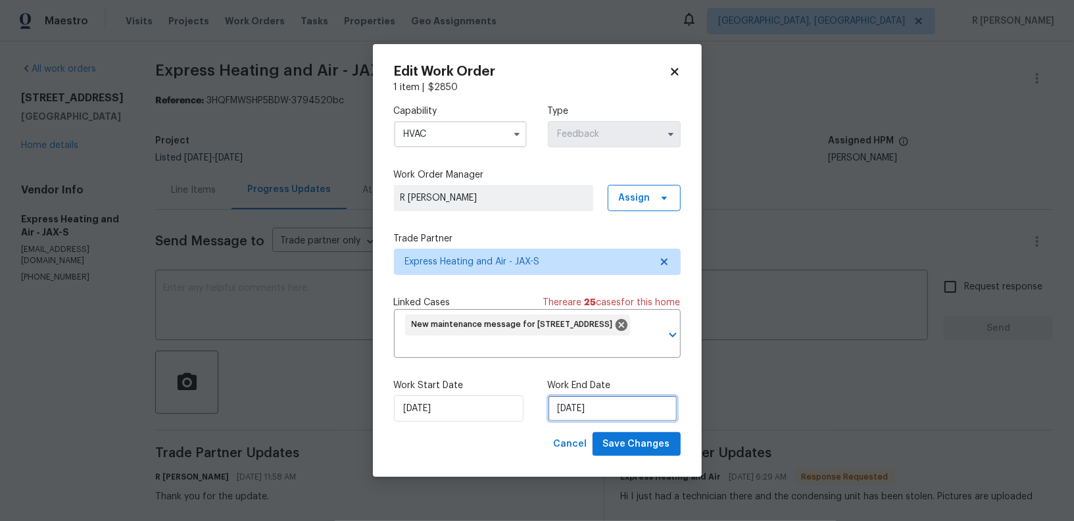
click at [570, 406] on input "06/08/2025" at bounding box center [613, 408] width 130 height 26
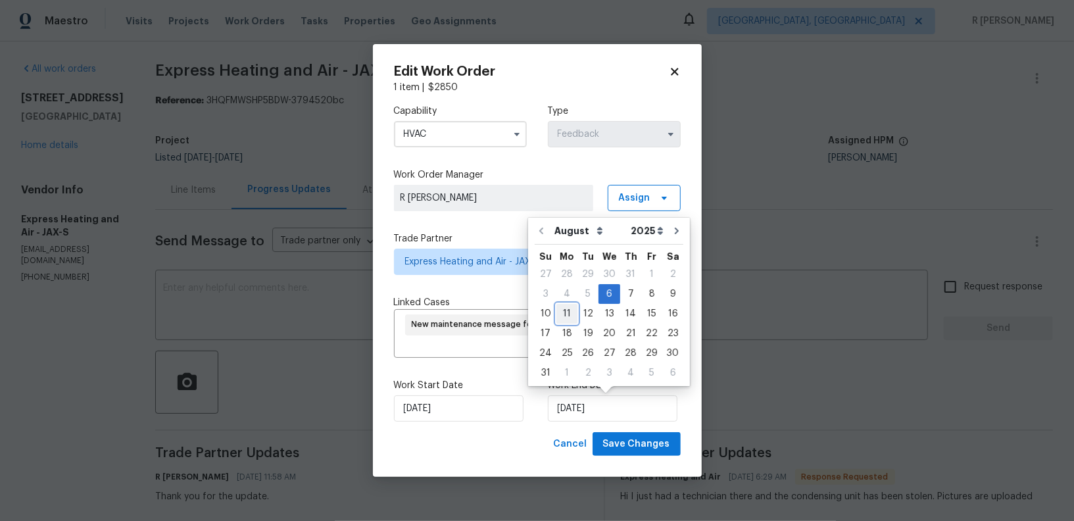
click at [569, 311] on div "11" at bounding box center [566, 314] width 21 height 18
type input "11/08/2025"
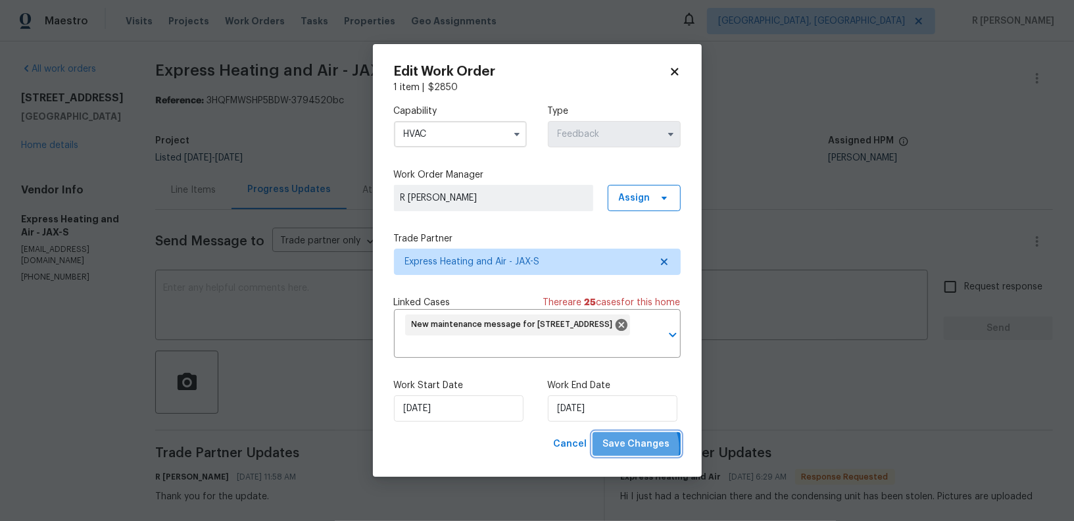
click at [634, 449] on span "Save Changes" at bounding box center [636, 444] width 67 height 16
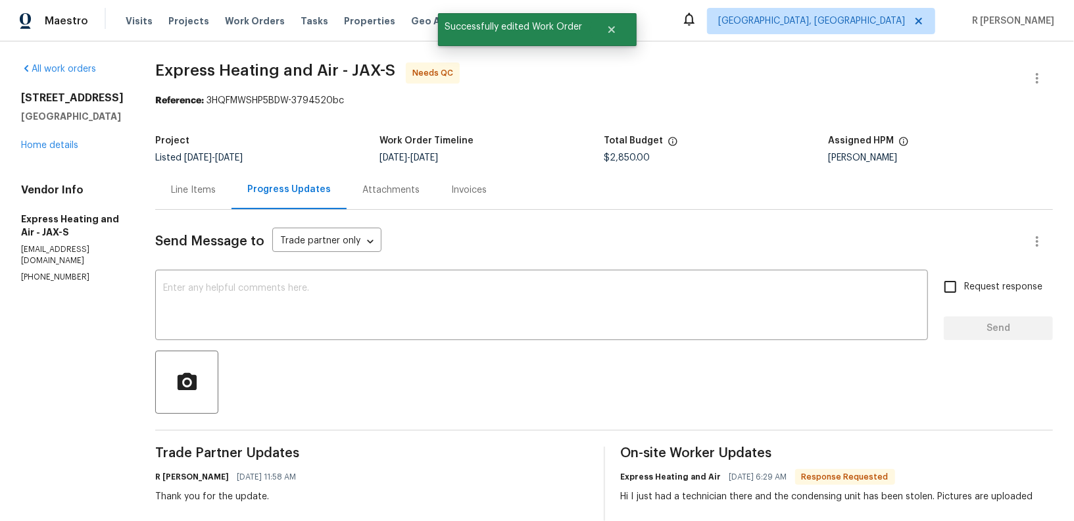
click at [214, 182] on div "Line Items" at bounding box center [193, 189] width 76 height 39
click at [214, 182] on div "All work orders 8636 Bermuda Rd Jacksonville, FL 32208 Home details Vendor Info…" at bounding box center [537, 522] width 1074 height 962
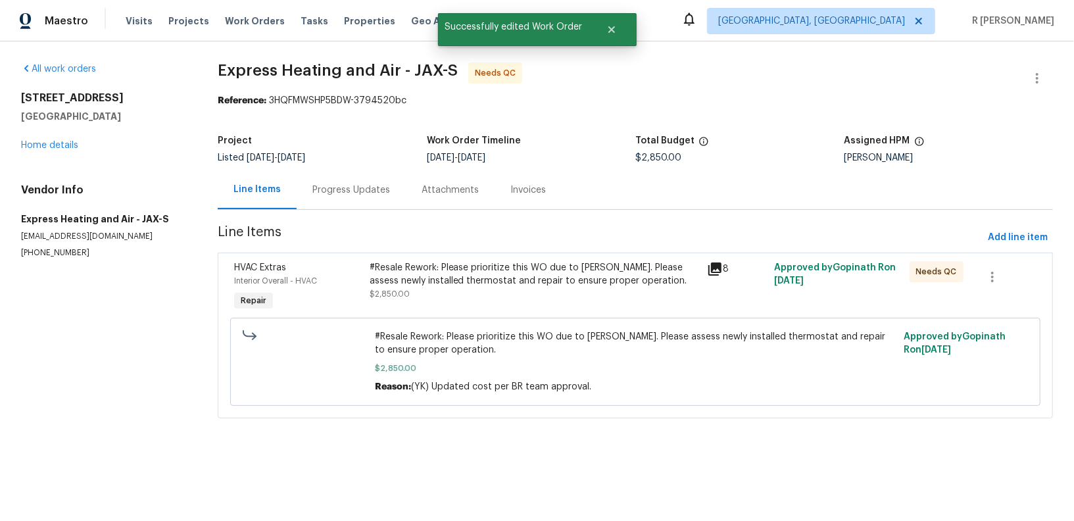
click at [514, 314] on div "#Resale Rework: Please prioritize this WO due to COE. Please assess newly insta…" at bounding box center [635, 362] width 802 height 96
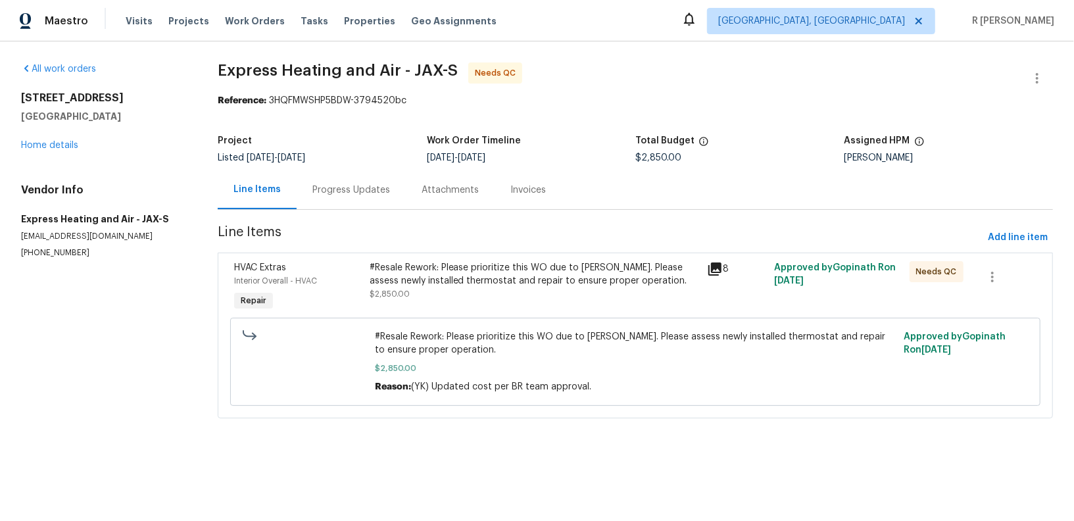
click at [402, 270] on div "#Resale Rework: Please prioritize this WO due to COE. Please assess newly insta…" at bounding box center [534, 274] width 329 height 26
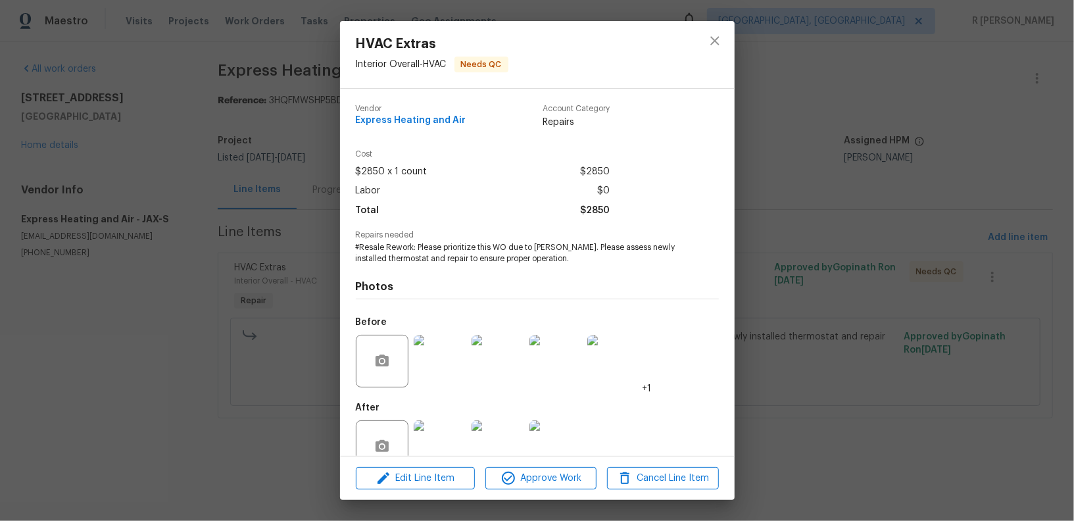
scroll to position [30, 0]
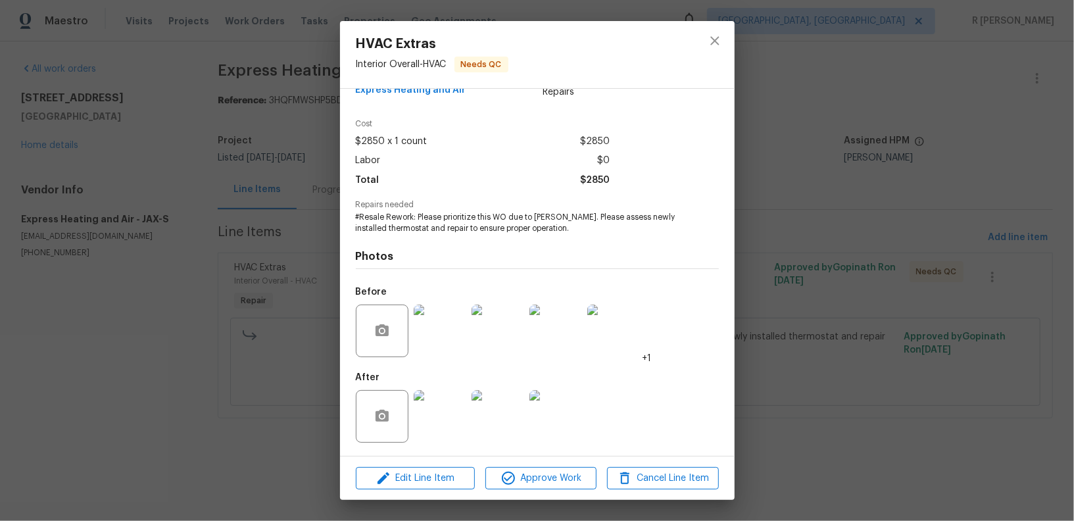
click at [427, 414] on img at bounding box center [440, 416] width 53 height 53
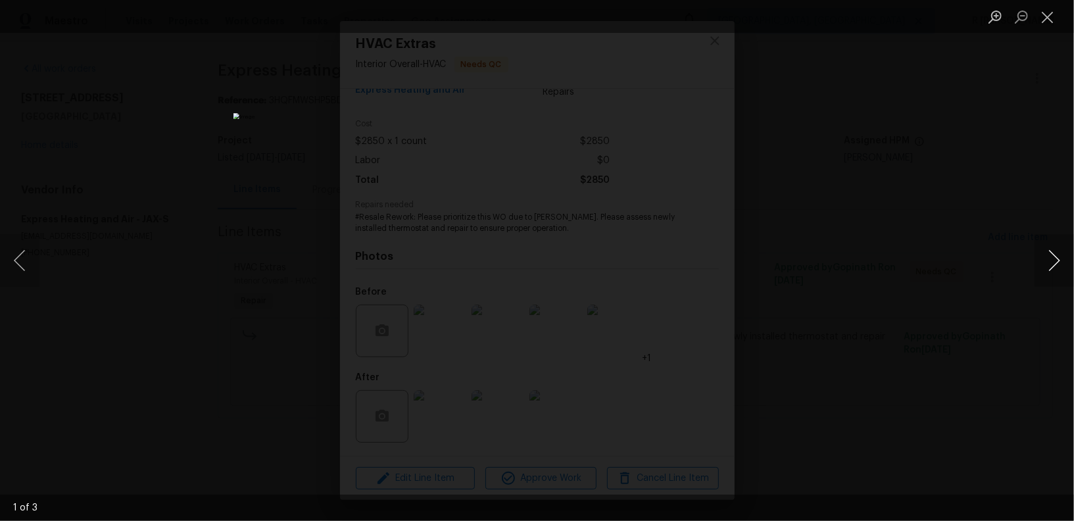
click at [1047, 260] on button "Next image" at bounding box center [1054, 260] width 39 height 53
click at [1051, 14] on button "Close lightbox" at bounding box center [1048, 16] width 26 height 23
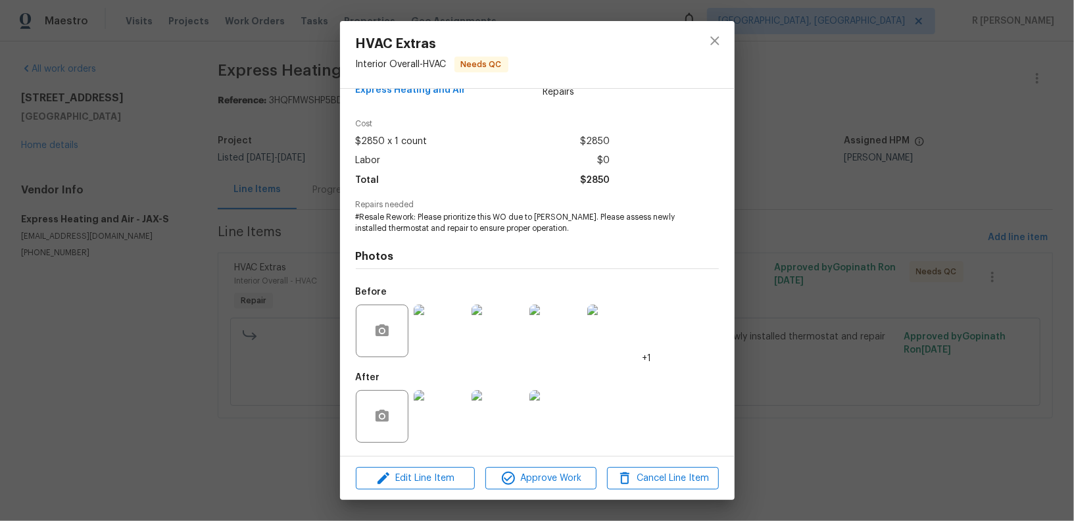
scroll to position [0, 0]
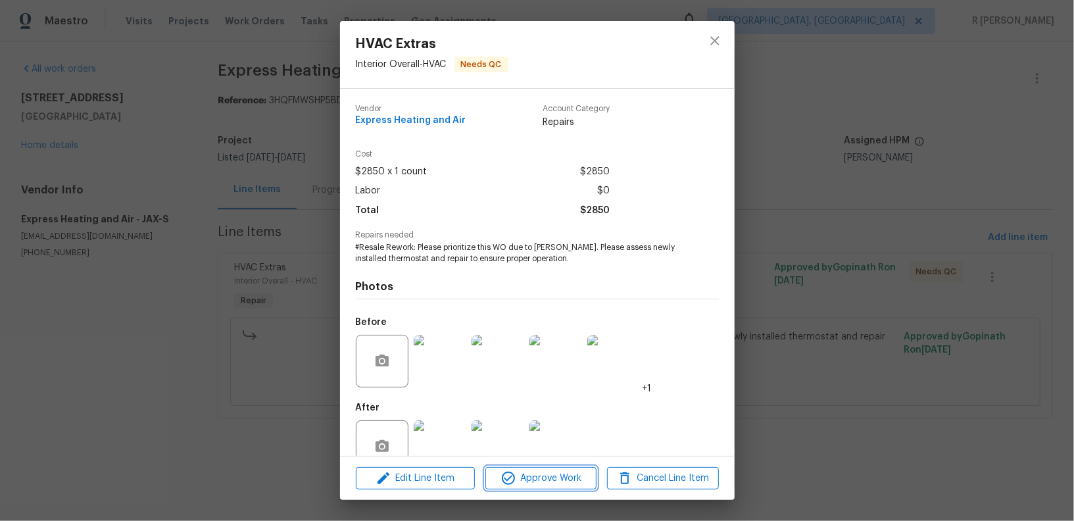
click at [526, 479] on span "Approve Work" at bounding box center [540, 478] width 103 height 16
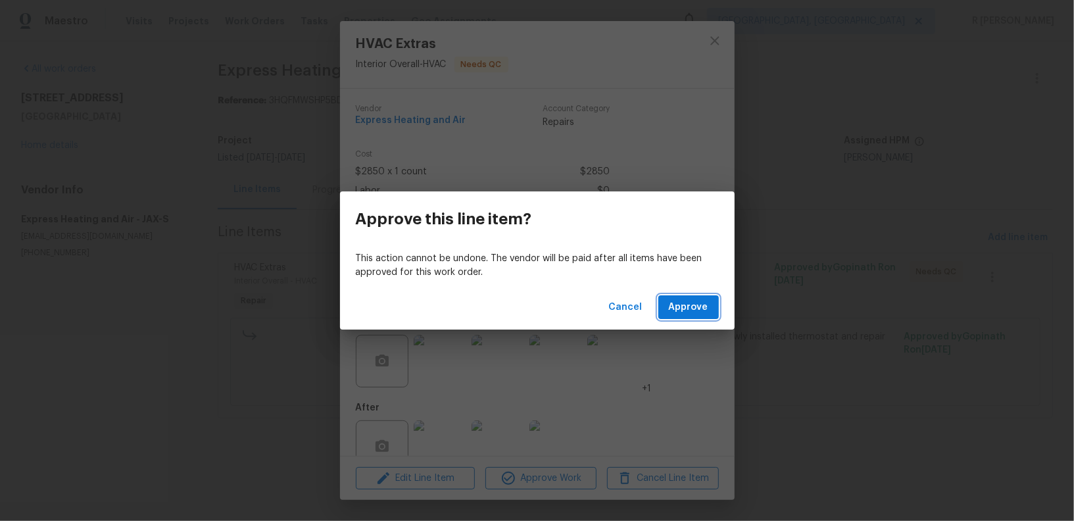
click at [685, 313] on span "Approve" at bounding box center [688, 307] width 39 height 16
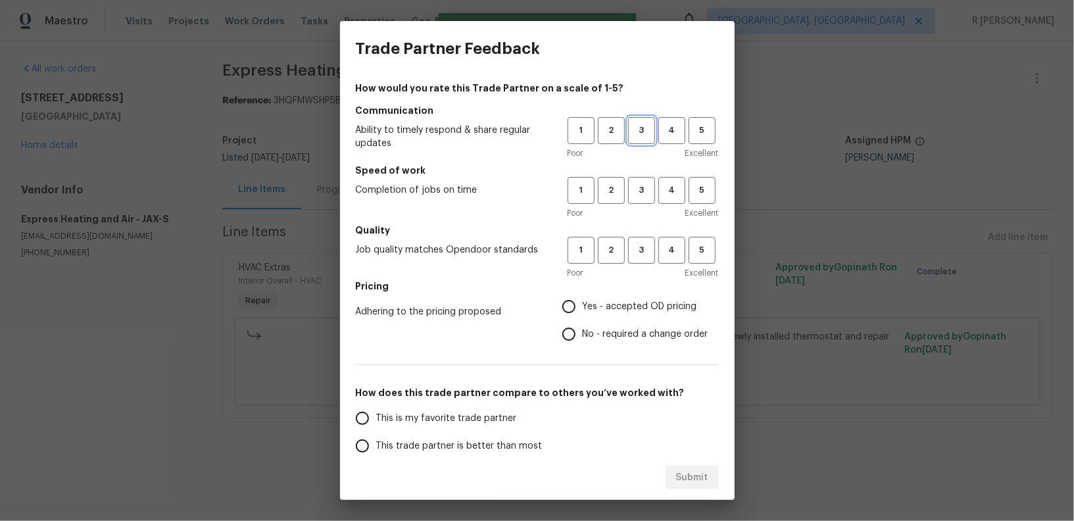
click at [639, 131] on span "3" at bounding box center [641, 130] width 24 height 15
click at [639, 195] on span "3" at bounding box center [641, 190] width 24 height 15
click at [637, 256] on span "3" at bounding box center [641, 250] width 24 height 15
click at [595, 312] on span "Yes - accepted OD pricing" at bounding box center [640, 307] width 114 height 14
click at [583, 312] on input "Yes - accepted OD pricing" at bounding box center [569, 307] width 28 height 28
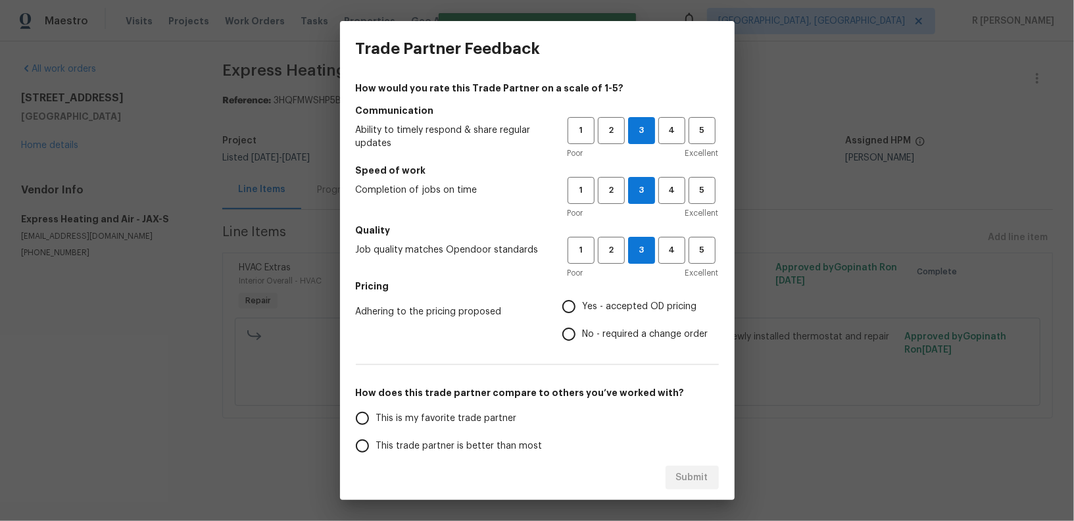
radio input "true"
click at [458, 438] on label "This trade partner is better than most" at bounding box center [453, 446] width 208 height 28
click at [376, 438] on input "This trade partner is better than most" at bounding box center [363, 446] width 28 height 28
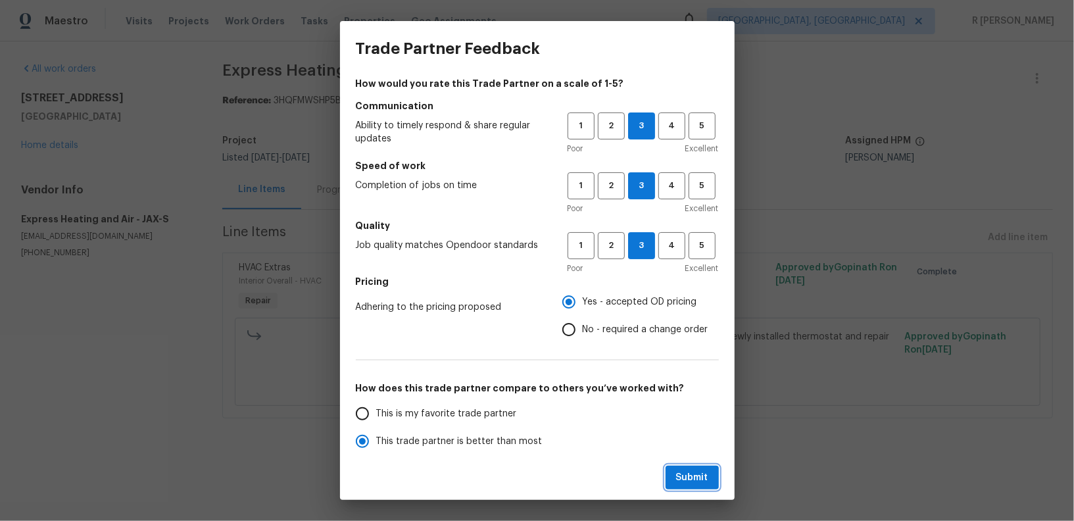
click at [688, 485] on span "Submit" at bounding box center [692, 478] width 32 height 16
radio input "true"
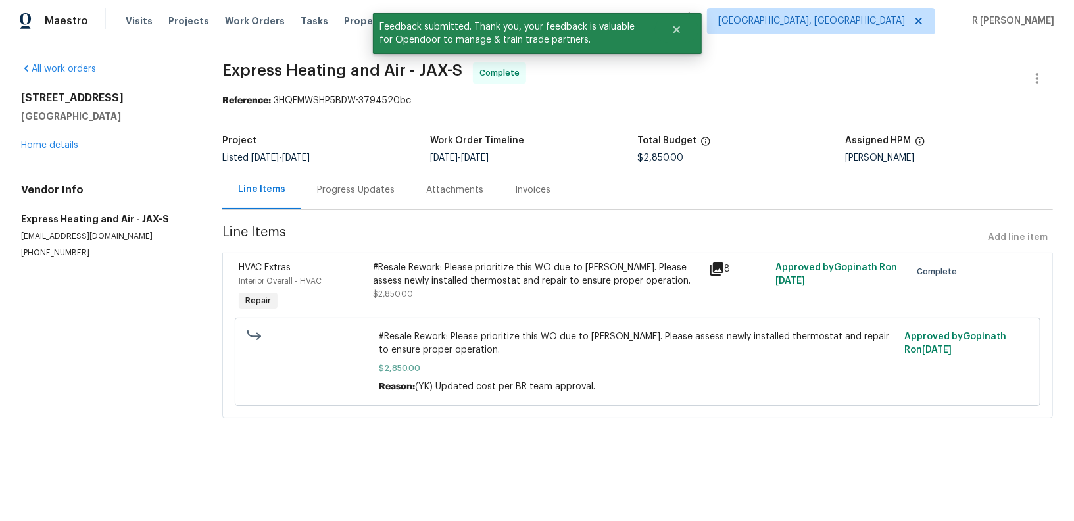
click at [385, 192] on div "Progress Updates" at bounding box center [356, 189] width 78 height 13
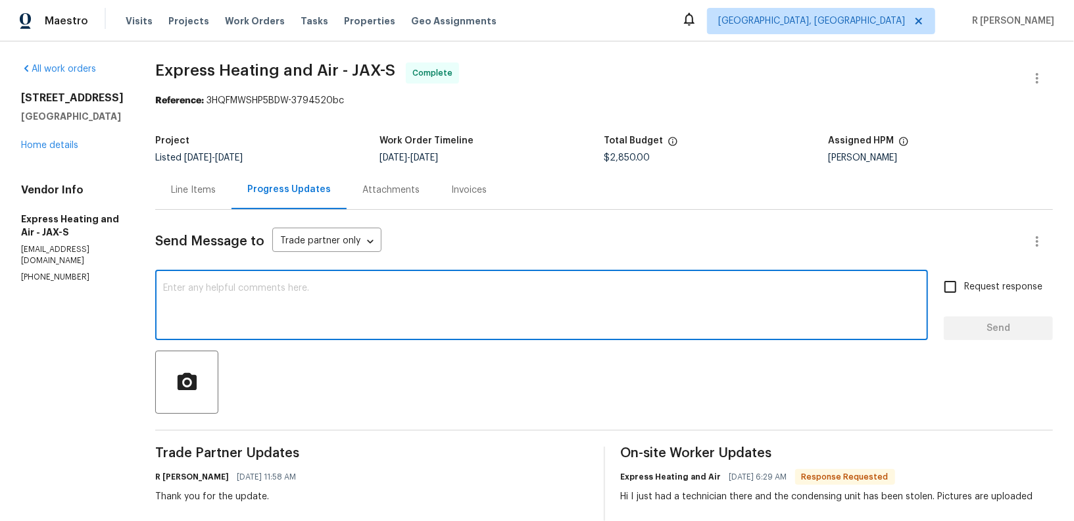
click at [420, 311] on textarea at bounding box center [541, 306] width 757 height 46
paste textarea "Hi Team, the work order has been approved. Kindly upload the detailed invoice. …"
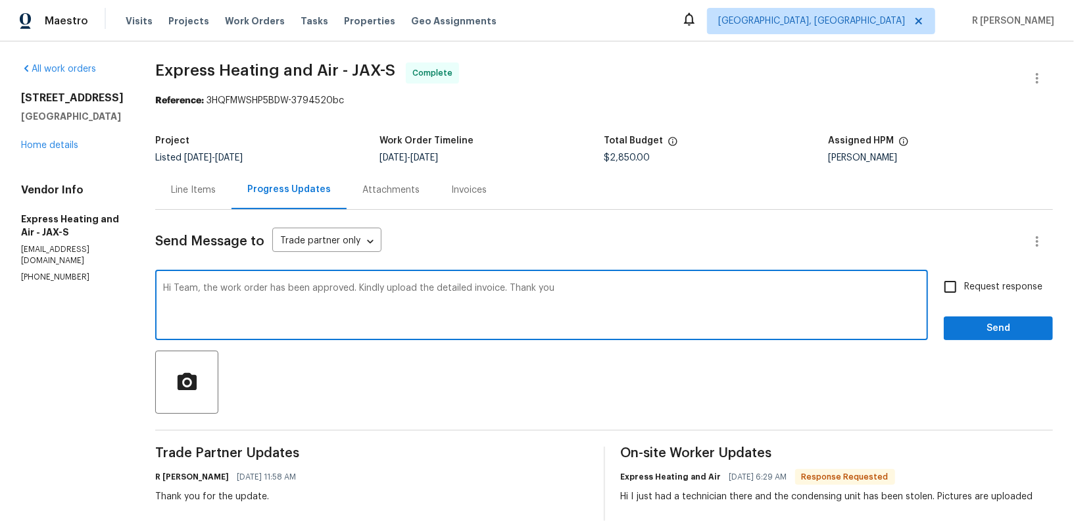
type textarea "Hi Team, the work order has been approved. Kindly upload the detailed invoice. …"
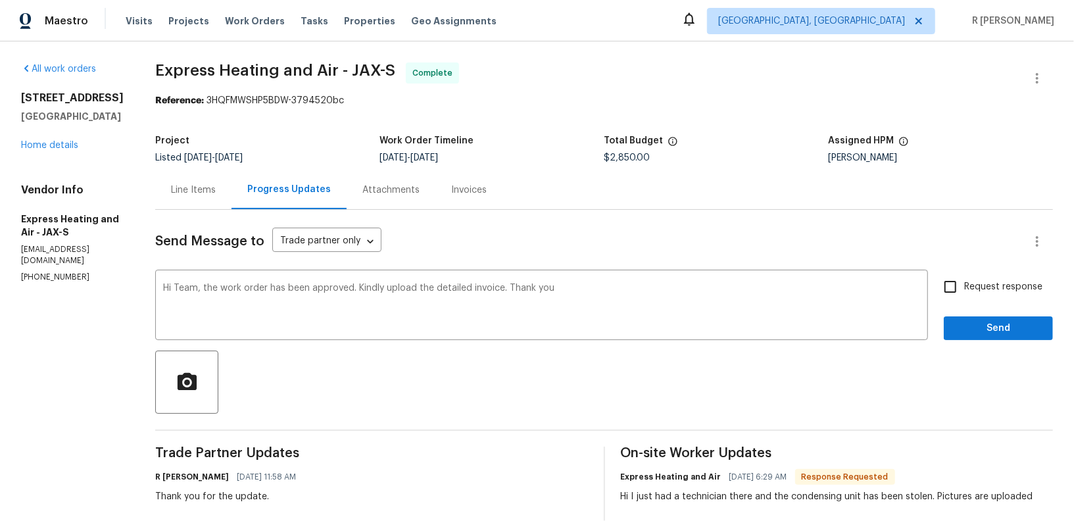
click at [984, 281] on span "Request response" at bounding box center [1003, 287] width 78 height 14
click at [964, 281] on input "Request response" at bounding box center [951, 287] width 28 height 28
checkbox input "true"
click at [979, 316] on button "Send" at bounding box center [998, 328] width 109 height 24
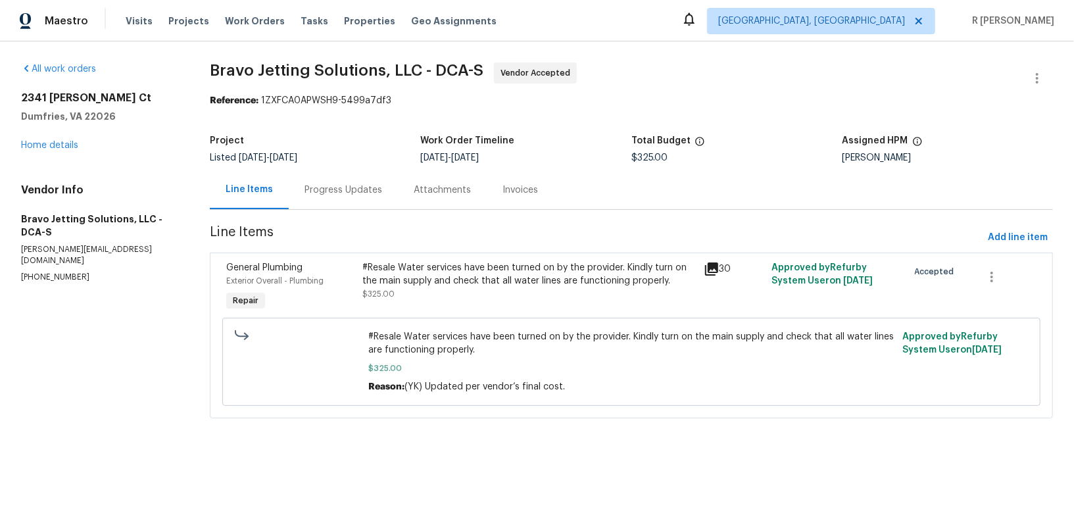
click at [352, 180] on div "Progress Updates" at bounding box center [343, 189] width 109 height 39
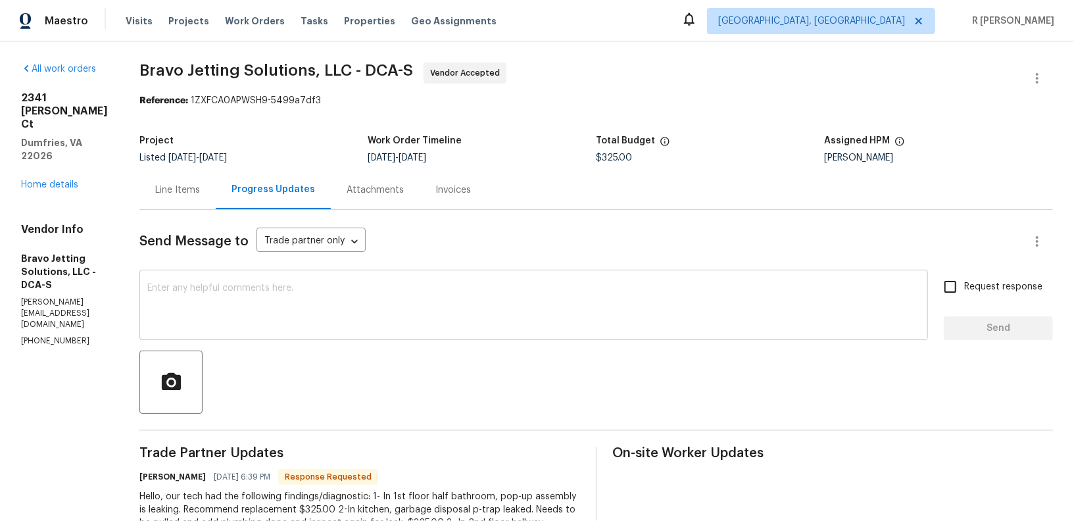
click at [454, 325] on textarea at bounding box center [533, 306] width 773 height 46
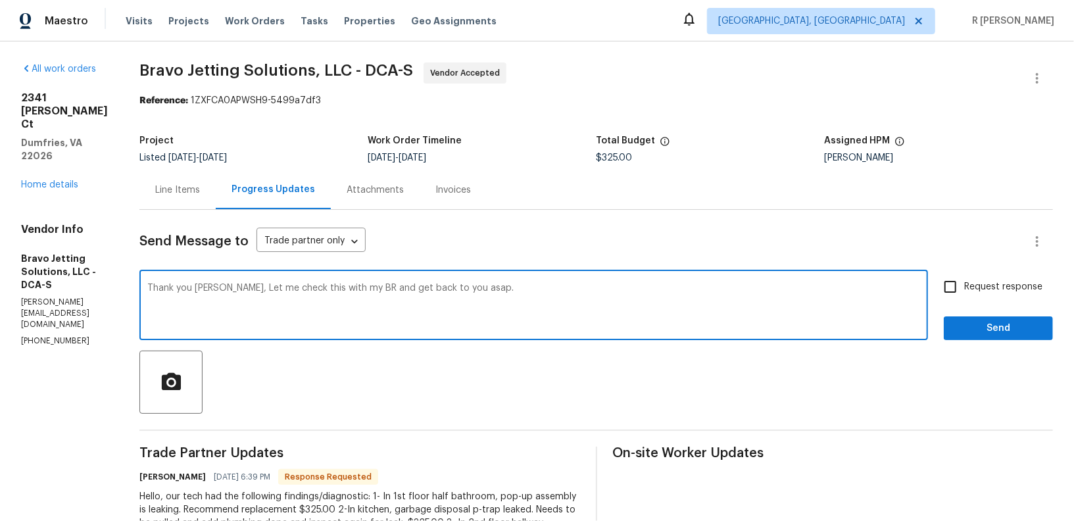
type textarea "Thank you [PERSON_NAME], Let me check this with my BR and get back to you asap."
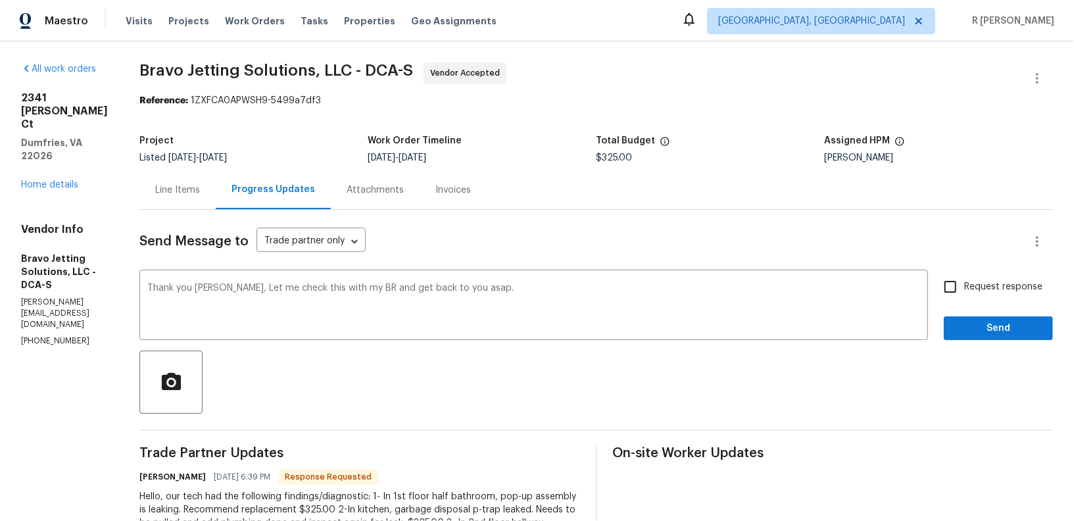
click at [987, 294] on label "Request response" at bounding box center [990, 287] width 106 height 28
click at [964, 294] on input "Request response" at bounding box center [951, 287] width 28 height 28
checkbox input "true"
click at [979, 329] on span "Send" at bounding box center [998, 328] width 88 height 16
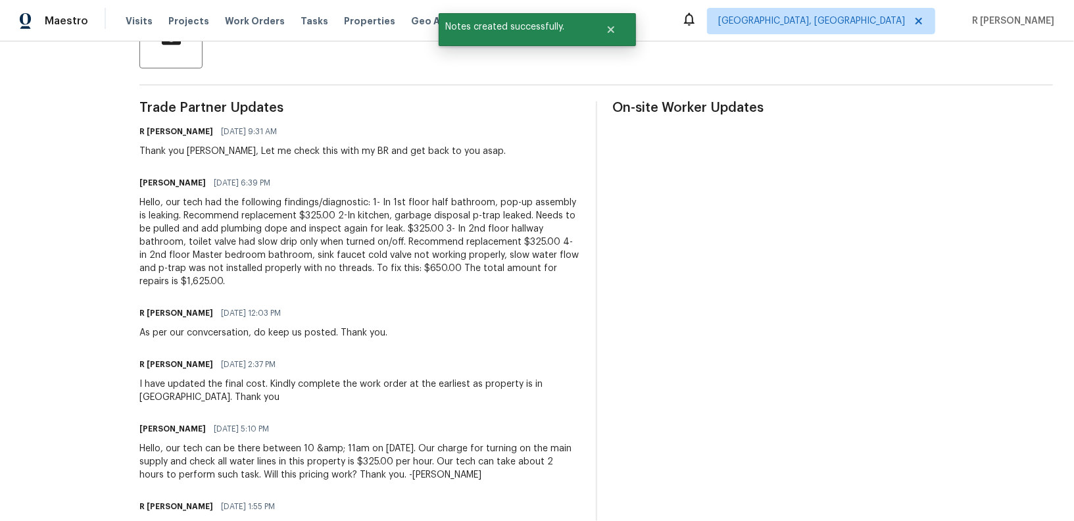
scroll to position [342, 0]
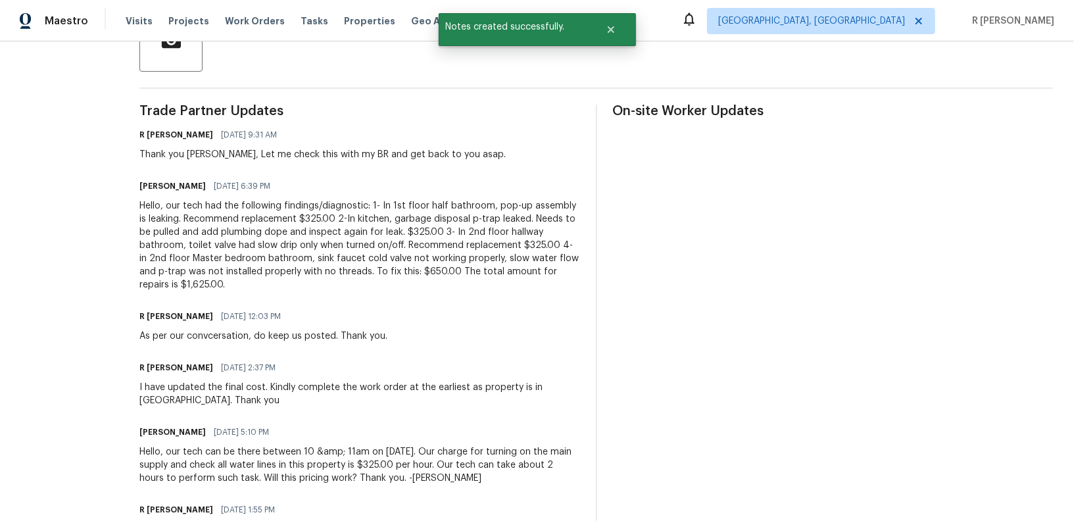
click at [359, 237] on div "Hello, our tech had the following findings/diagnostic: 1- In 1st floor half bat…" at bounding box center [359, 245] width 441 height 92
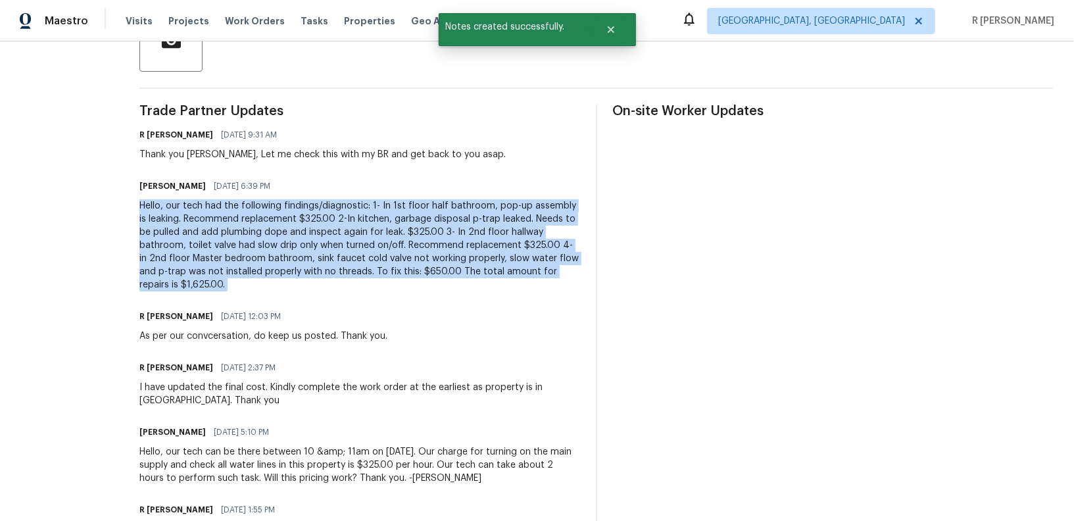
click at [359, 237] on div "Hello, our tech had the following findings/diagnostic: 1- In 1st floor half bat…" at bounding box center [359, 245] width 441 height 92
copy div "Hello, our tech had the following findings/diagnostic: 1- In 1st floor half bat…"
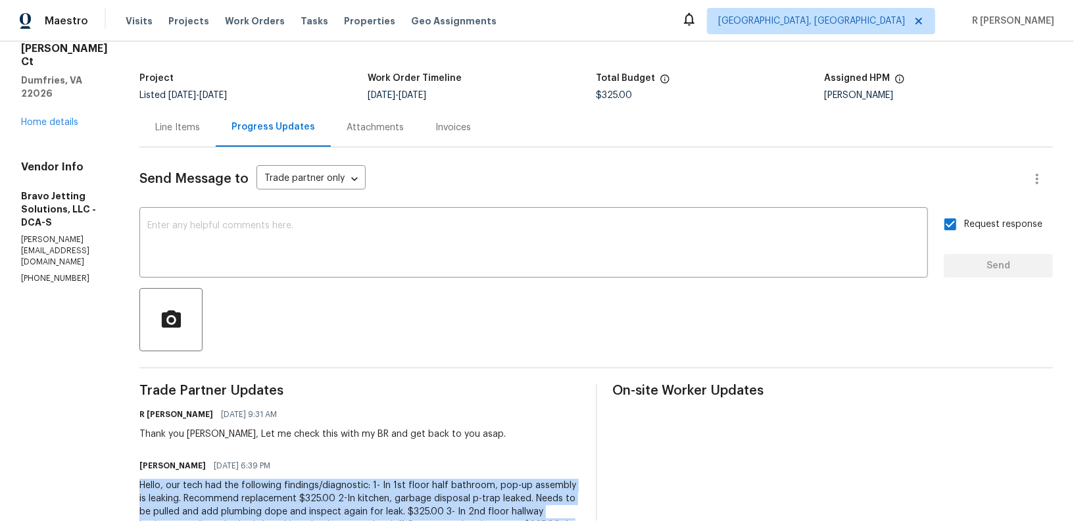
scroll to position [0, 0]
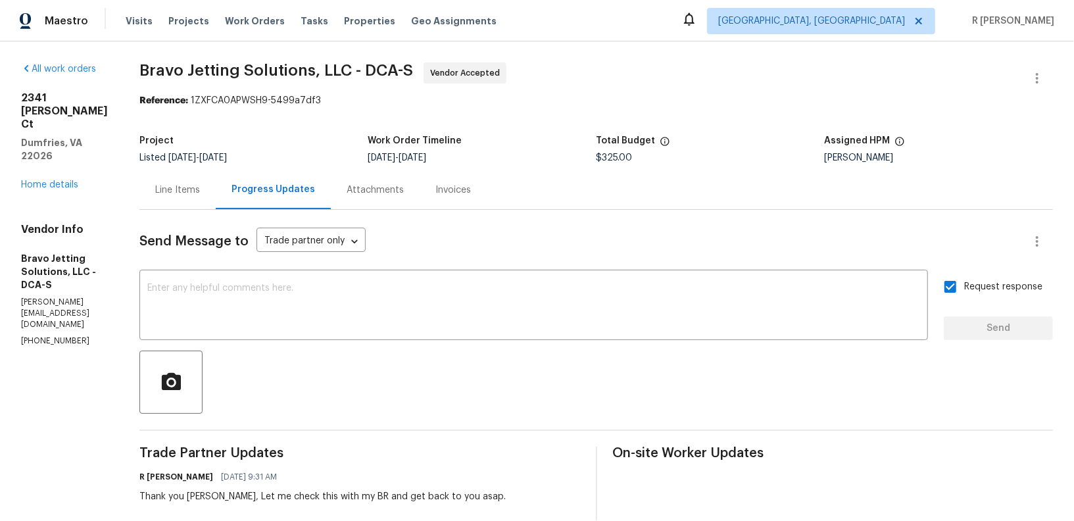
click at [200, 191] on div "Line Items" at bounding box center [177, 189] width 45 height 13
